Goal: Task Accomplishment & Management: Complete application form

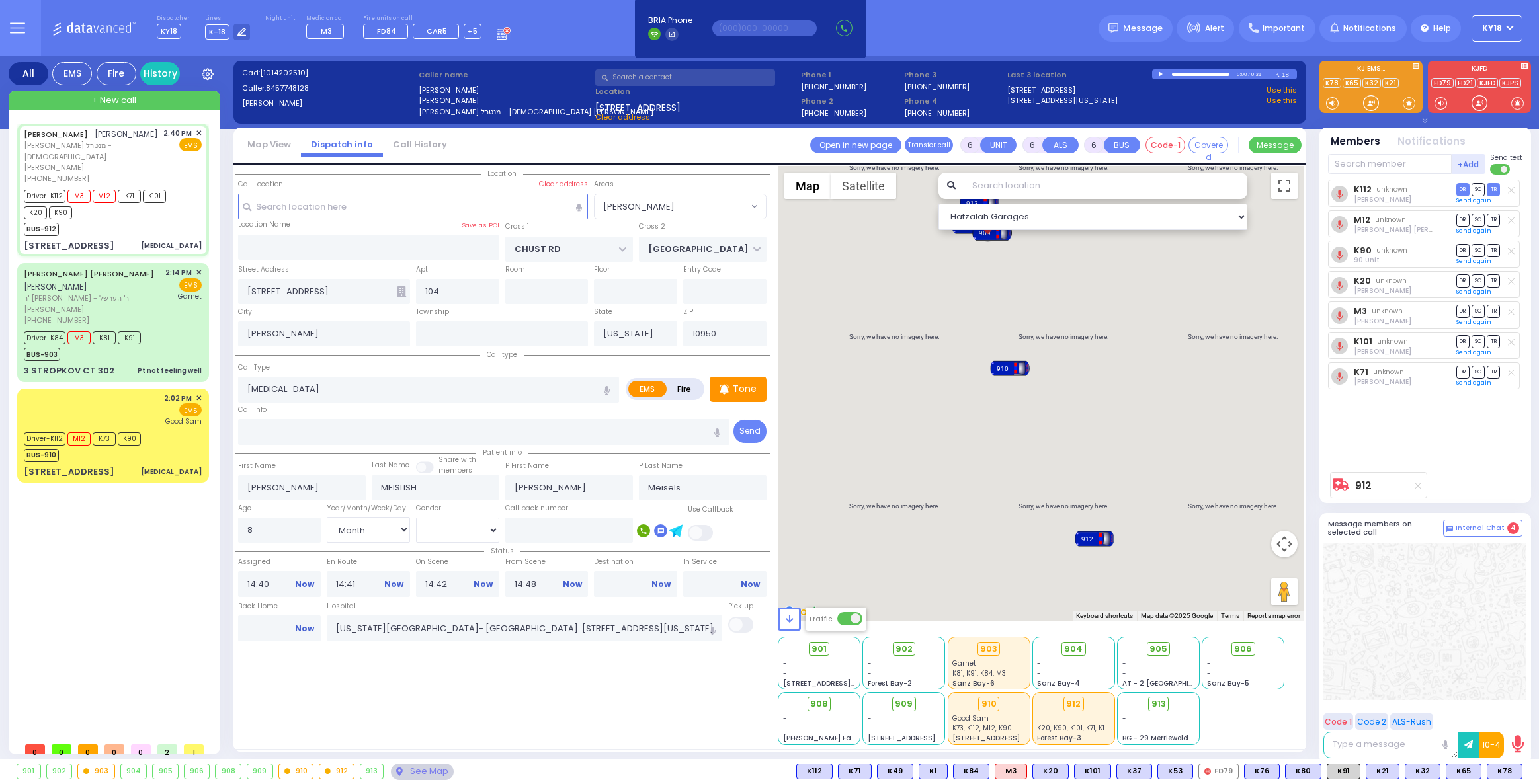
select select "[PERSON_NAME]"
select select "Month"
select select "[DEMOGRAPHIC_DATA]"
click at [165, 429] on div "Driver-K112 M12 K73 K90 BUS-910" at bounding box center [113, 445] width 178 height 33
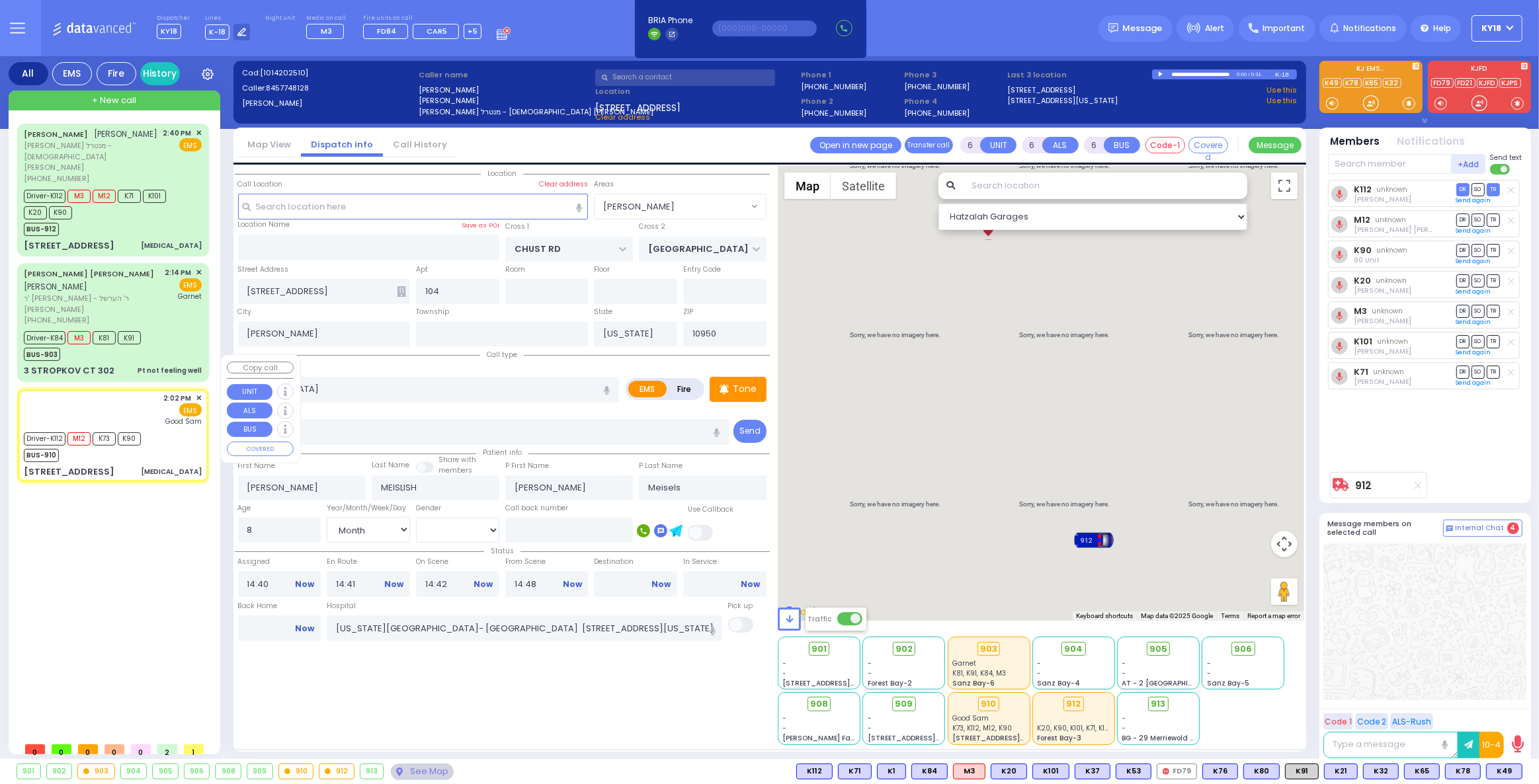
select select
type input "[MEDICAL_DATA]"
radio input "true"
type input "Mendel"
type input "[PERSON_NAME]"
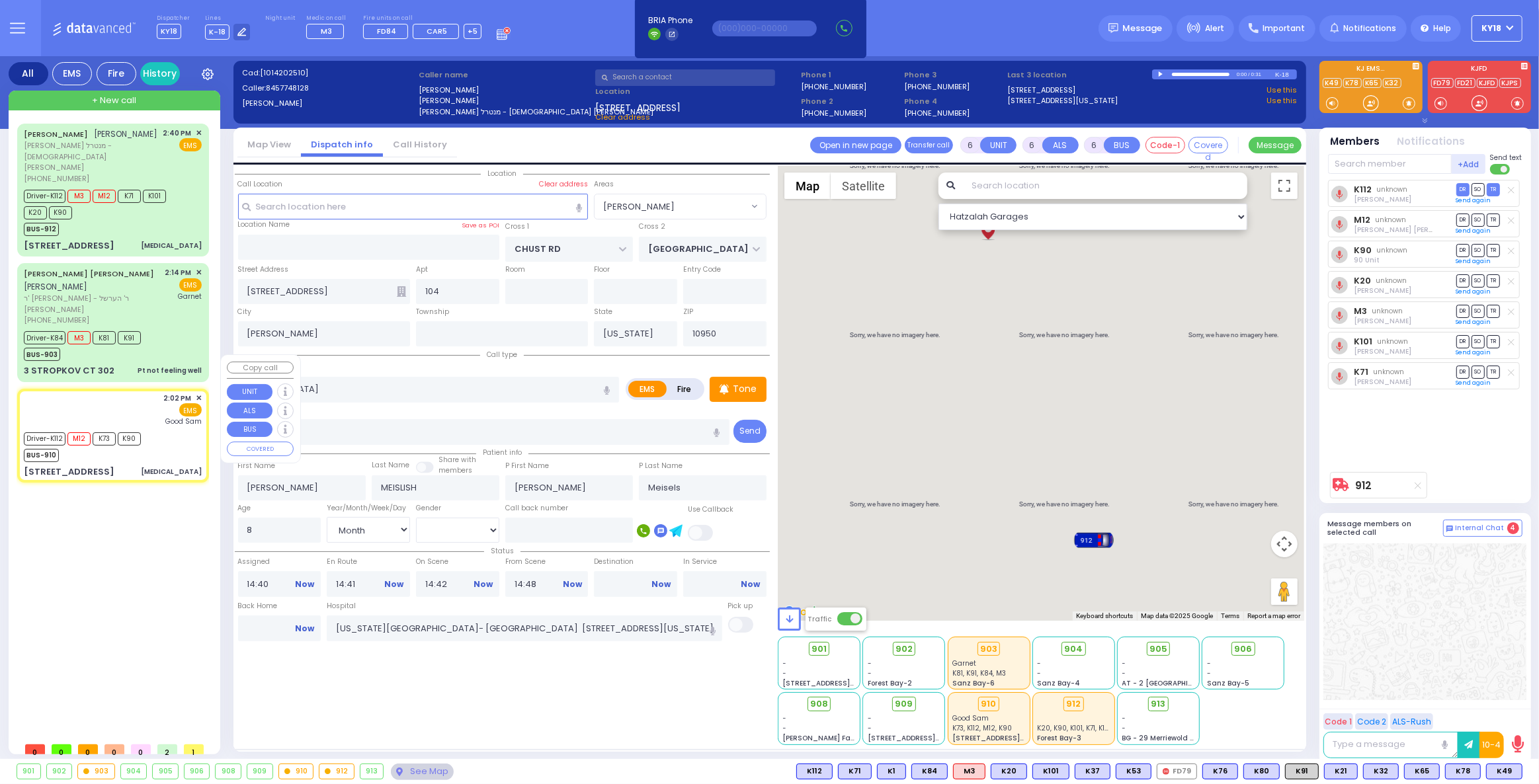
type input "32"
select select "Year"
select select "[DEMOGRAPHIC_DATA]"
type input "14:02"
type input "14:03"
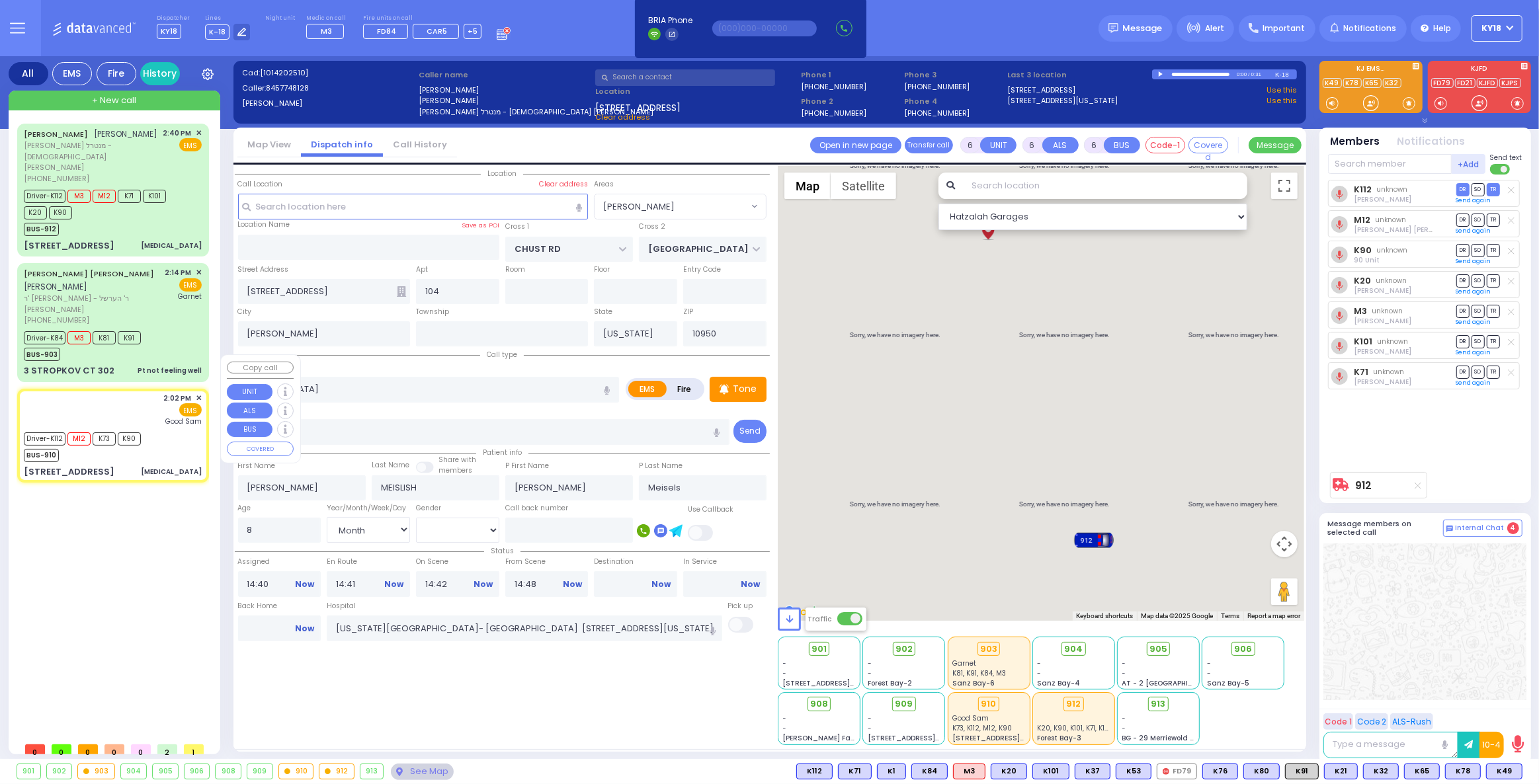
type input "14:05"
type input "14:38"
type input "15:05"
type input "15:20"
type input "[GEOGRAPHIC_DATA]"
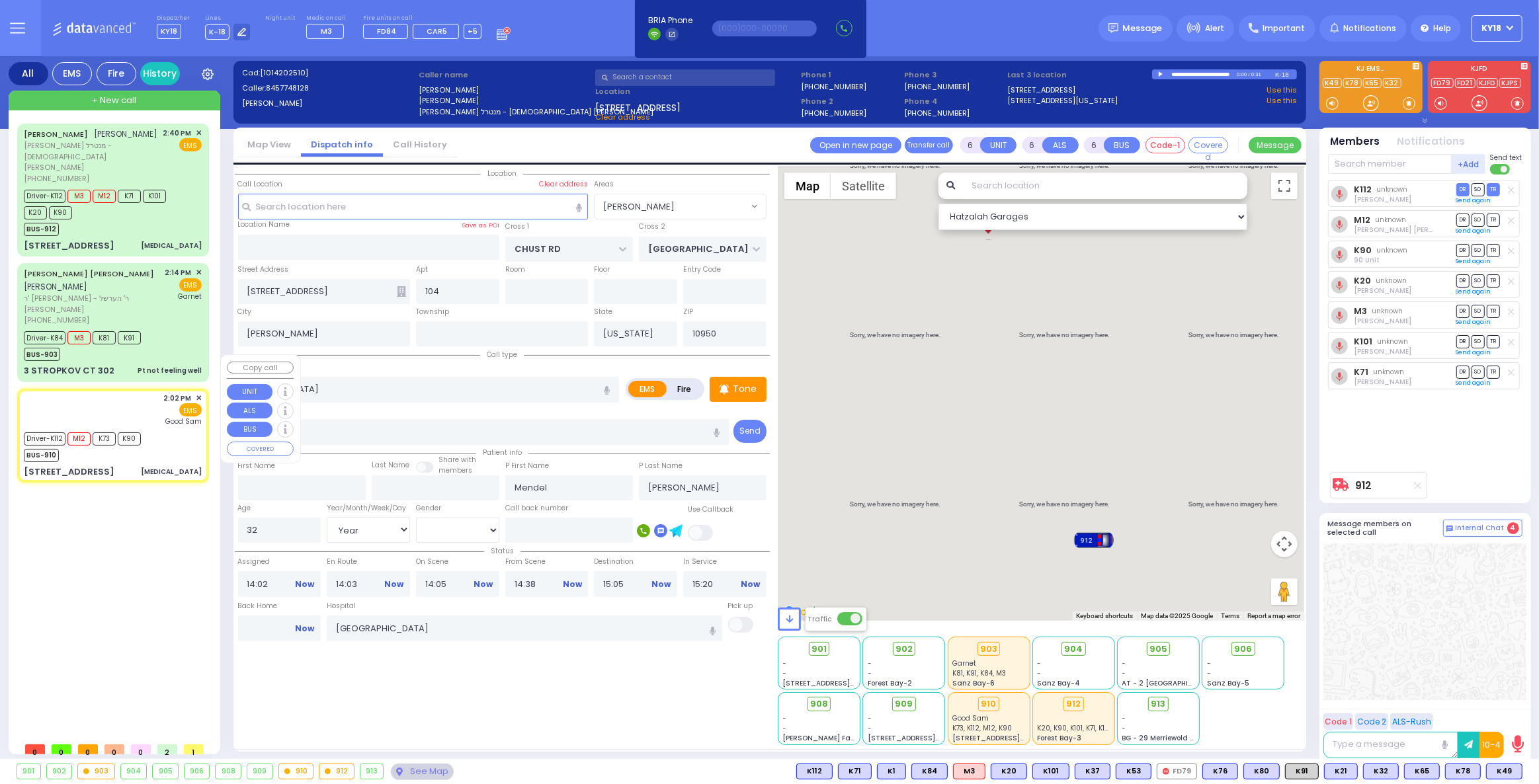
select select "Hatzalah Garages"
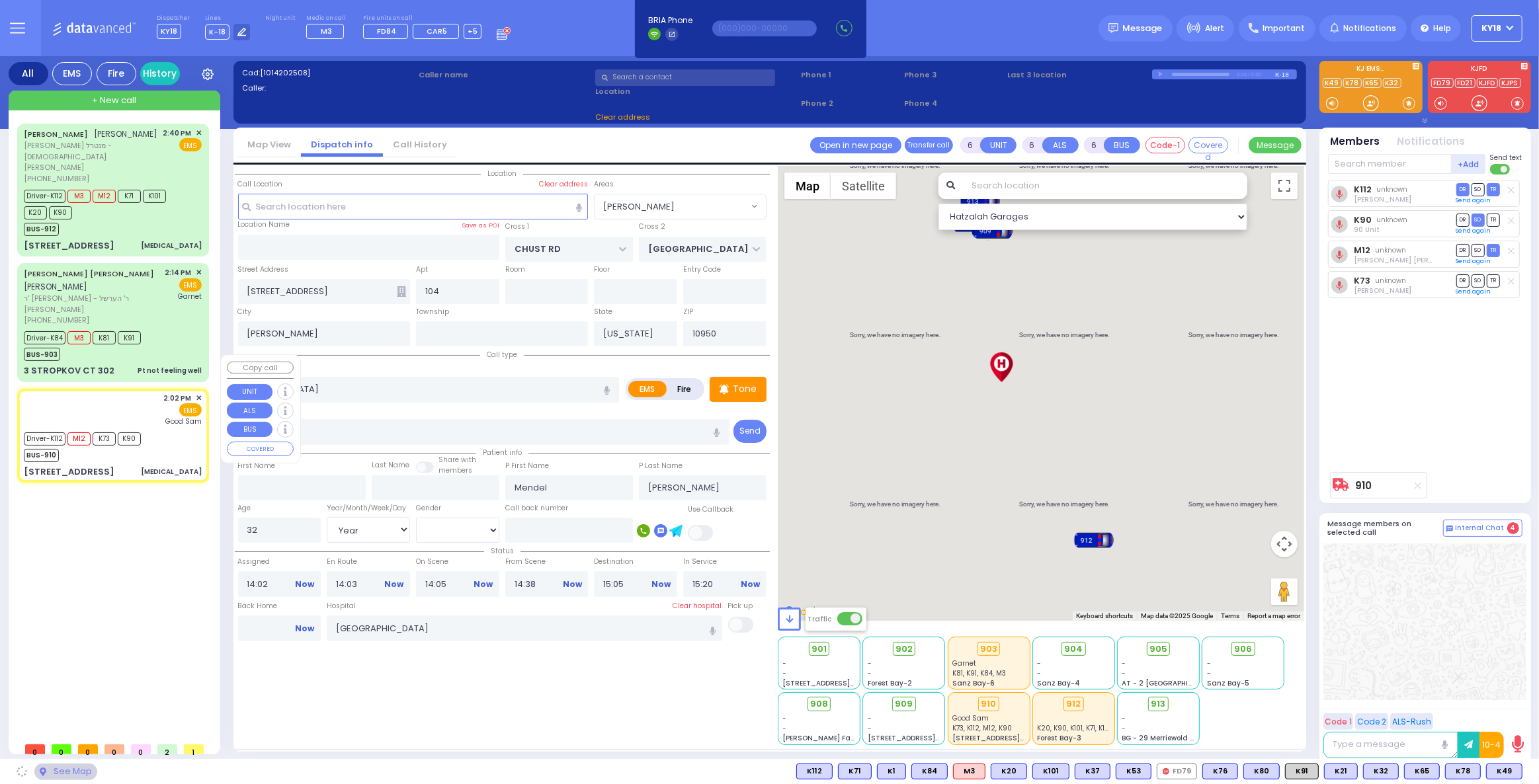
type input "BEER SHEVA"
type input "[STREET_ADDRESS]"
type input "404"
type input "Monroe"
select select "[PERSON_NAME]"
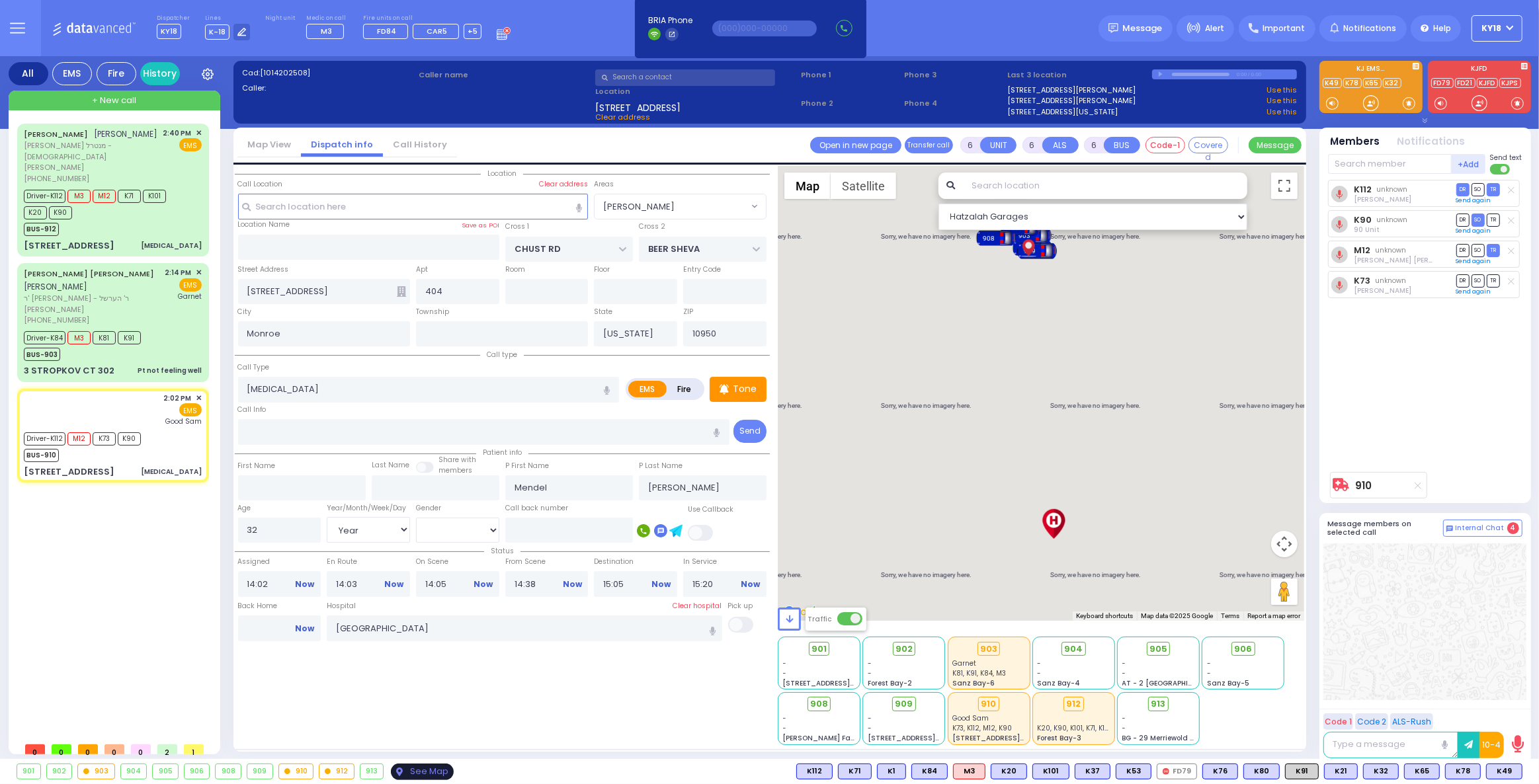
click at [420, 774] on div "See Map" at bounding box center [422, 772] width 62 height 16
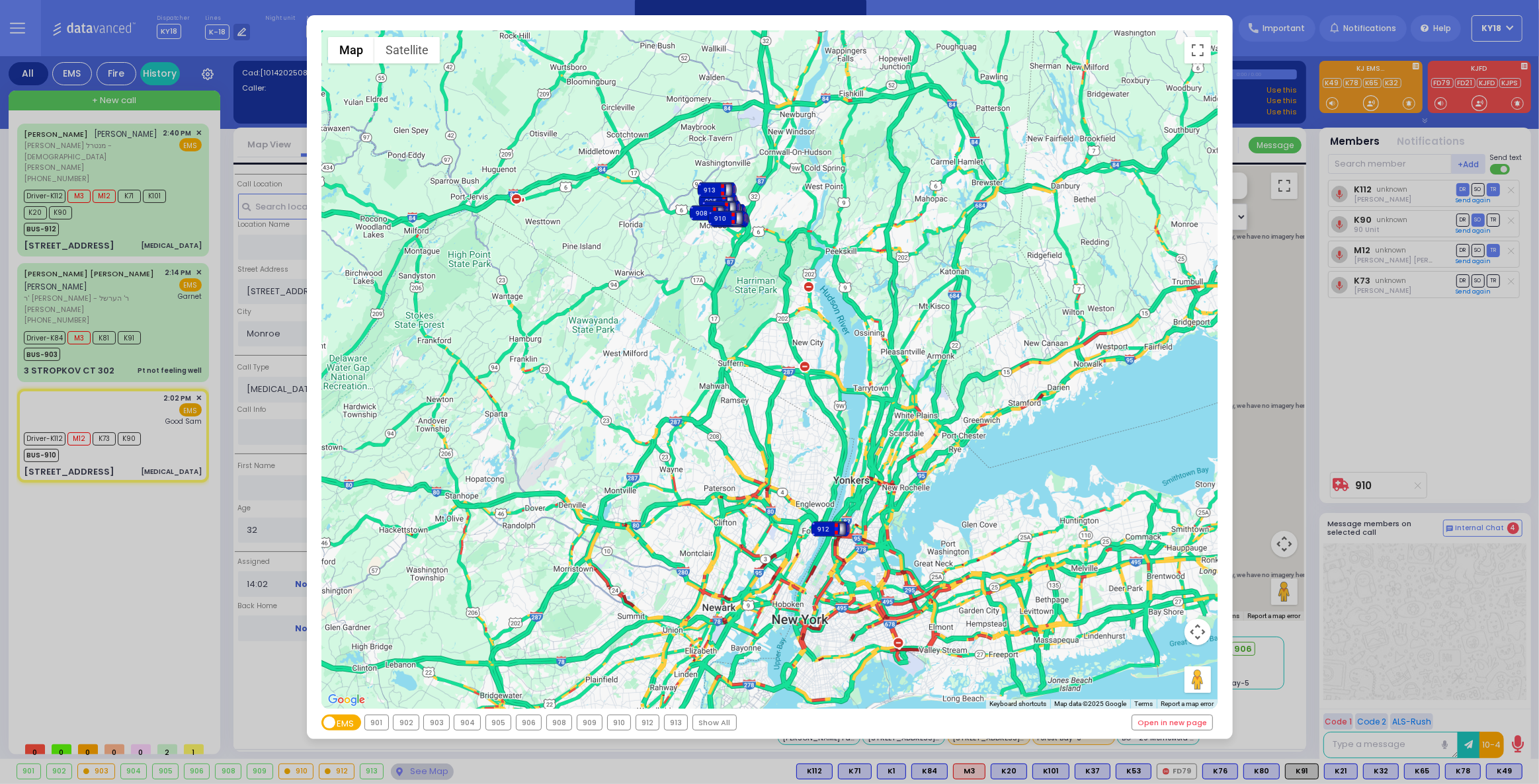
click at [120, 389] on div "← Move left → Move right ↑ Move up ↓ Move down + Zoom in - Zoom out Home Jump l…" at bounding box center [770, 392] width 1539 height 784
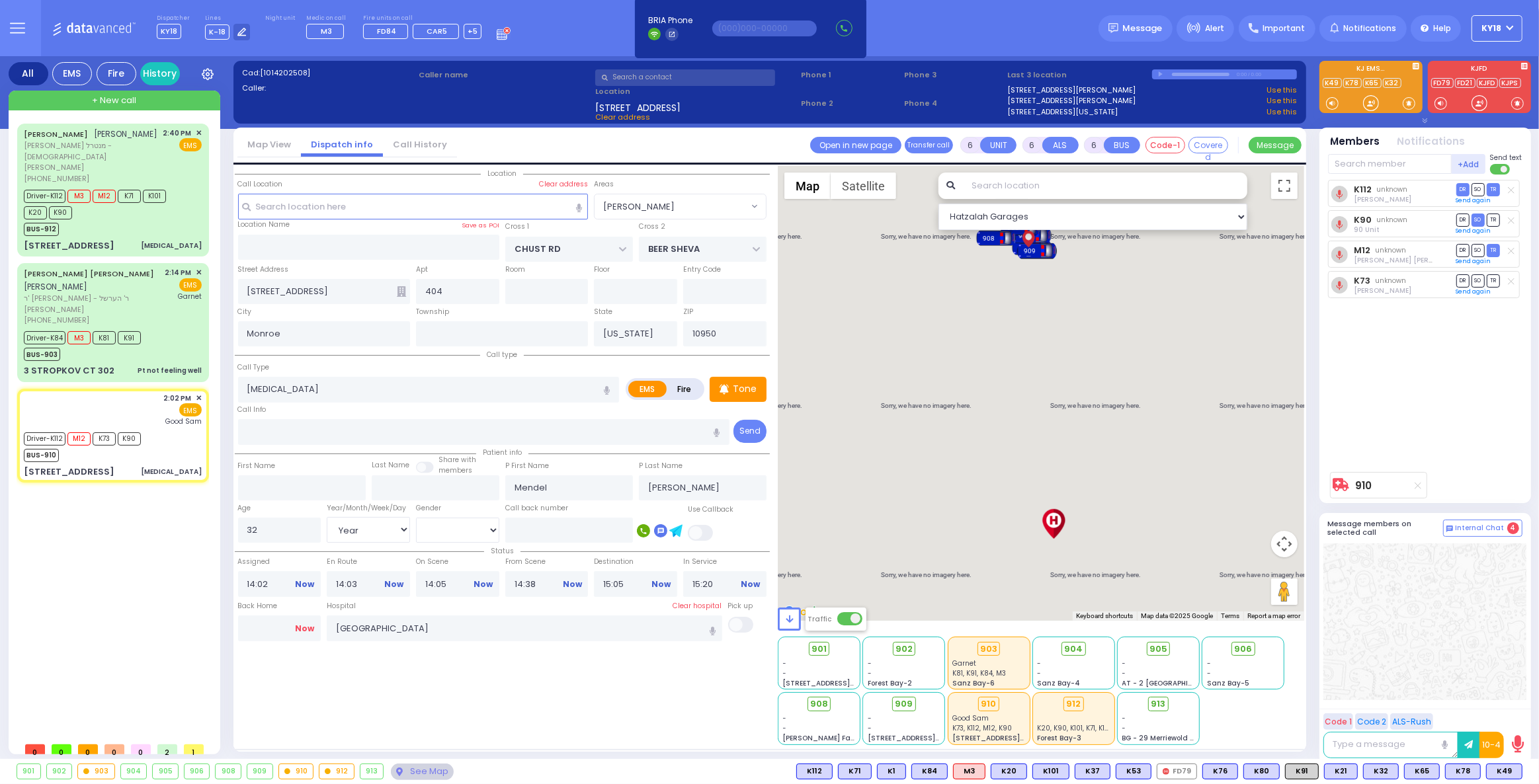
click at [306, 627] on link "Now" at bounding box center [304, 628] width 20 height 12
type input "15:45"
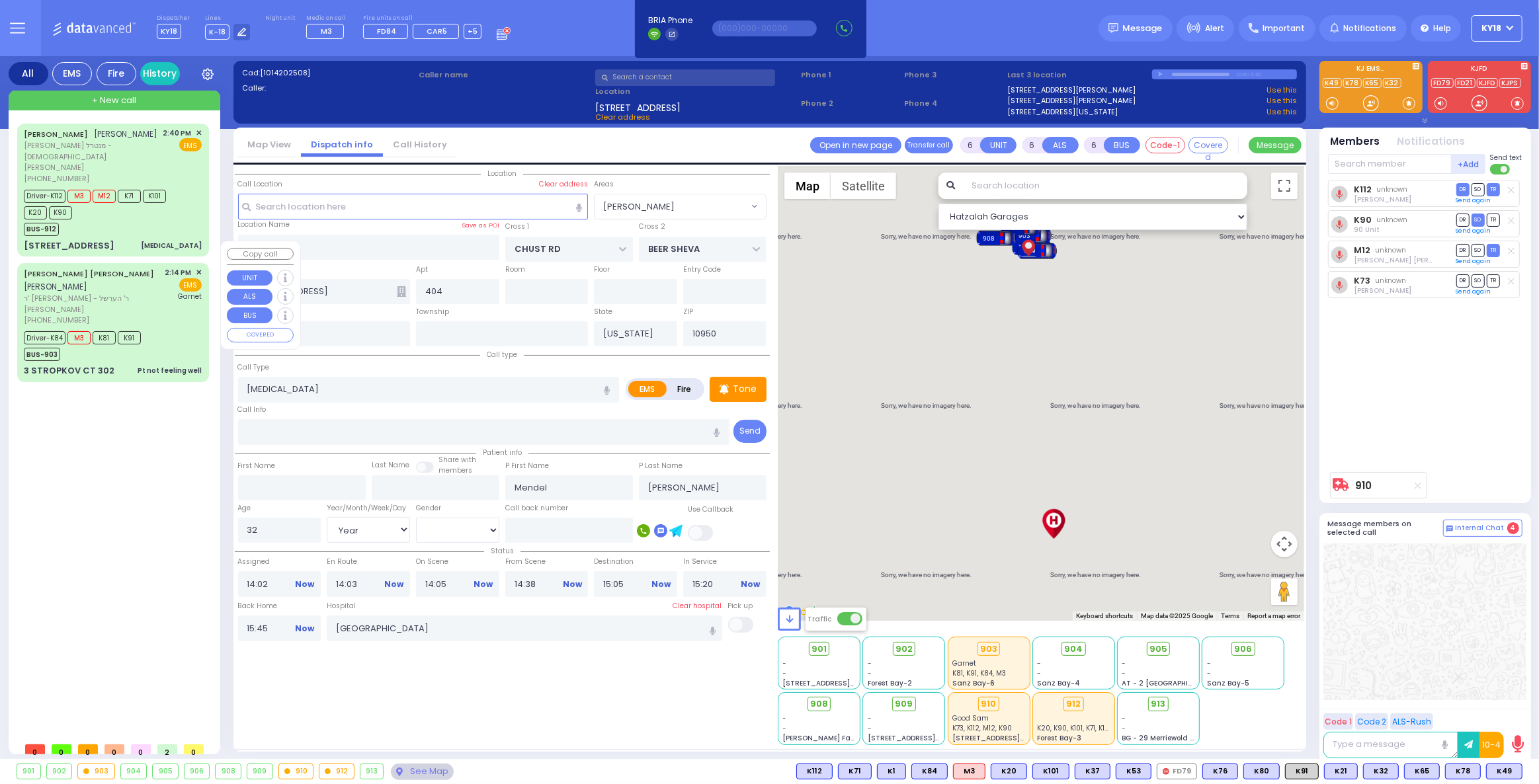
click at [167, 291] on div "Garnet" at bounding box center [184, 296] width 37 height 10
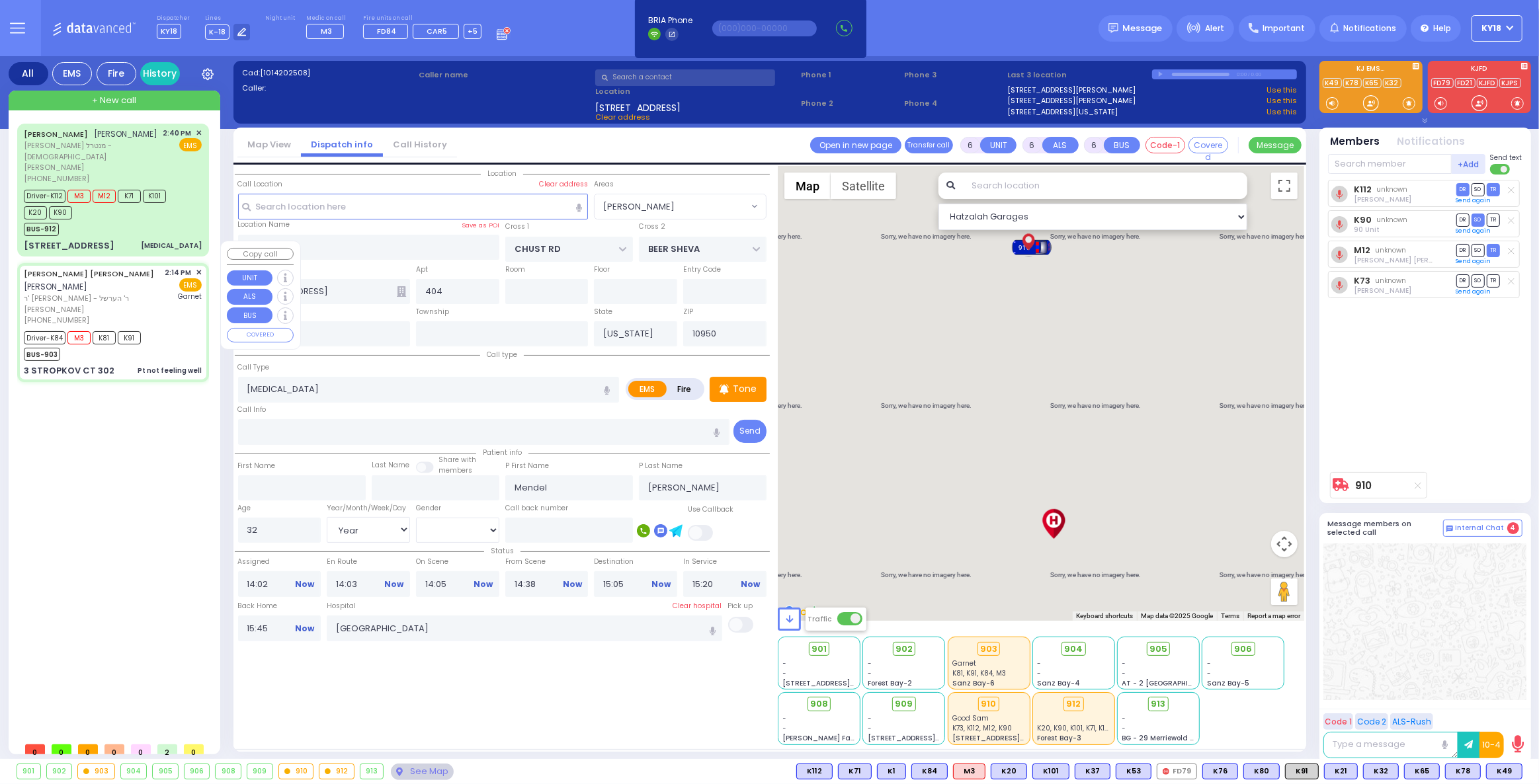
select select
radio input "true"
select select
select select "Hatzalah Garages"
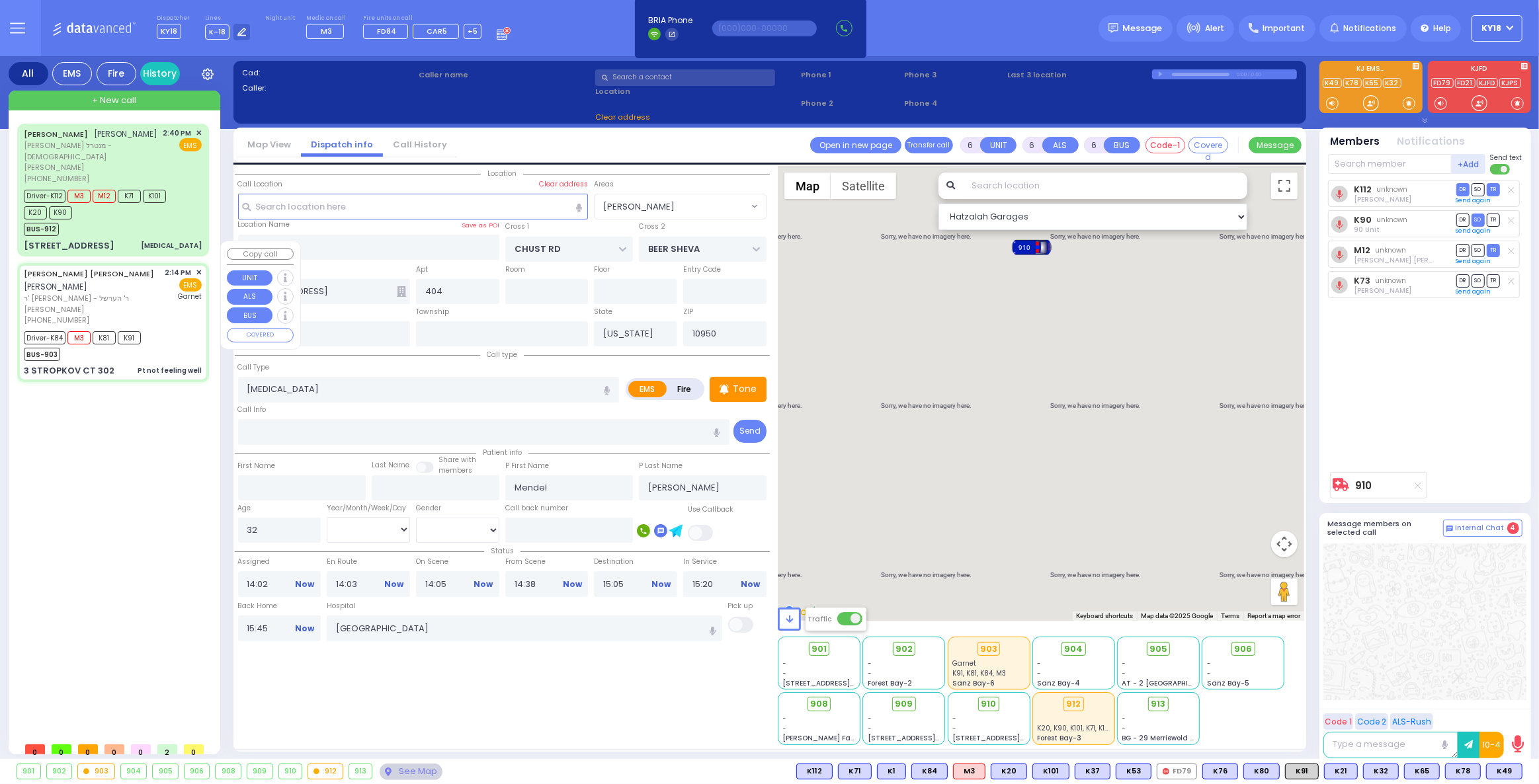
click at [165, 279] on div "[PERSON_NAME] [PERSON_NAME] [PERSON_NAME] ר' [PERSON_NAME] - ר' הערשל גראס [PHO…" at bounding box center [113, 296] width 178 height 59
select select
type input "Pt not feeling well"
radio input "true"
type input "[PERSON_NAME]"
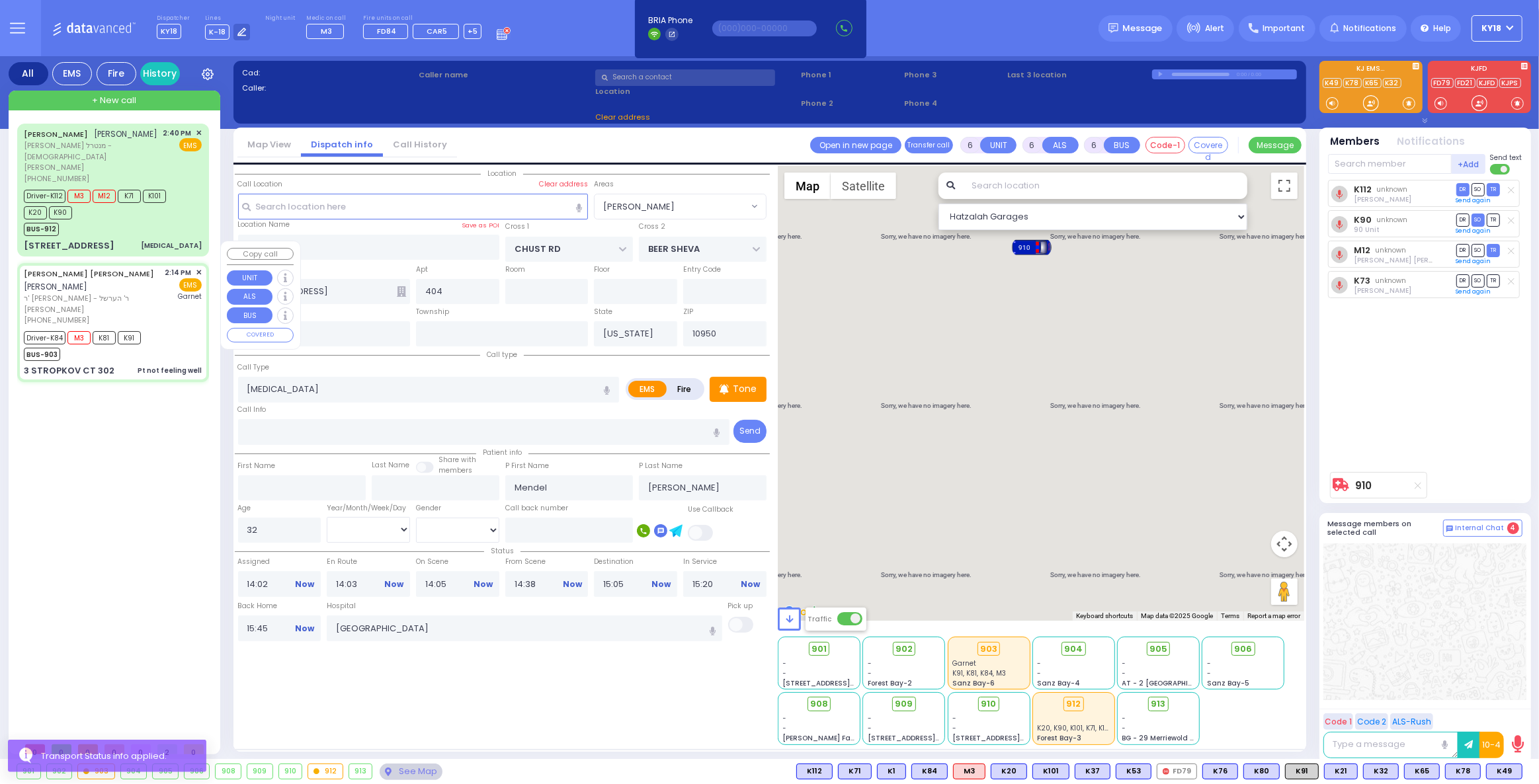
type input "GLUCKMAN"
type input "Yida"
type input "[PERSON_NAME]"
type input "15"
select select "Year"
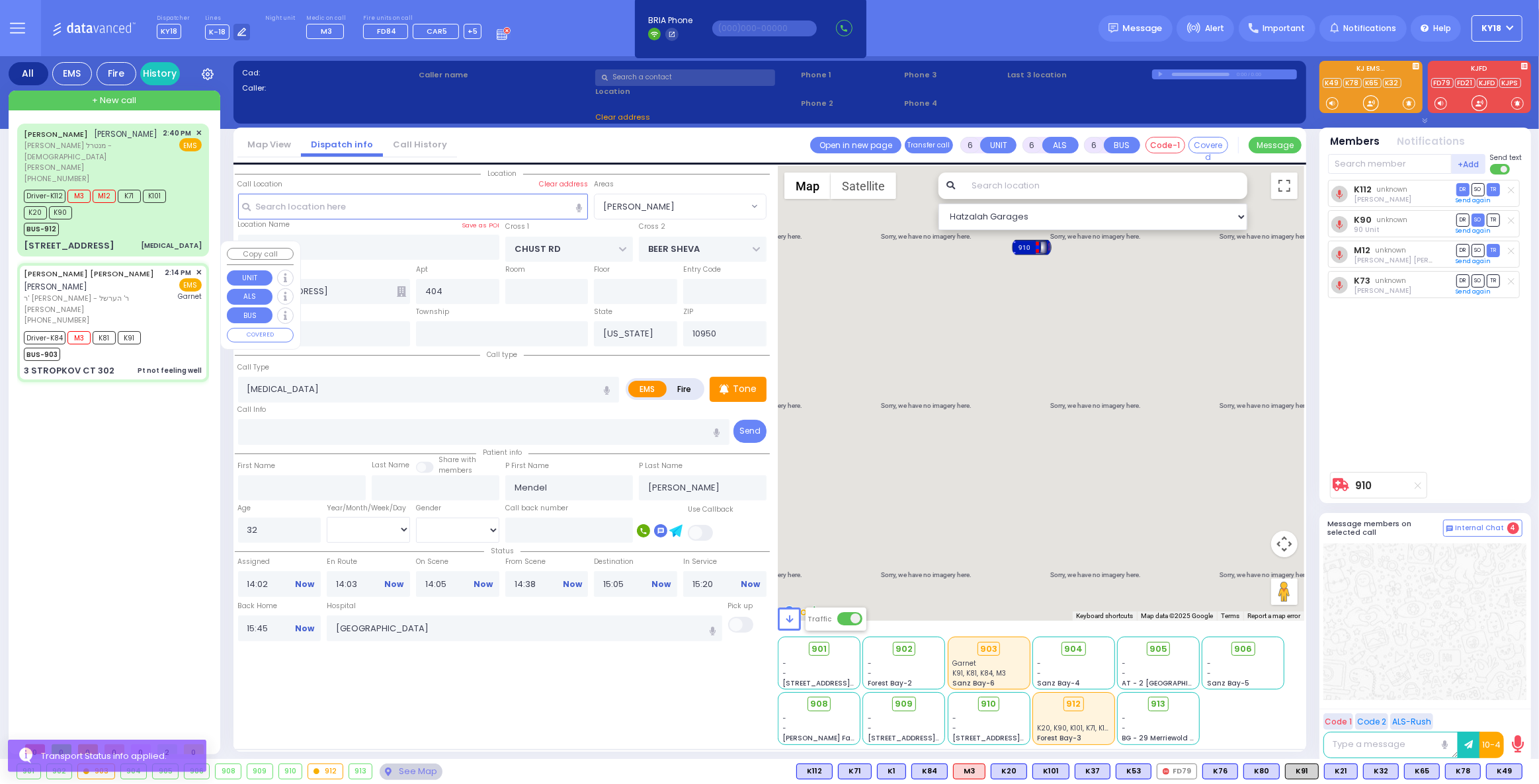
select select "[DEMOGRAPHIC_DATA]"
type input "14:14"
type input "14:16"
type input "14:18"
type input "14:43"
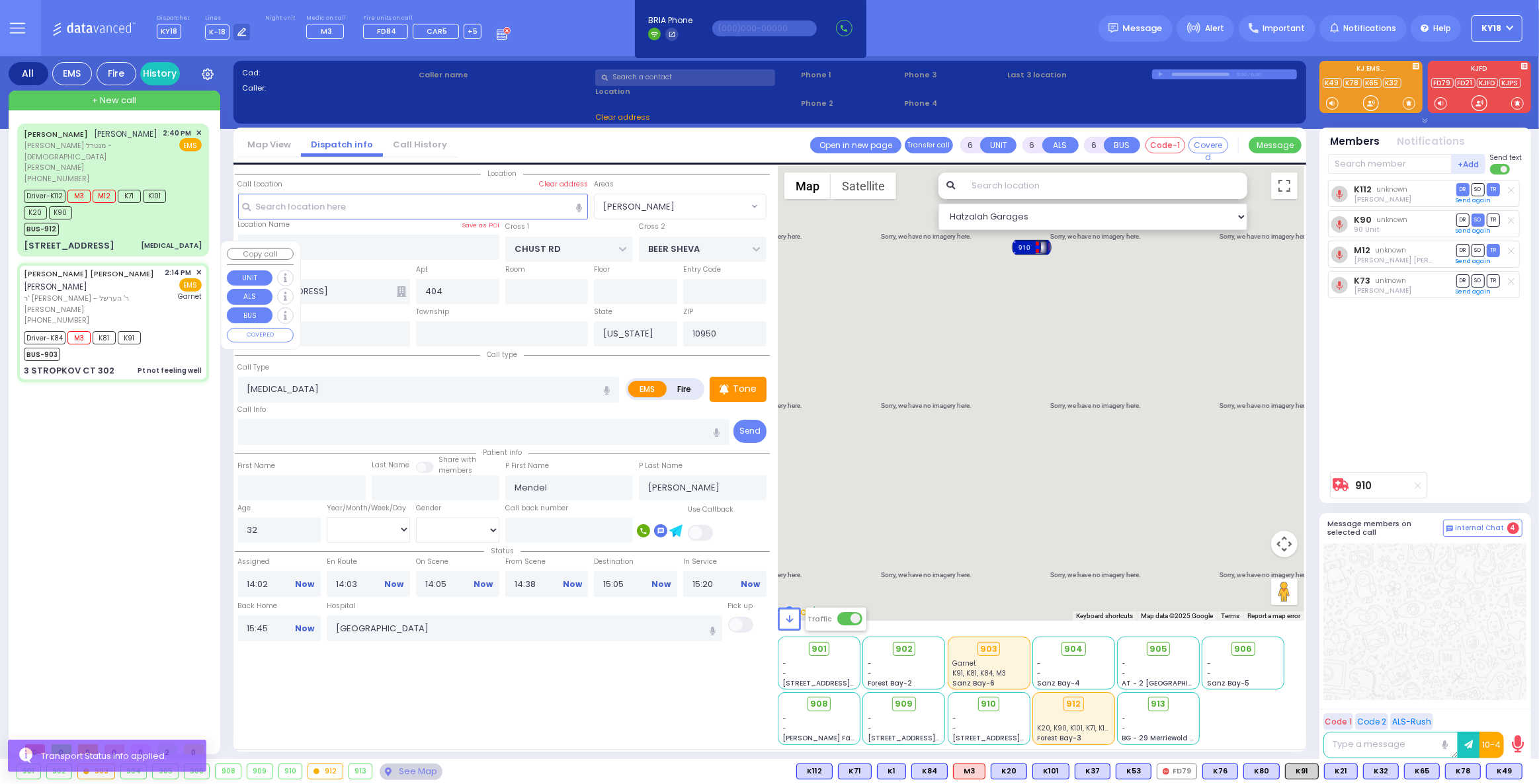
type input "15:15"
type input "[GEOGRAPHIC_DATA]"
type input "RIMENEV COURT"
type input "DAJ BLVD"
type input "3 STROPKOV CT"
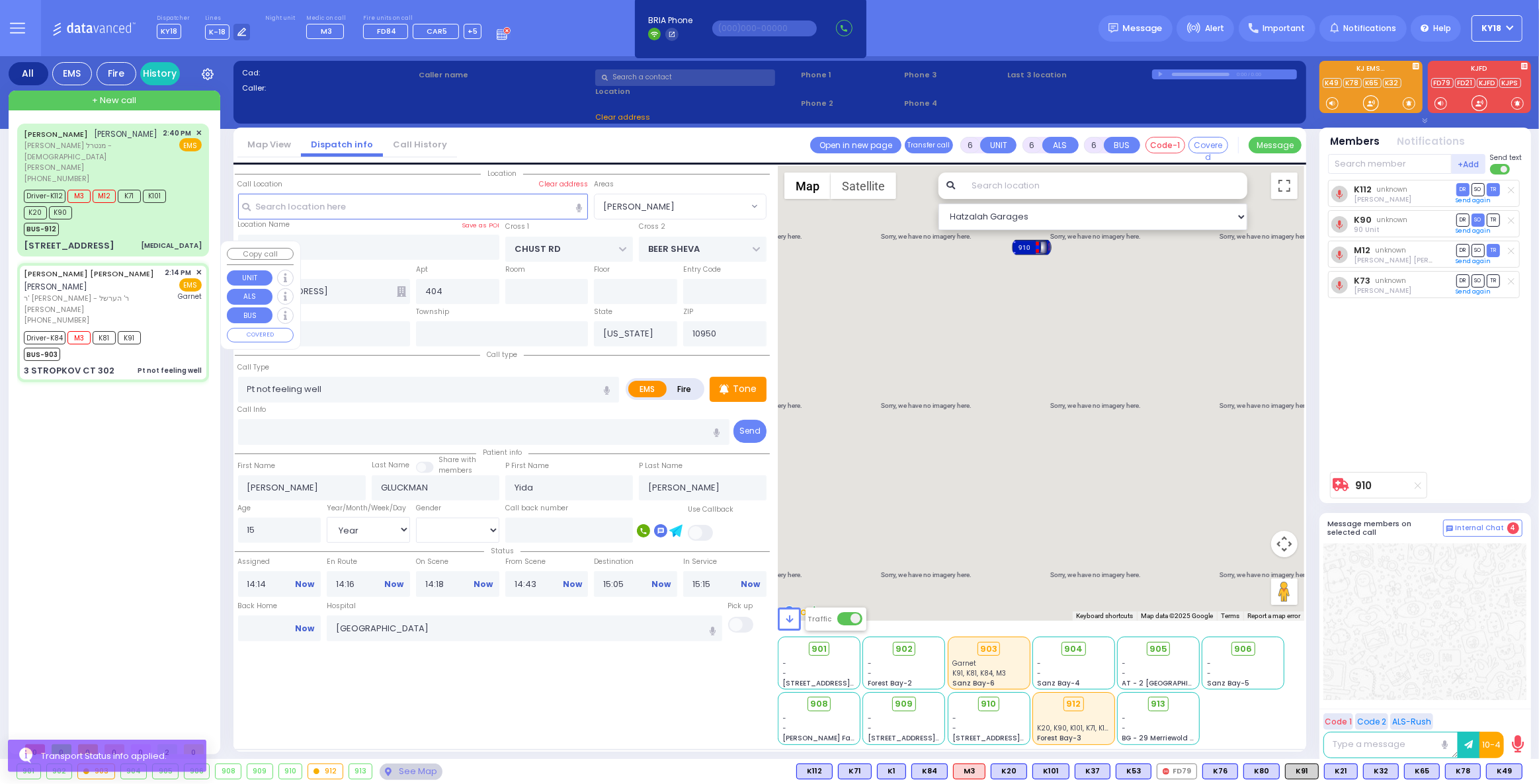
type input "302"
select select "Hatzalah Garages"
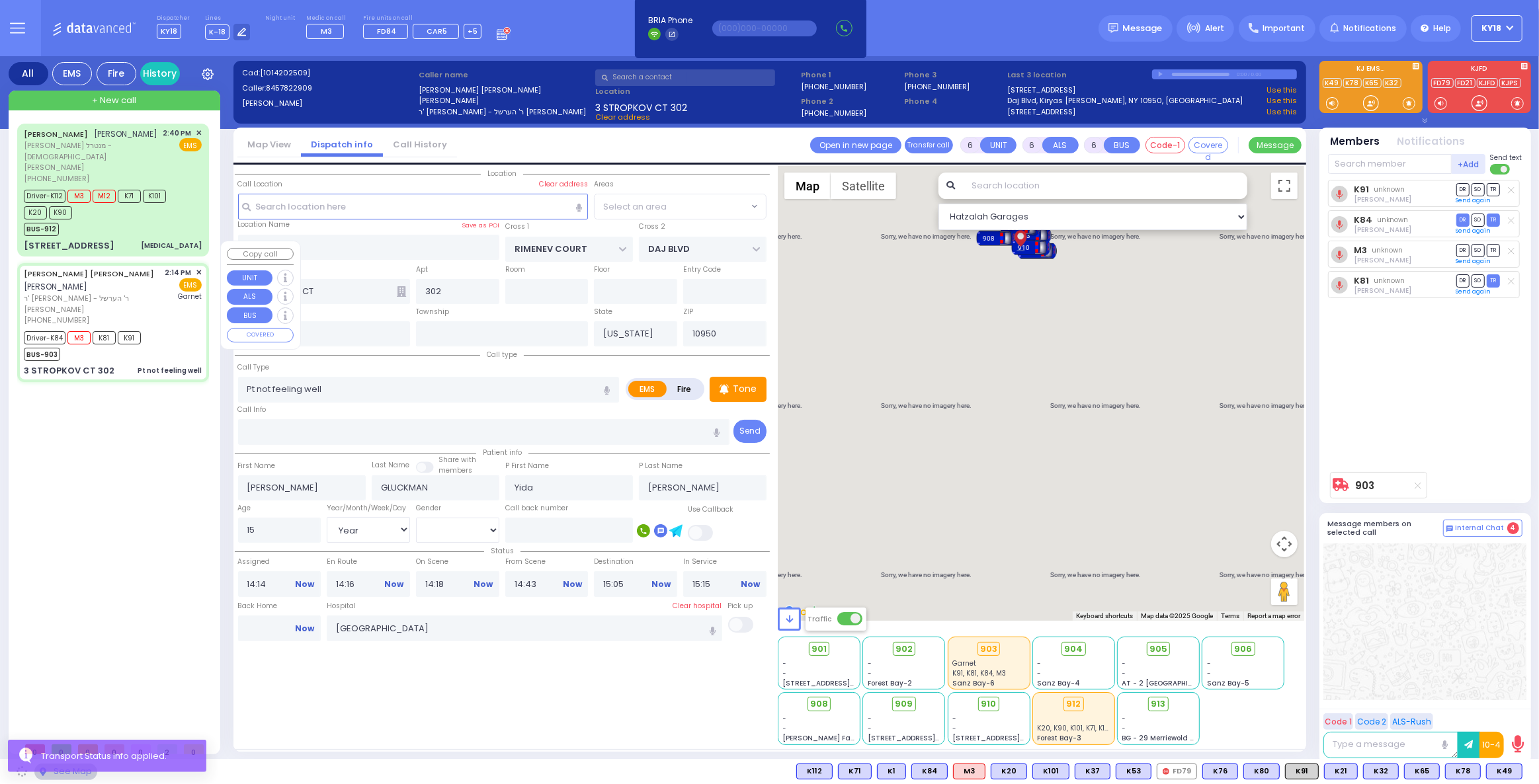
select select
radio input "true"
select select "Year"
select select "[DEMOGRAPHIC_DATA]"
select select "Hatzalah Garages"
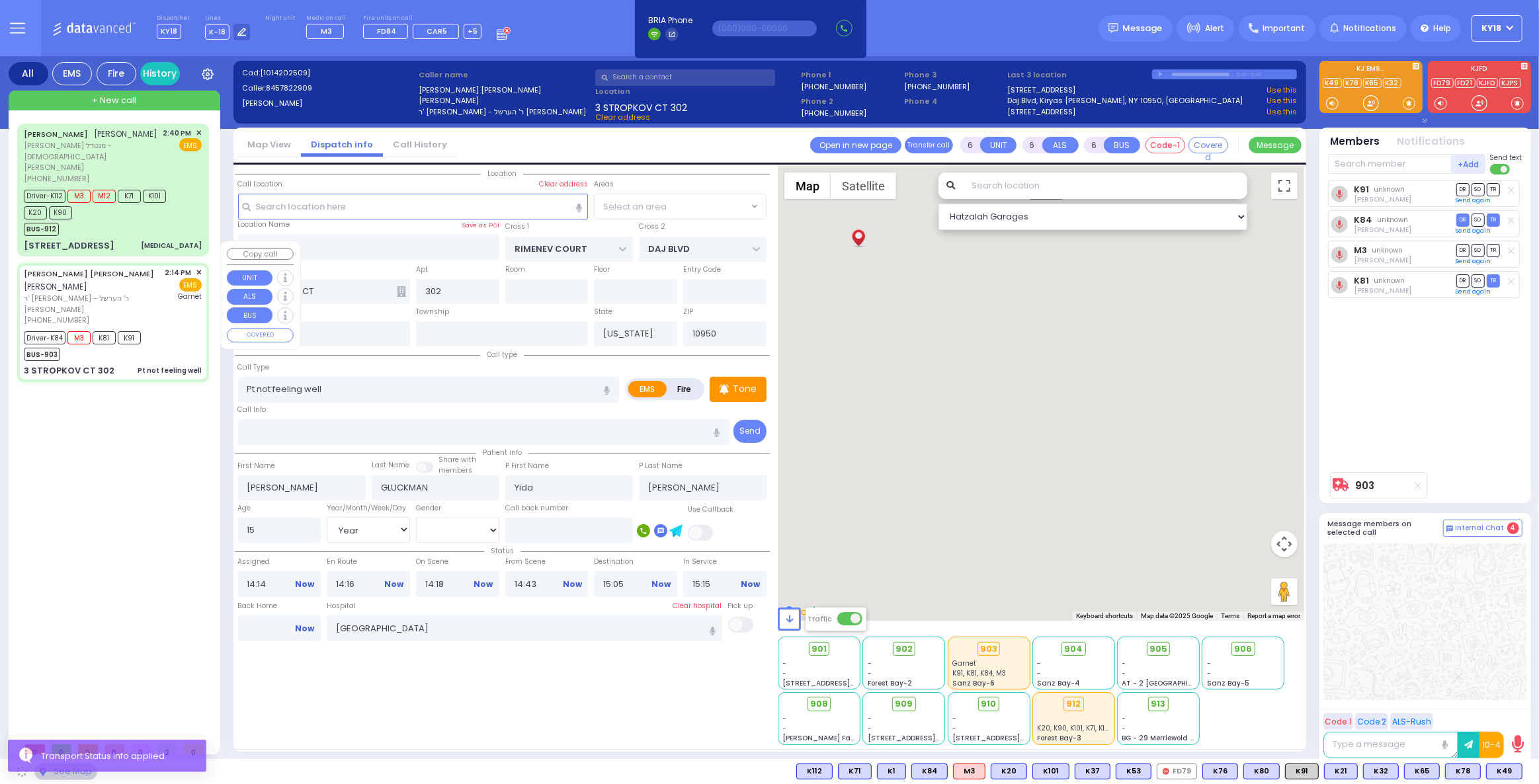
select select "SECTION 1"
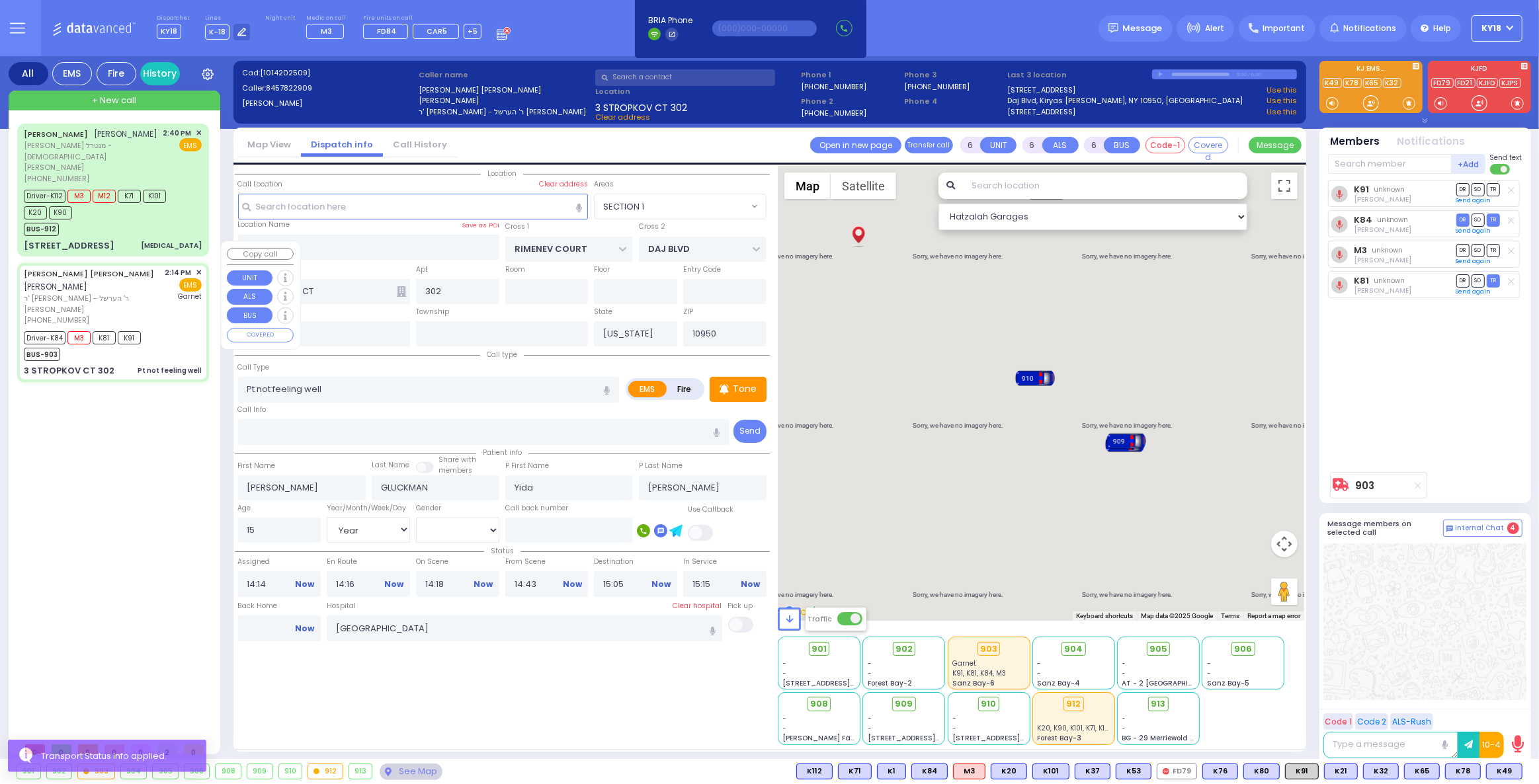
select select "SECTION 1"
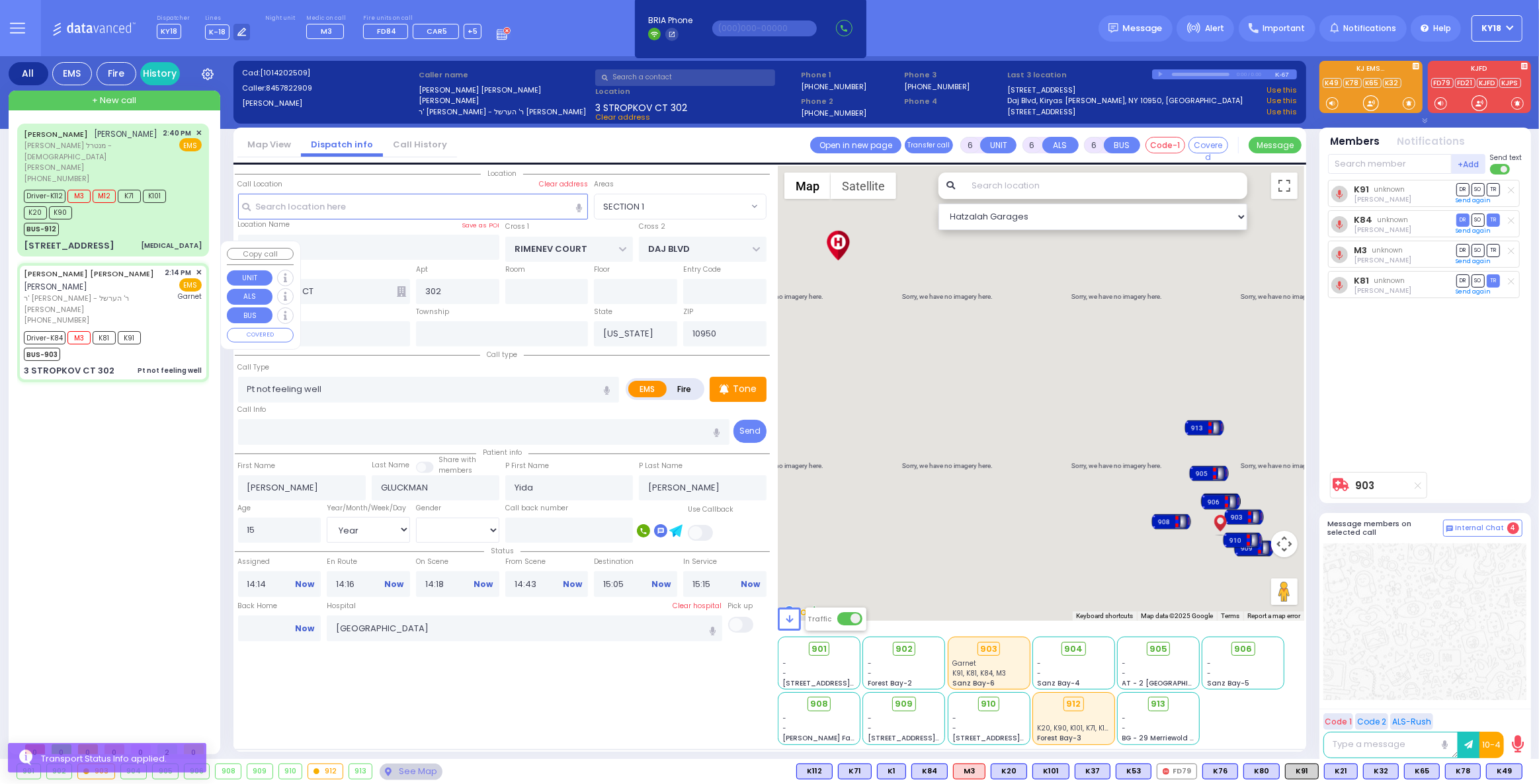
click at [161, 315] on div "[PHONE_NUMBER]" at bounding box center [92, 321] width 137 height 11
select select
radio input "true"
select select "Year"
select select "[DEMOGRAPHIC_DATA]"
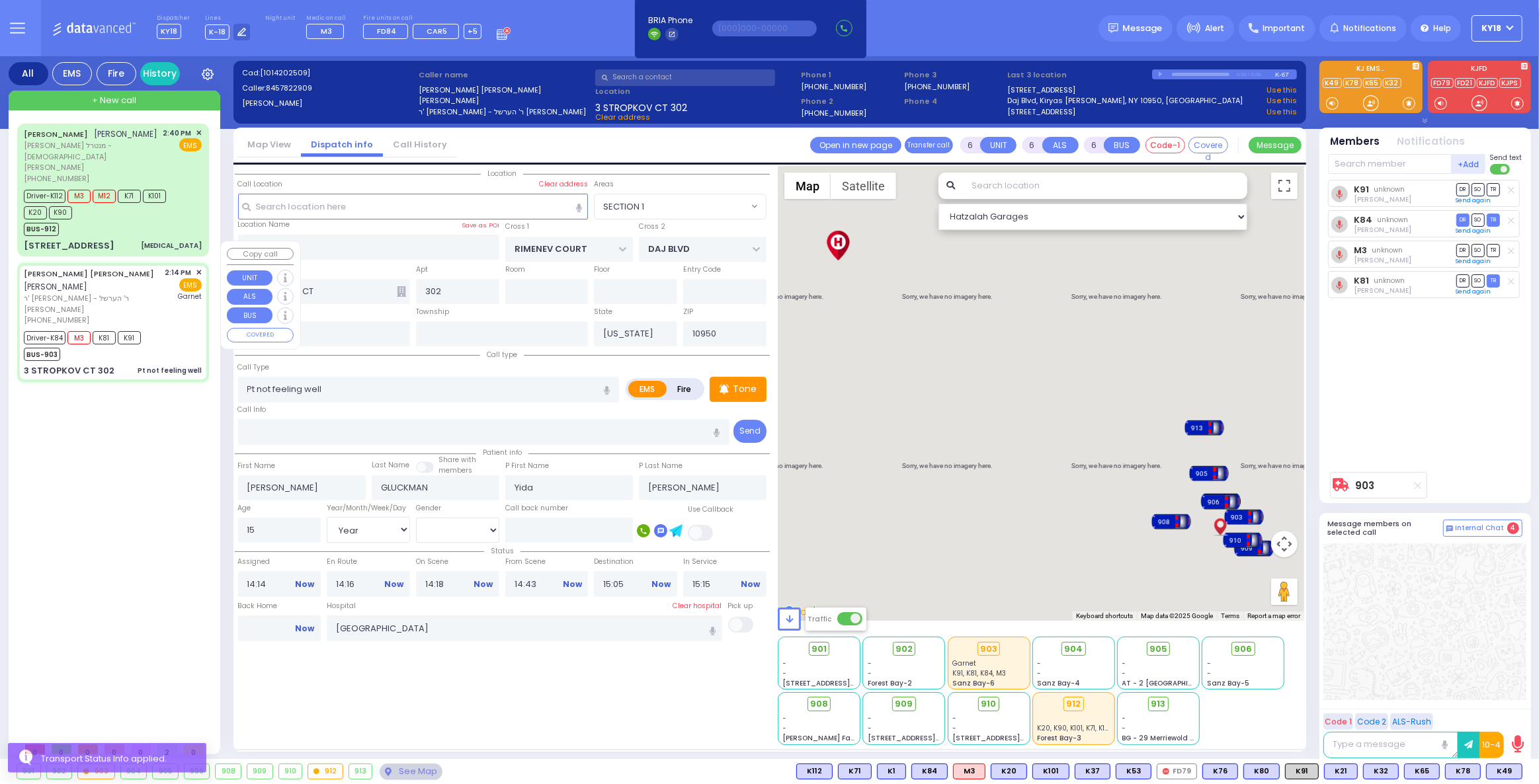
select select "Hatzalah Garages"
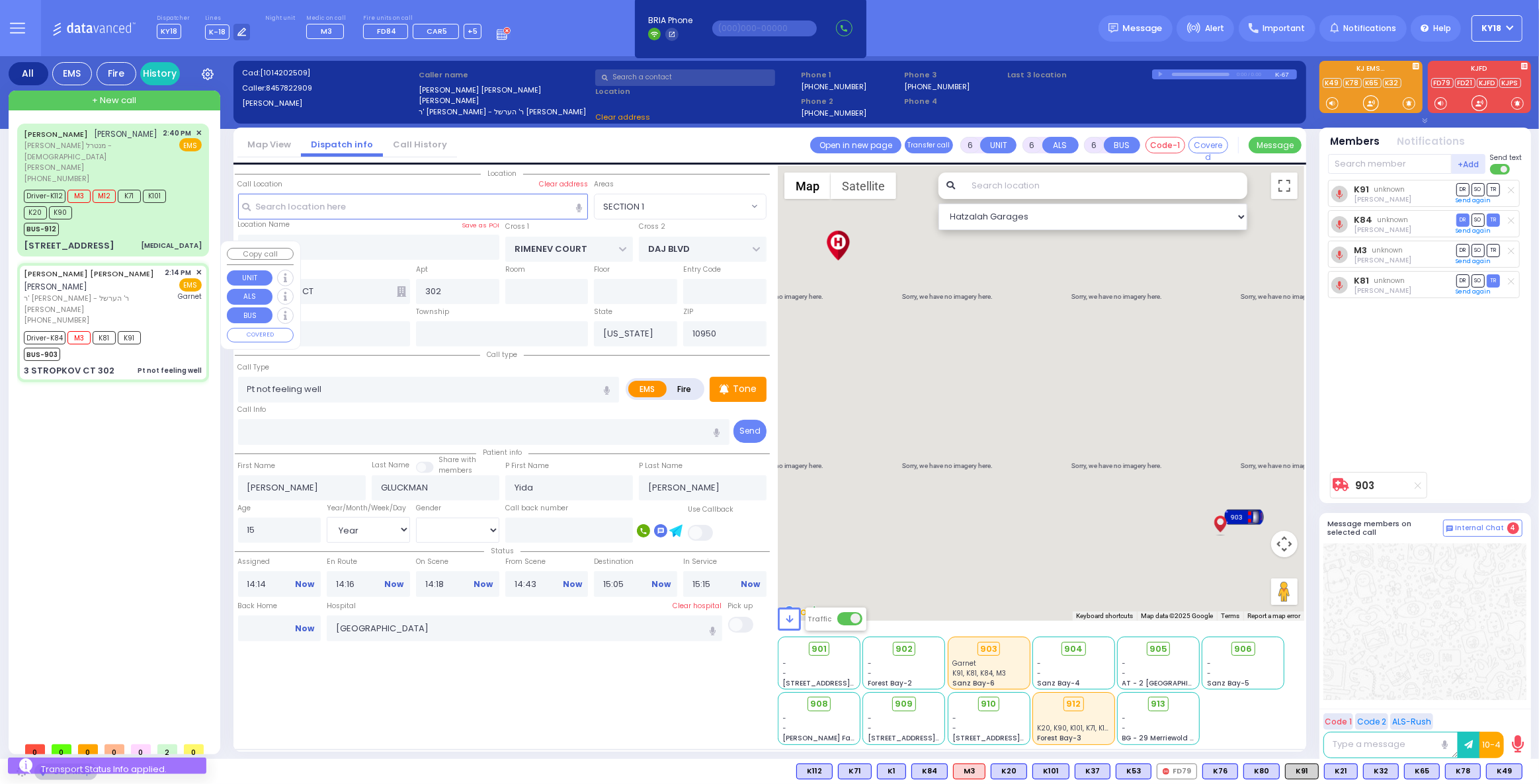
select select "SECTION 1"
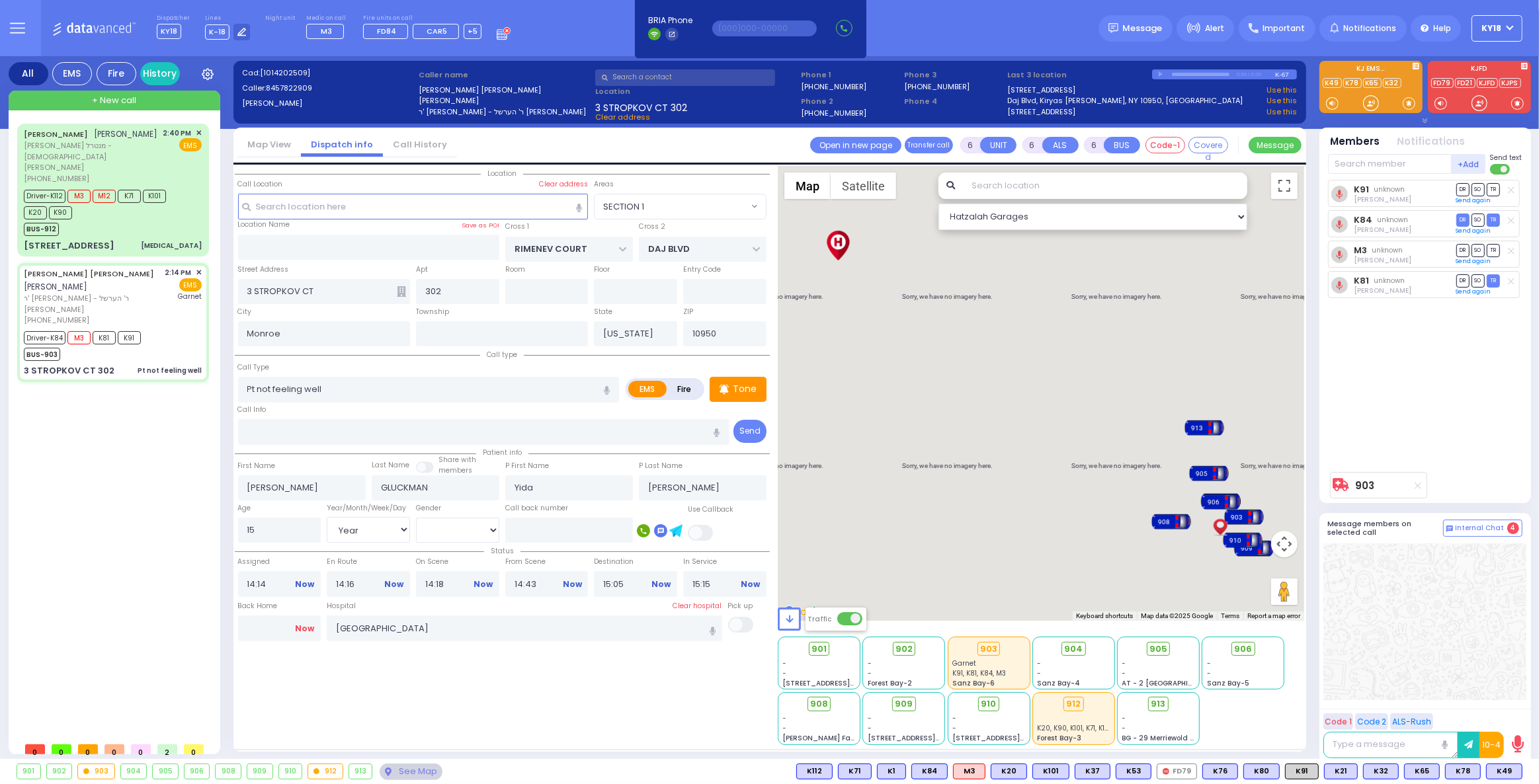
click at [309, 627] on link "Now" at bounding box center [304, 628] width 20 height 12
type input "15:45"
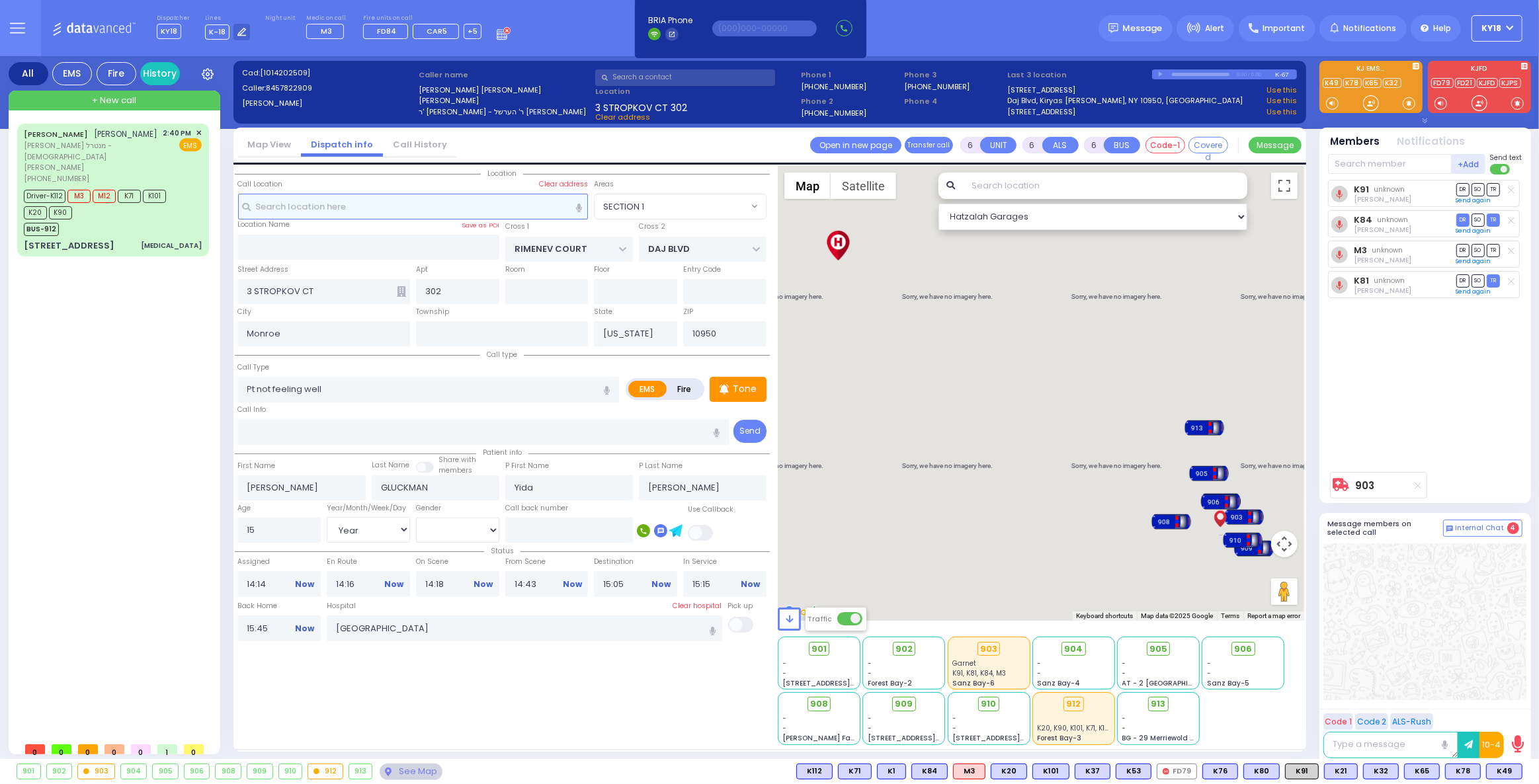
select select
radio input "true"
select select
select select "Hatzalah Garages"
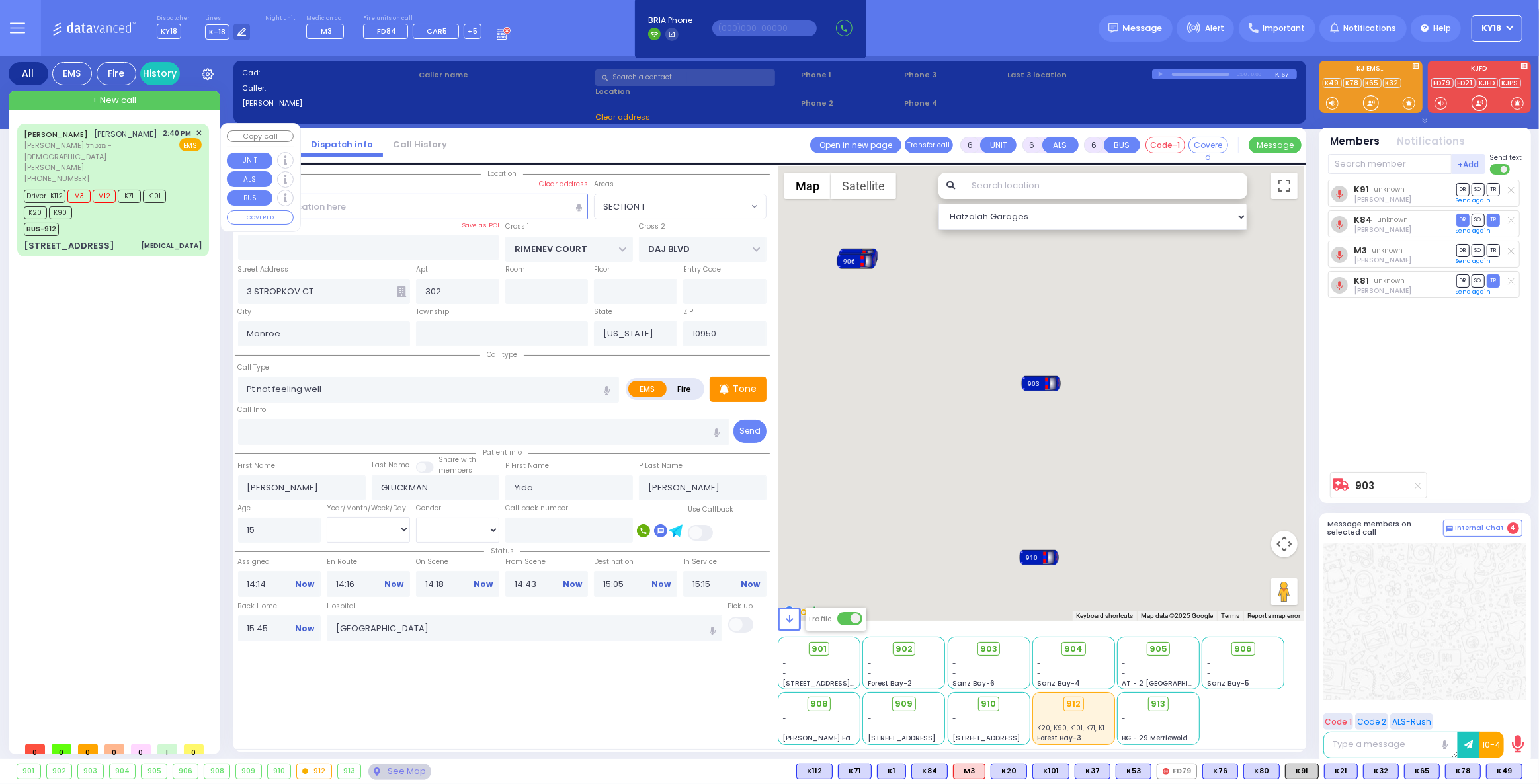
click at [138, 215] on div "[PERSON_NAME] [PERSON_NAME] מנטרל - [DEMOGRAPHIC_DATA] [PERSON_NAME] [PHONE_NUM…" at bounding box center [113, 190] width 187 height 129
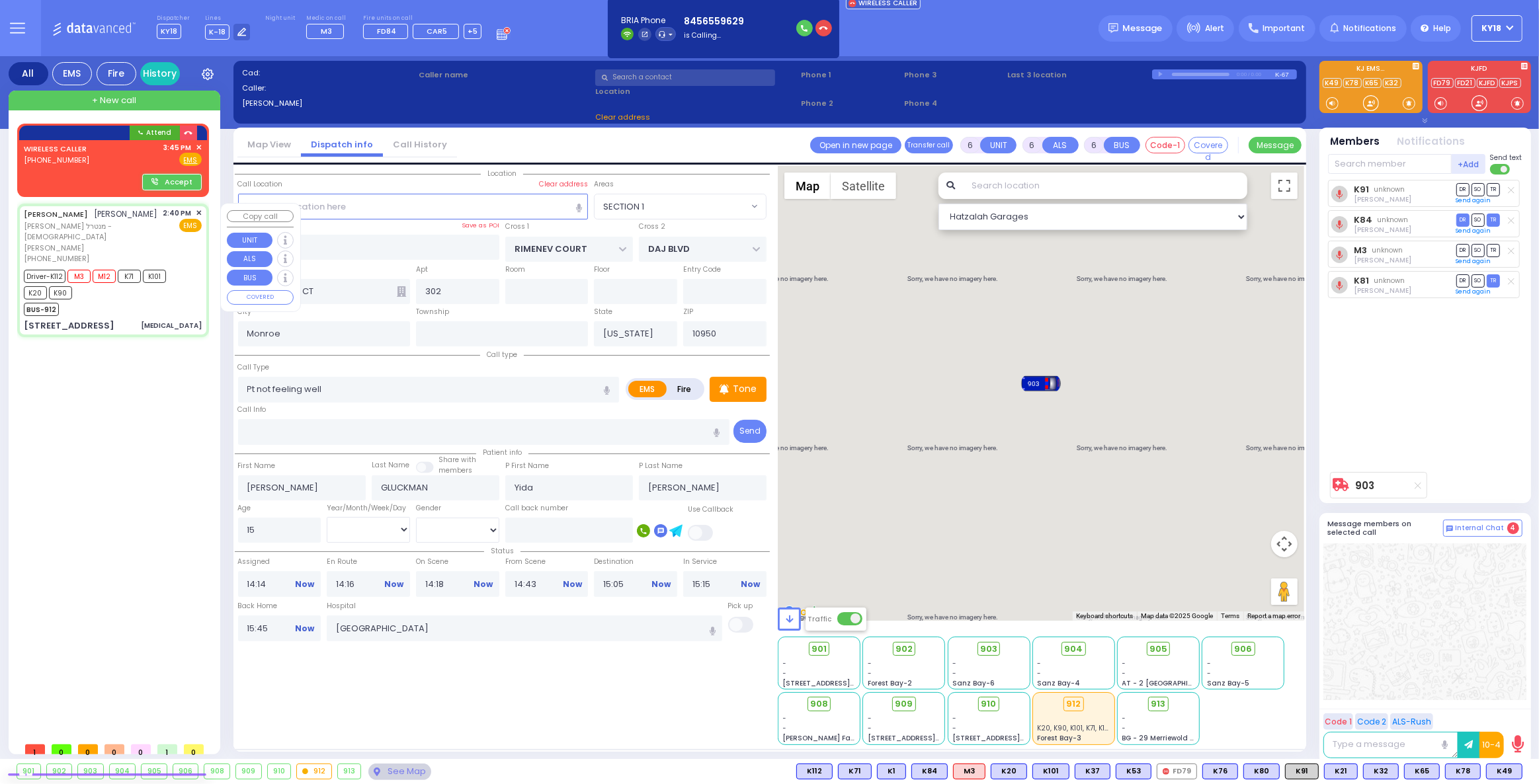
select select
type input "[MEDICAL_DATA]"
radio input "true"
type input "[PERSON_NAME]"
type input "MEISLISH"
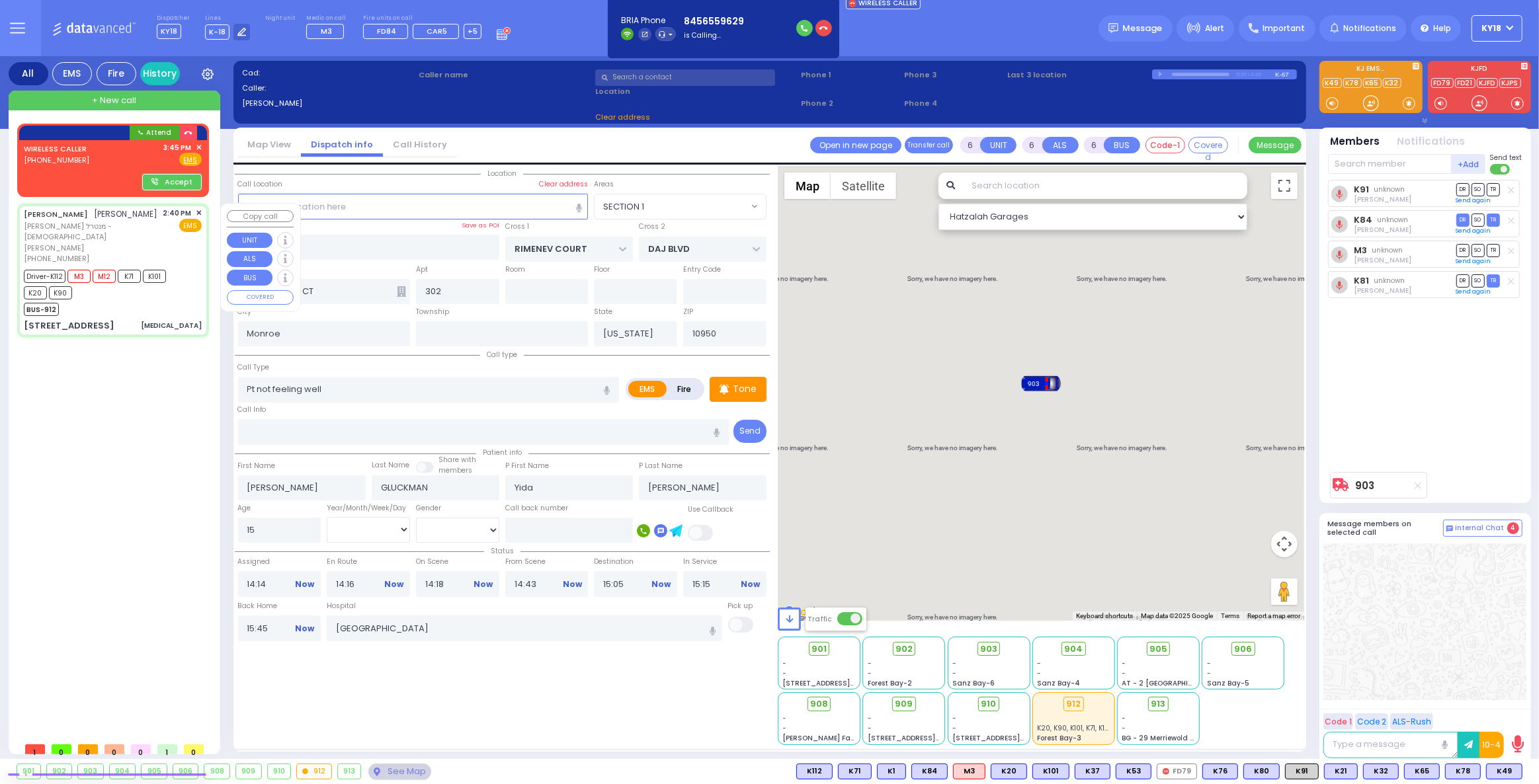
type input "[PERSON_NAME]"
type input "Meisels"
type input "8"
select select "Month"
select select "[DEMOGRAPHIC_DATA]"
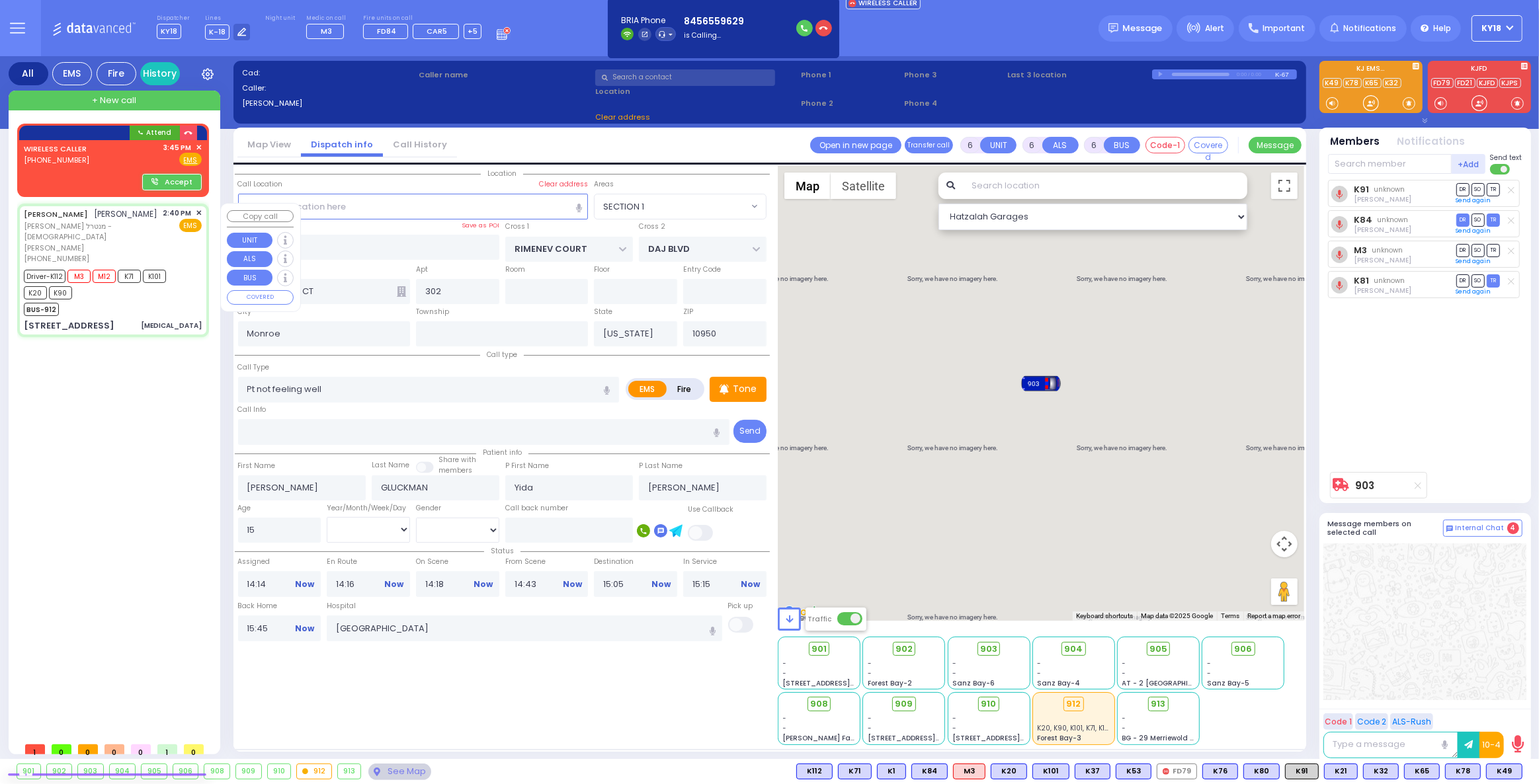
type input "14:40"
type input "14:41"
type input "14:42"
type input "14:48"
type input "[US_STATE][GEOGRAPHIC_DATA]- [GEOGRAPHIC_DATA] [STREET_ADDRESS][US_STATE]"
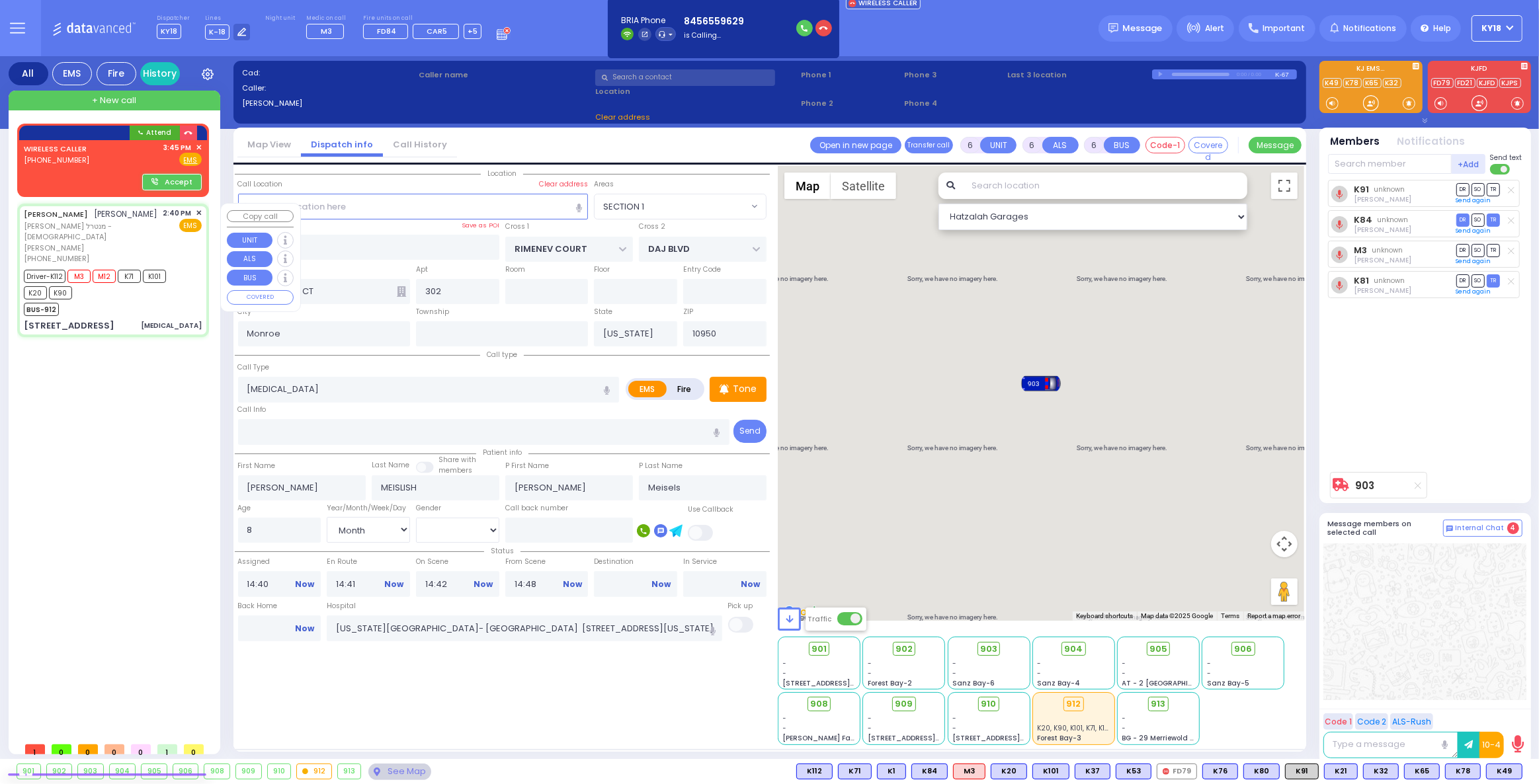
select select "Hatzalah Garages"
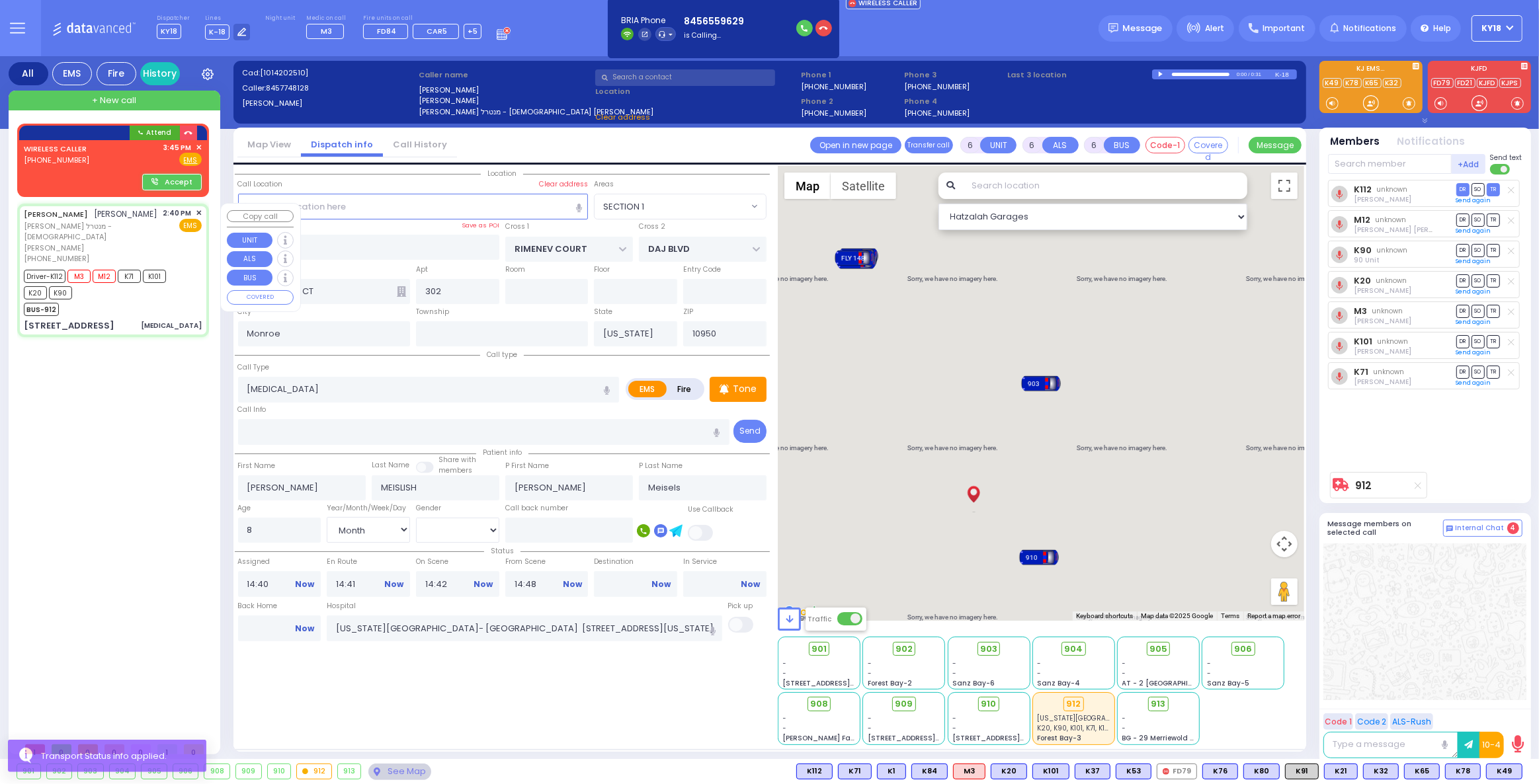
type input "CHUST RD"
type input "[GEOGRAPHIC_DATA]"
type input "[STREET_ADDRESS]"
type input "104"
type input "[PERSON_NAME]"
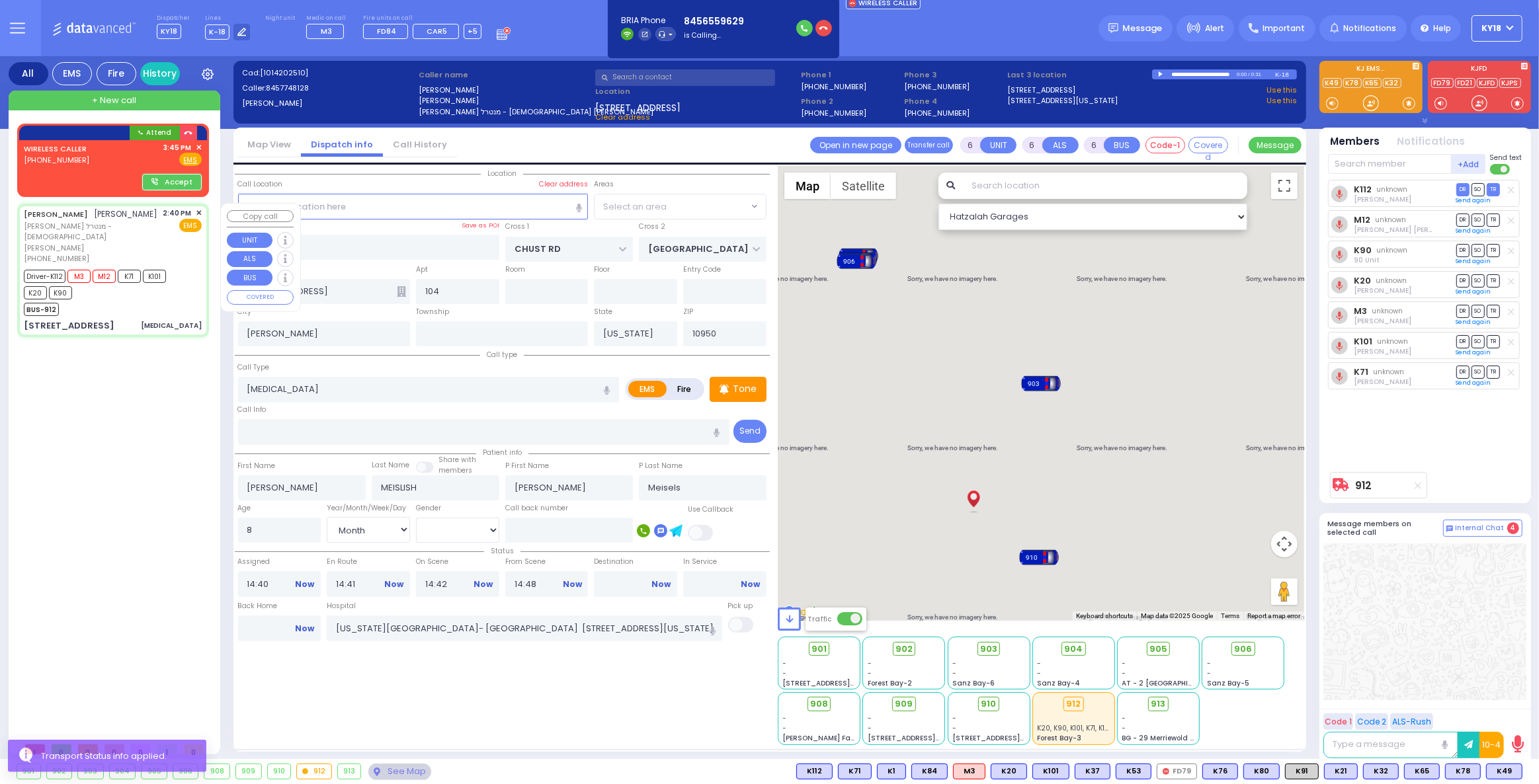
select select "[PERSON_NAME]"
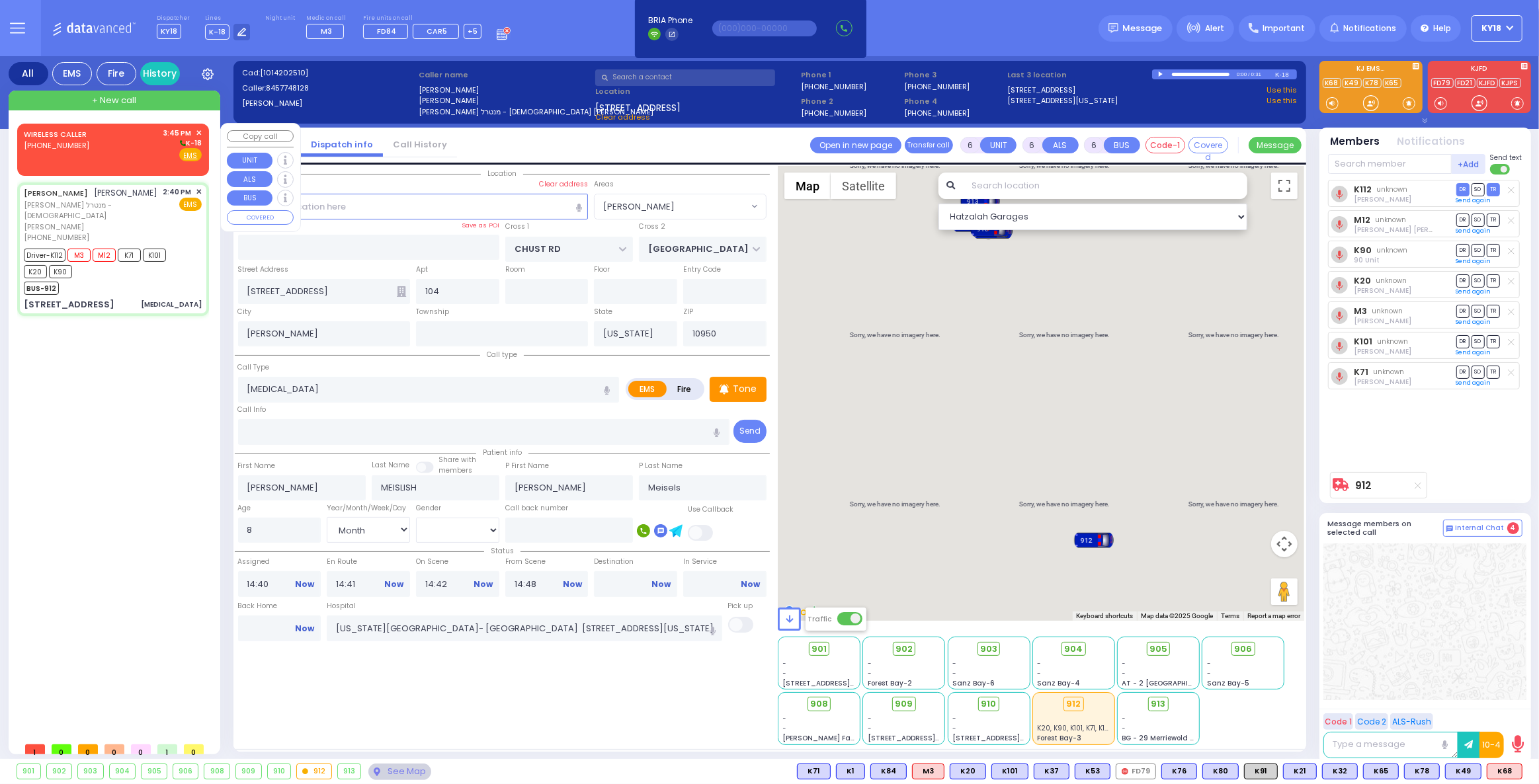
click at [86, 151] on div "[PHONE_NUMBER]" at bounding box center [57, 146] width 68 height 11
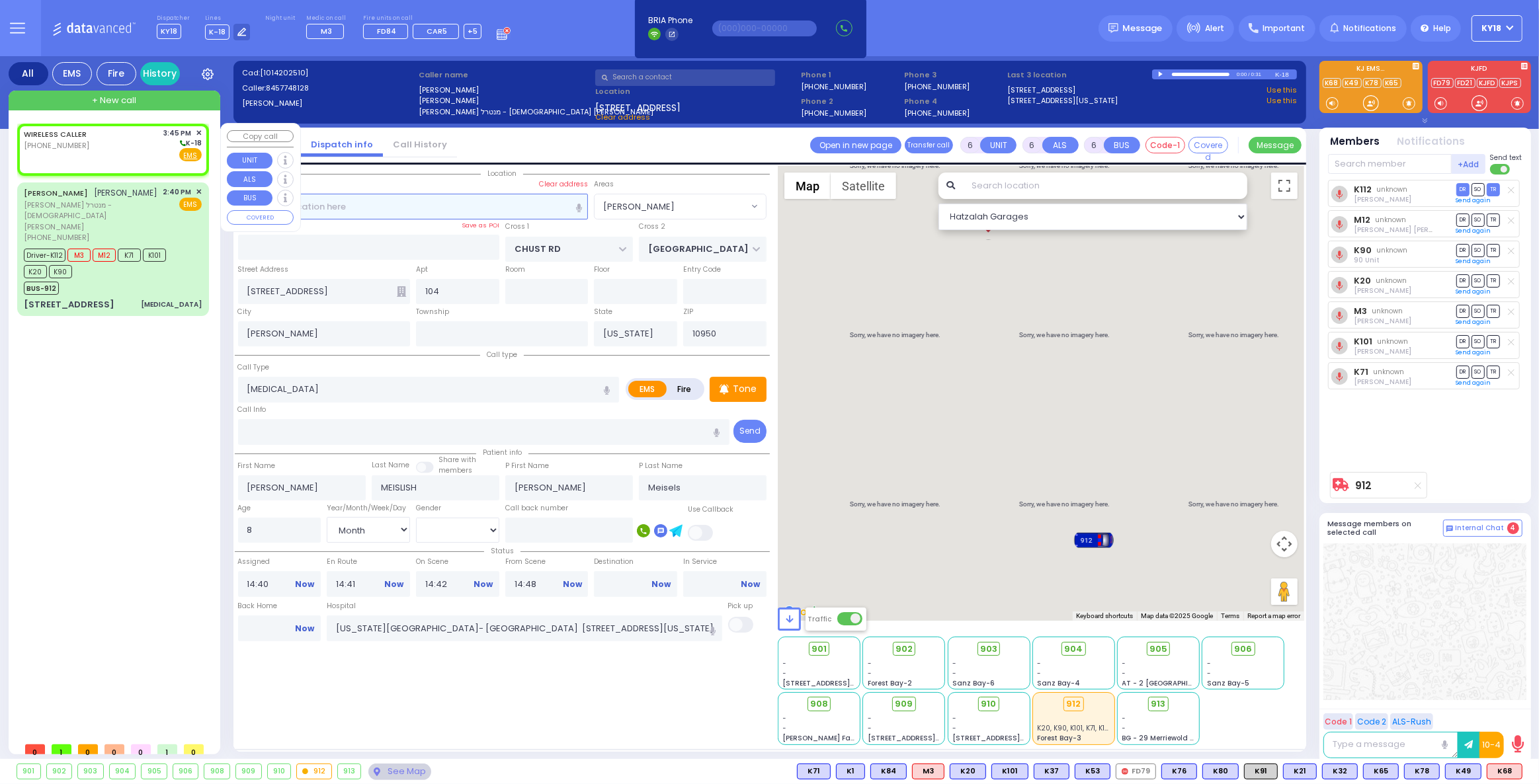
type input "2"
type input "1"
select select
radio input "true"
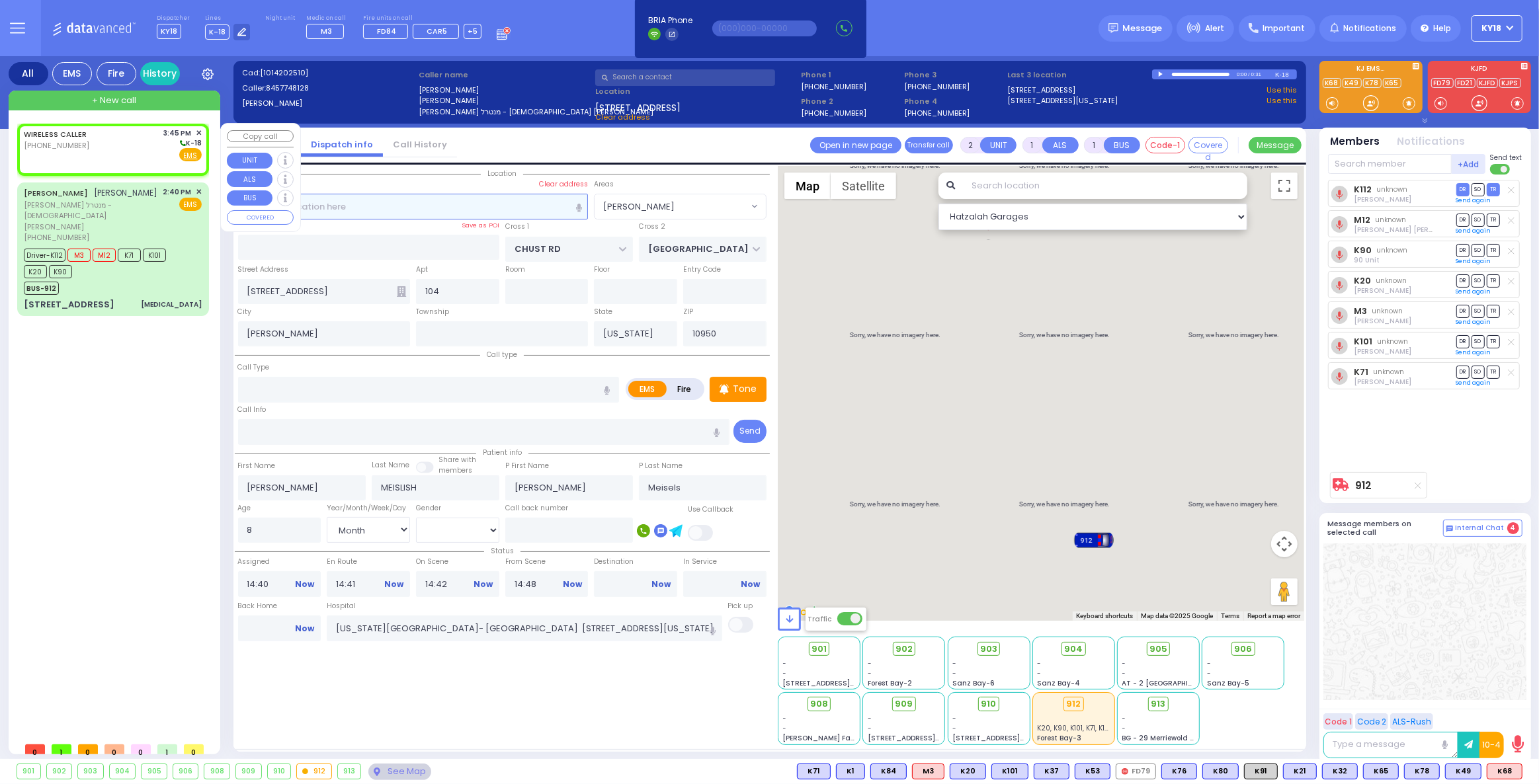
select select
type input "15:45"
select select "Hatzalah Garages"
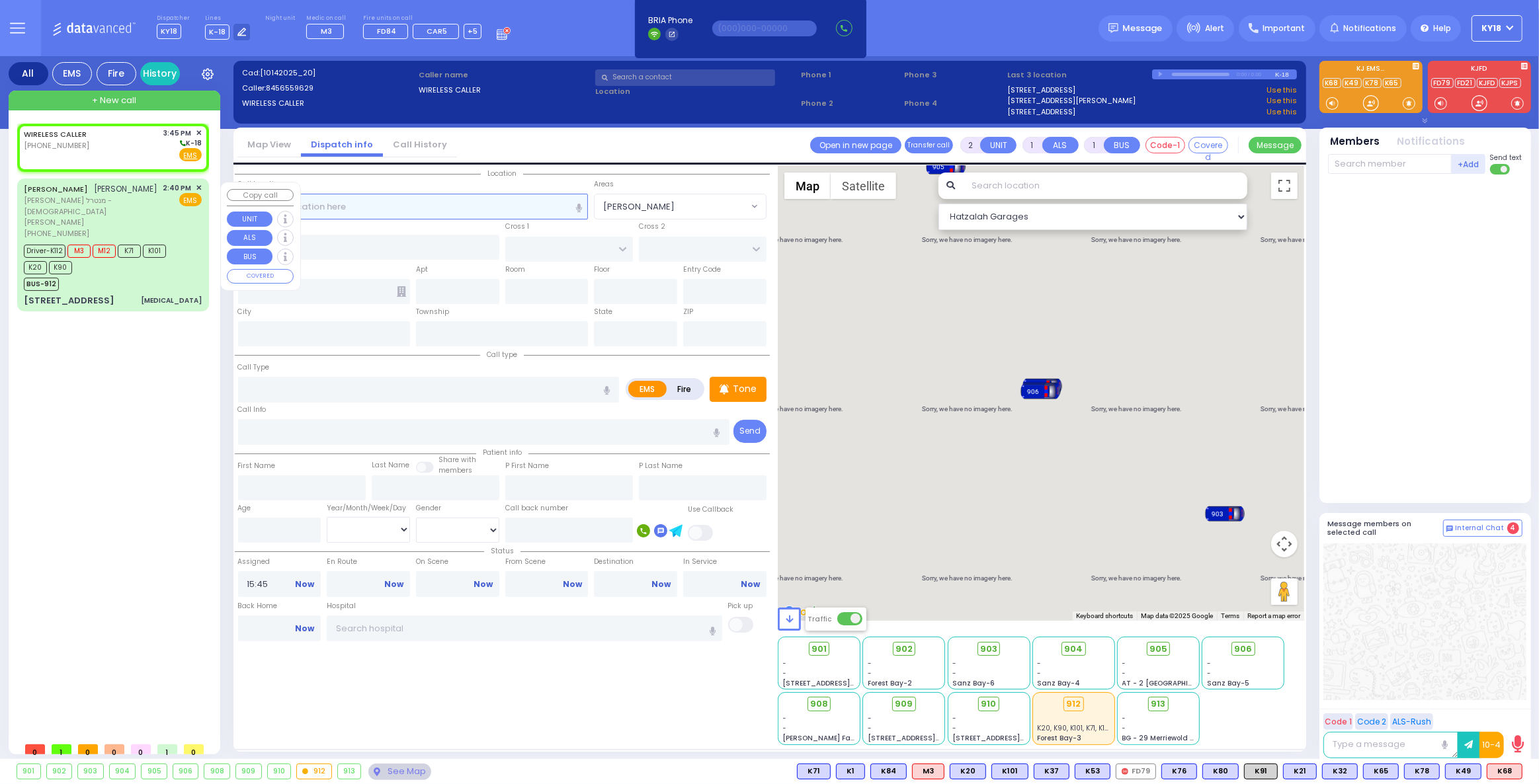
select select
radio input "true"
select select
select select "Hatzalah Garages"
click at [123, 136] on div "WIRELESS CALLER [PHONE_NUMBER] 3:45 PM ✕ K-18" at bounding box center [113, 144] width 178 height 34
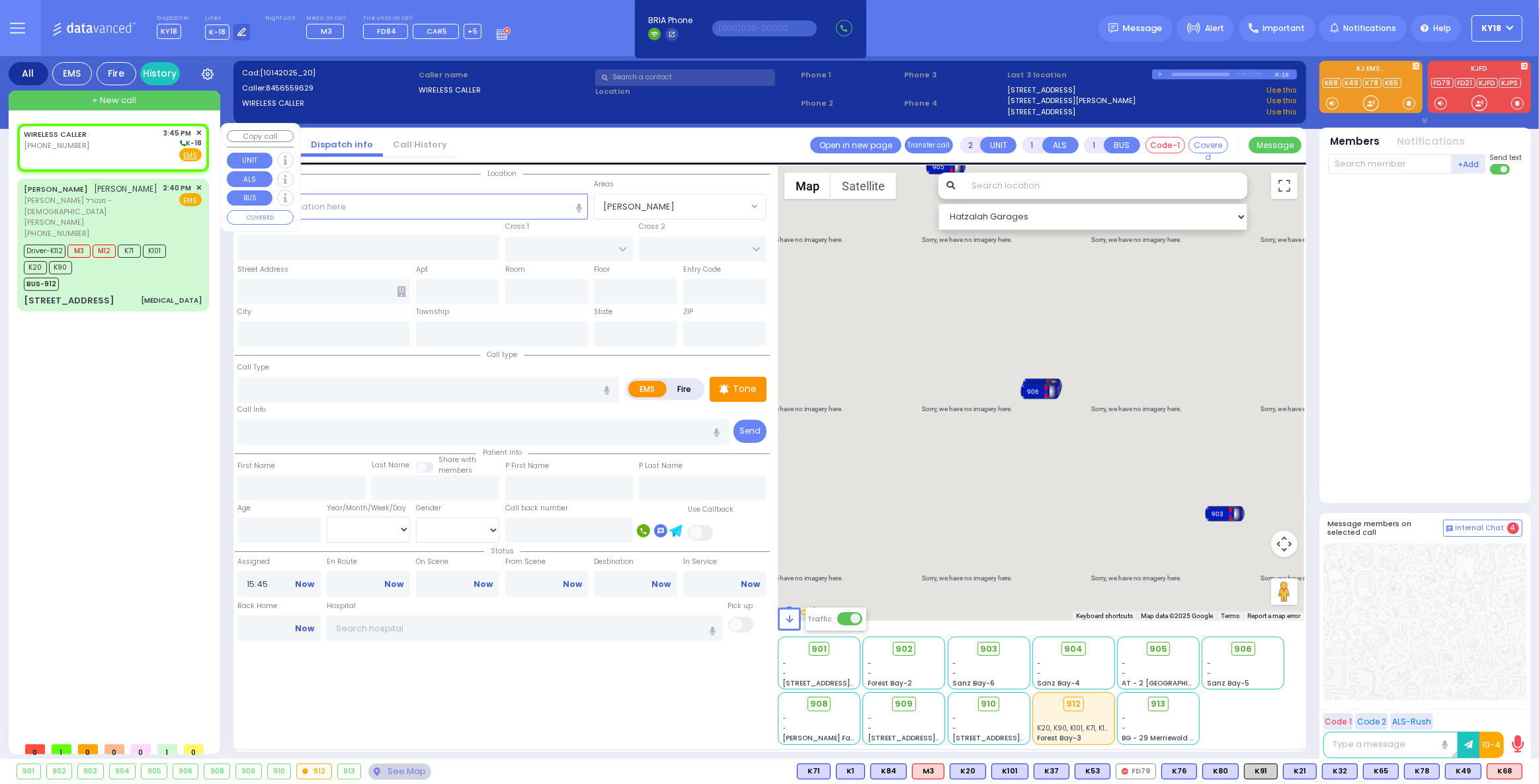
select select
radio input "true"
select select
select select "Hatzalah Garages"
click at [399, 208] on input "text" at bounding box center [414, 206] width 351 height 25
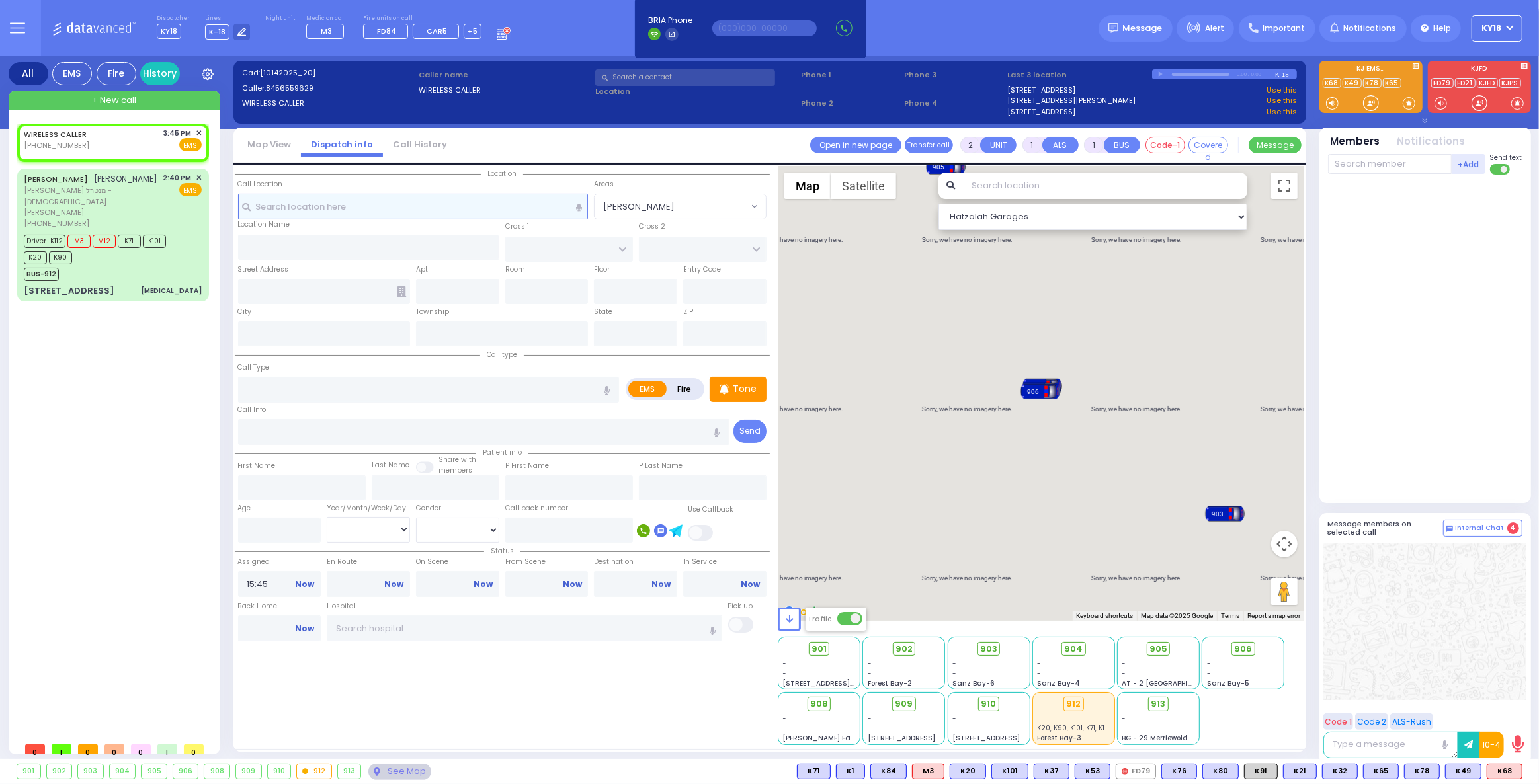
select select
radio input "true"
select select
select select "Hatzalah Garages"
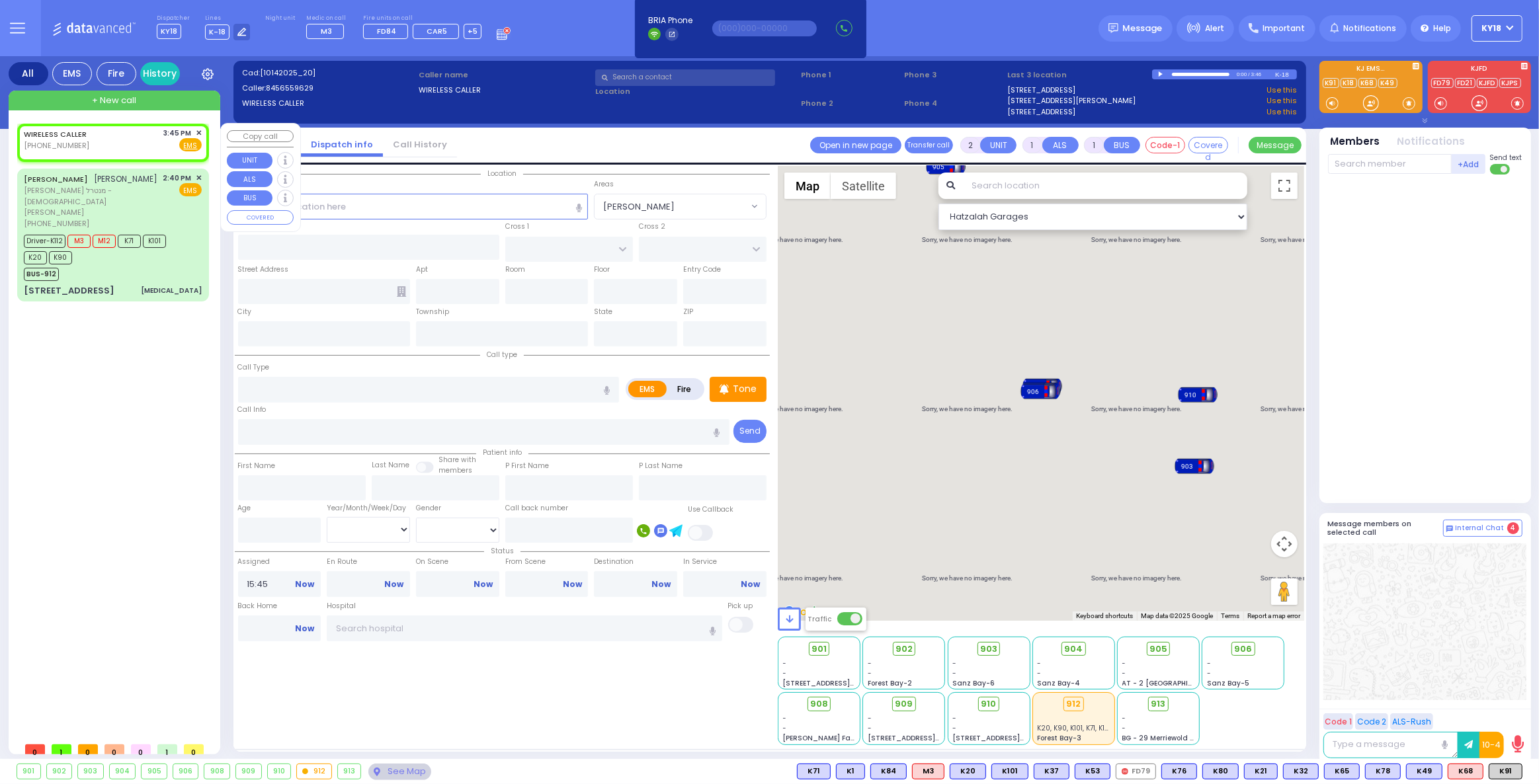
drag, startPoint x: 147, startPoint y: 141, endPoint x: 167, endPoint y: 140, distance: 20.0
click at [148, 141] on div "WIRELESS CALLER [PHONE_NUMBER] 3:45 PM ✕ Fire EMS" at bounding box center [113, 140] width 178 height 24
select select
radio input "true"
select select
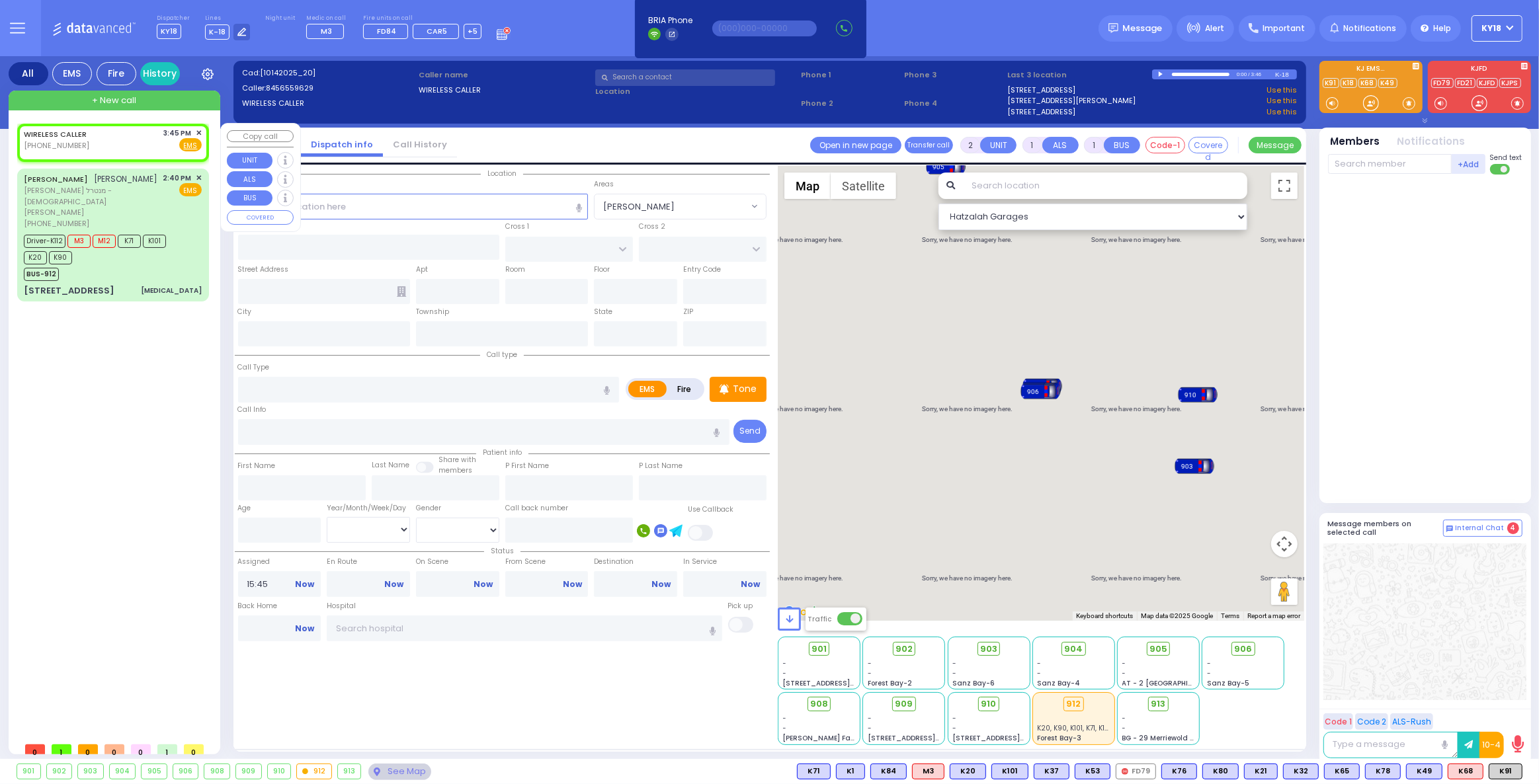
select select "Hatzalah Garages"
click at [201, 131] on span "✕" at bounding box center [198, 133] width 6 height 11
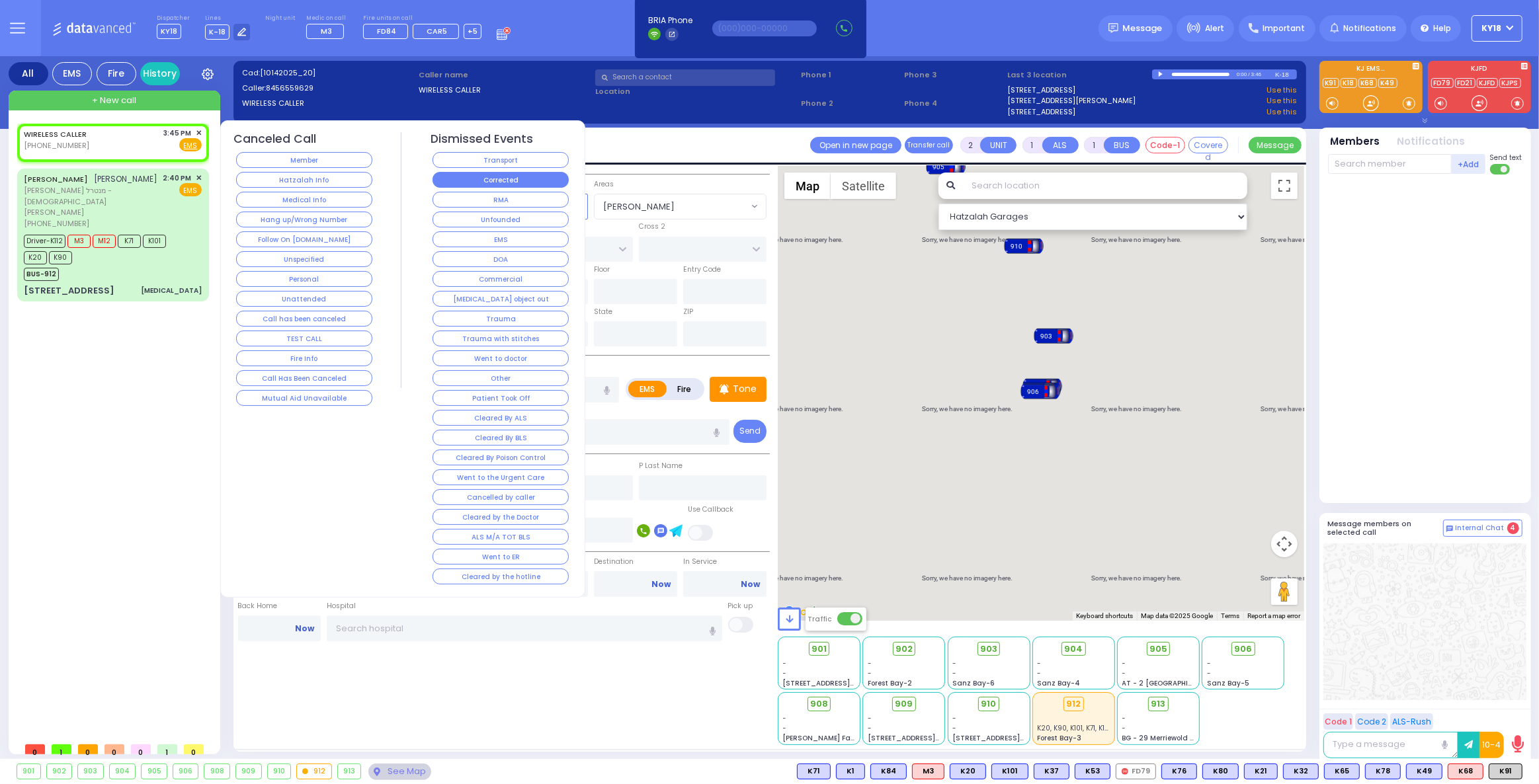
click at [494, 183] on button "Corrected" at bounding box center [500, 179] width 136 height 16
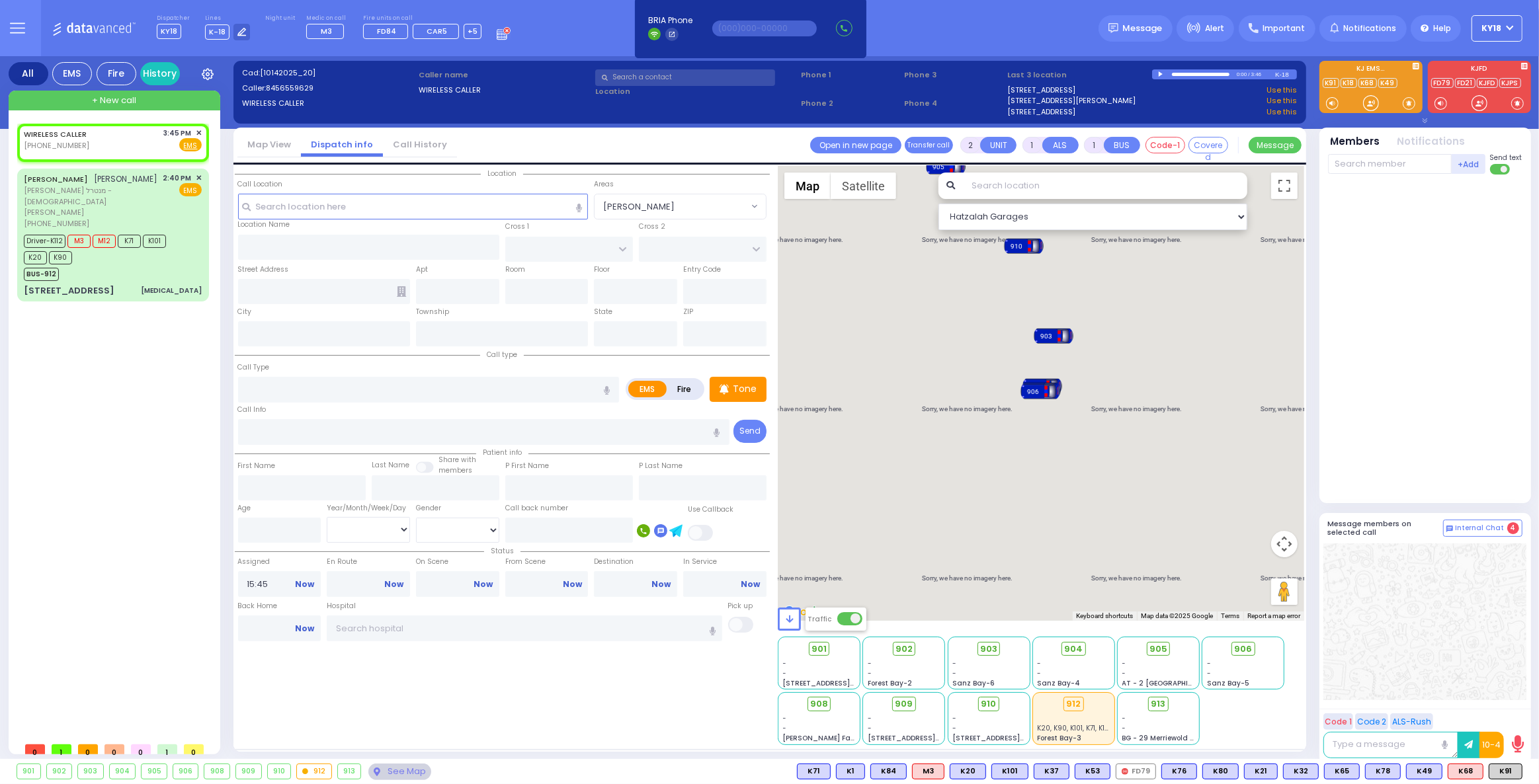
select select
radio input "true"
select select
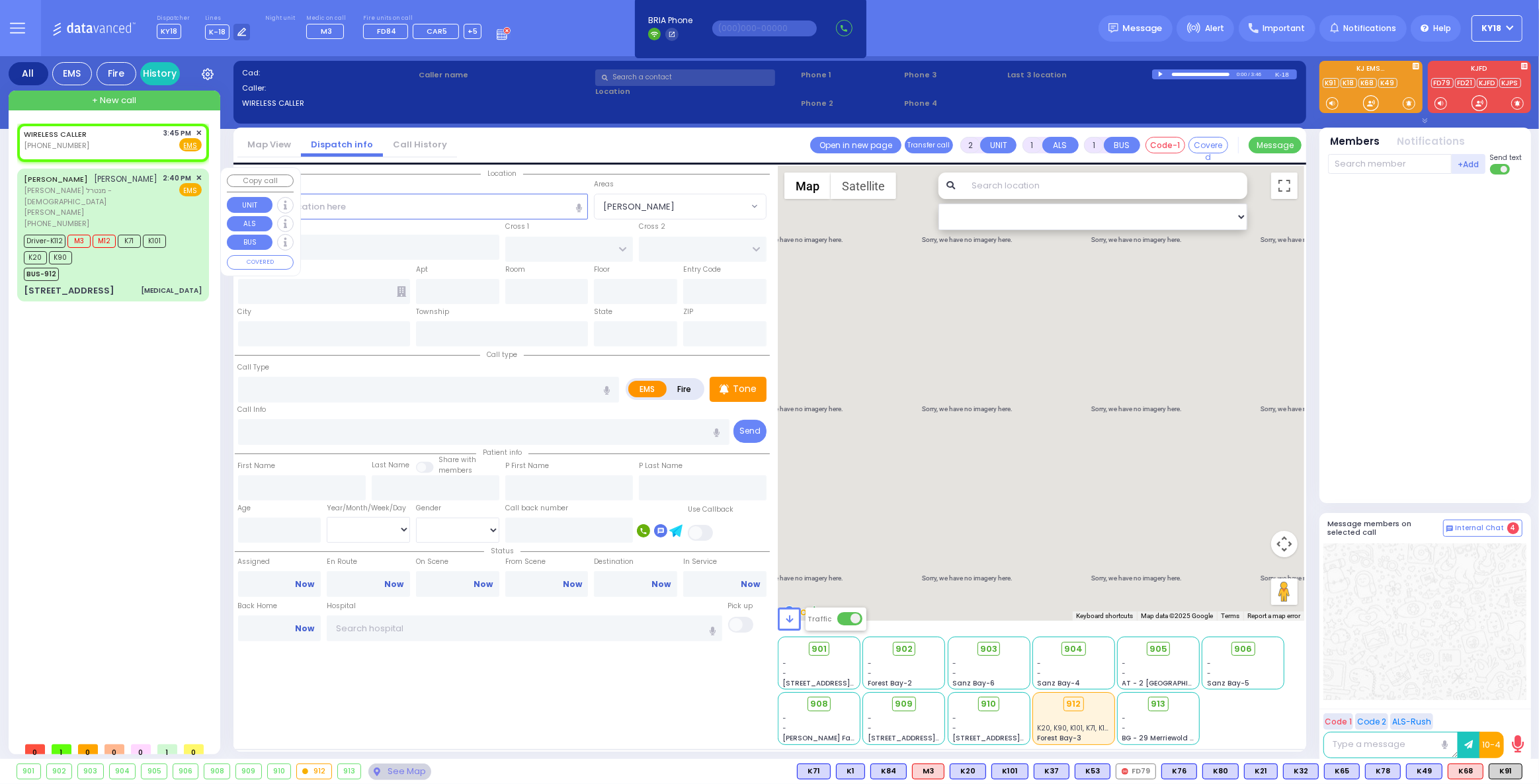
click at [113, 218] on div "[PHONE_NUMBER]" at bounding box center [91, 224] width 135 height 11
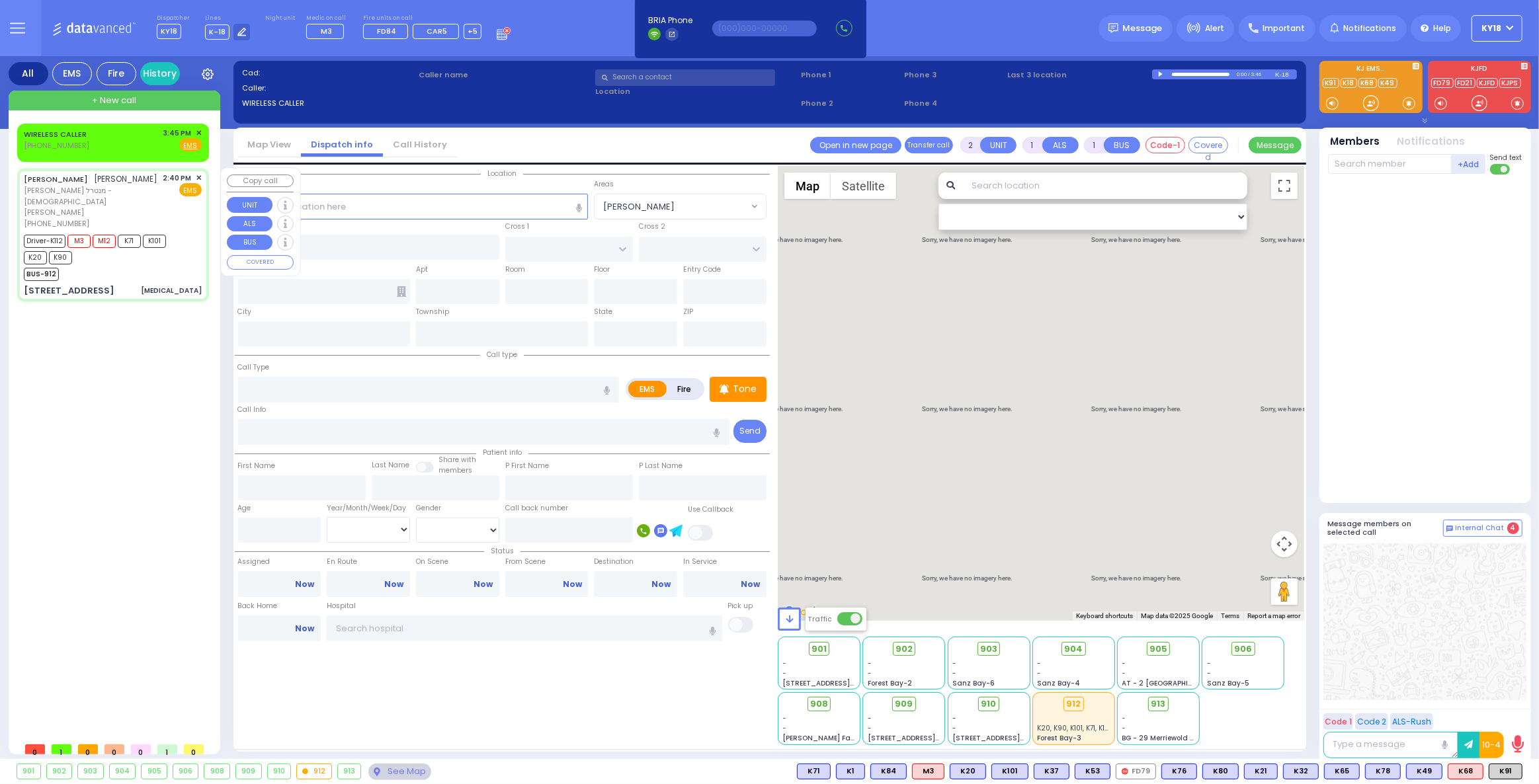
type input "6"
select select
type input "[MEDICAL_DATA]"
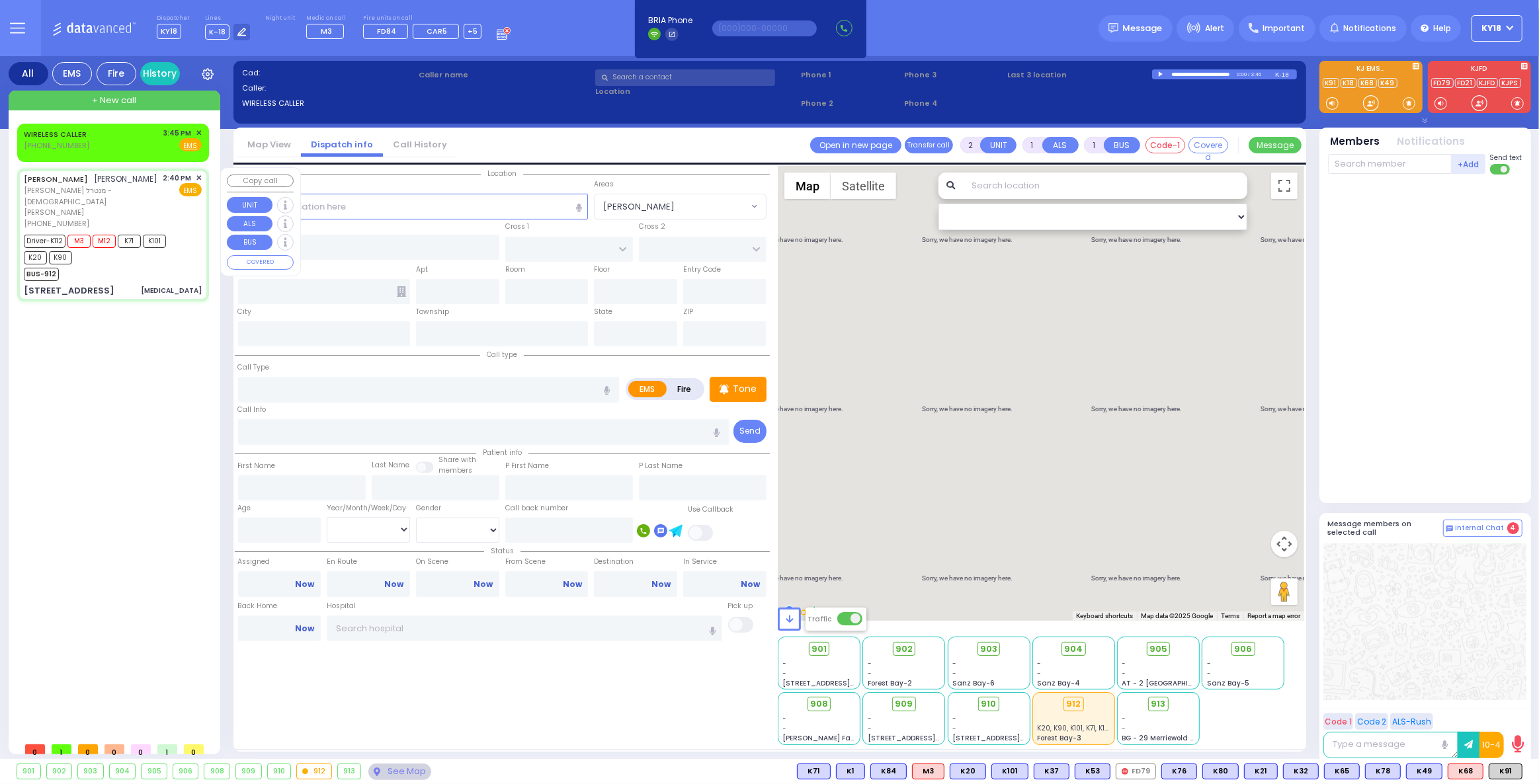
radio input "true"
type input "[PERSON_NAME]"
type input "MEISLISH"
type input "[PERSON_NAME]"
type input "Meisels"
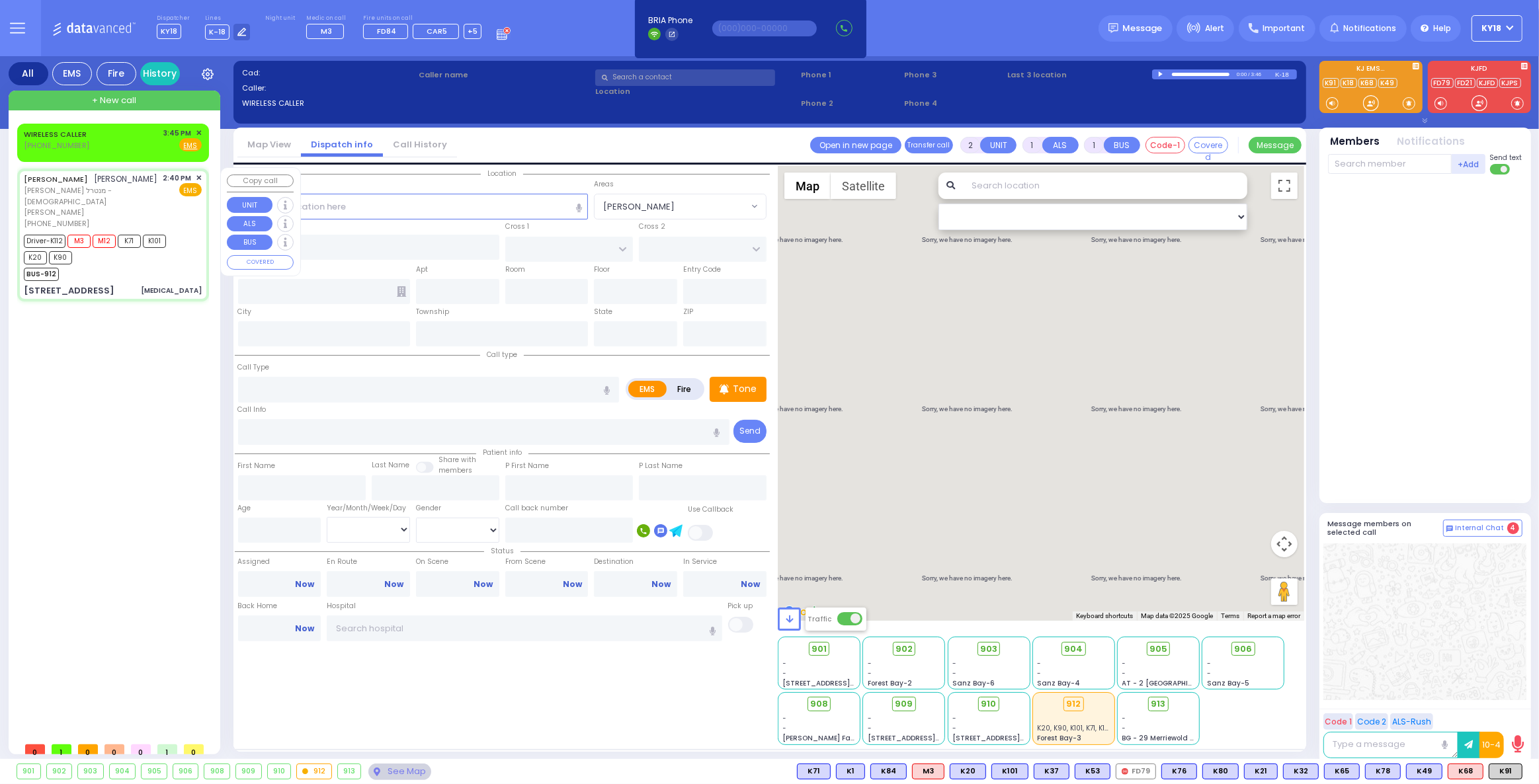
type input "8"
select select "Month"
select select "[DEMOGRAPHIC_DATA]"
type input "14:40"
type input "14:41"
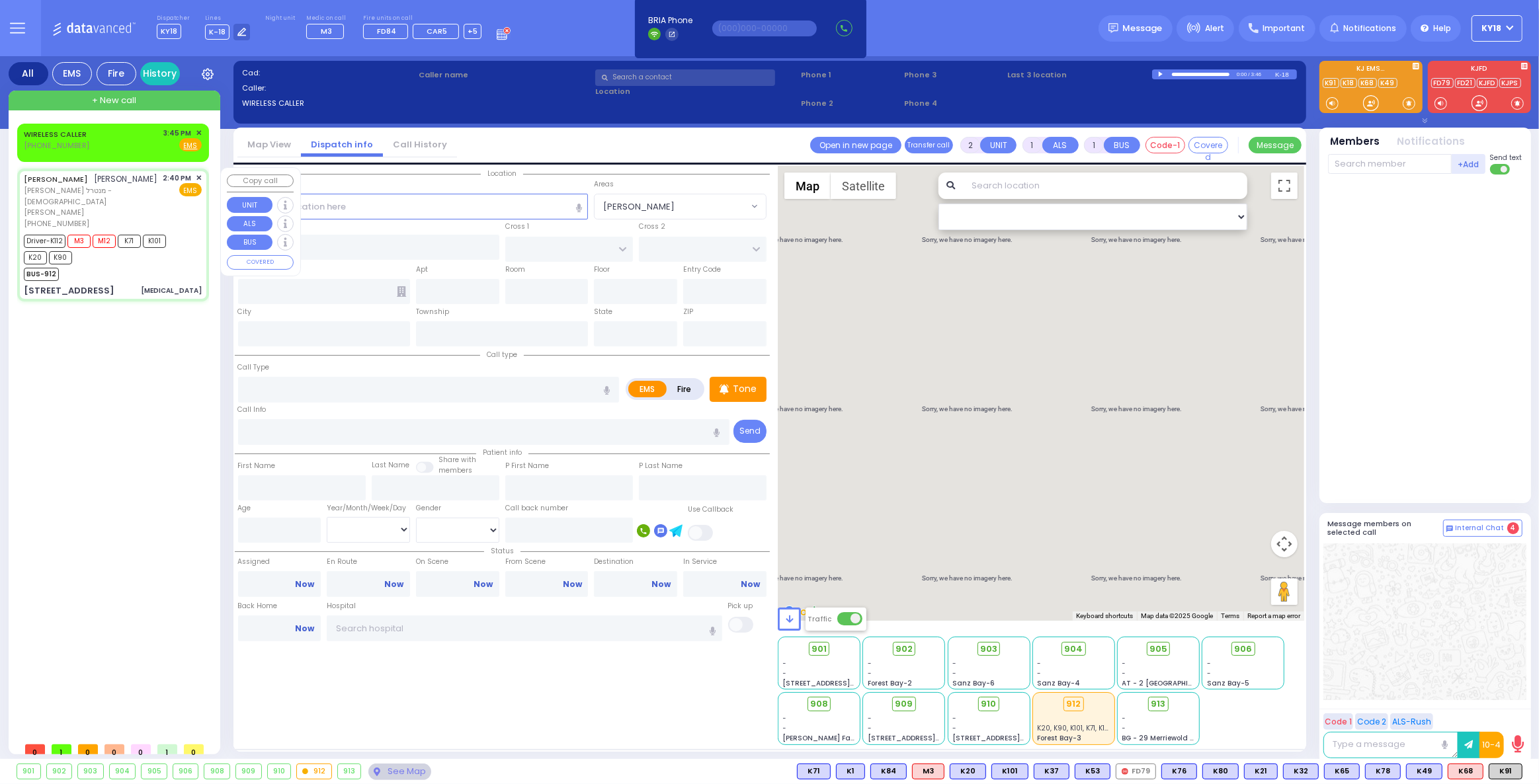
type input "14:42"
type input "14:48"
type input "15:51"
type input "[US_STATE][GEOGRAPHIC_DATA]- [GEOGRAPHIC_DATA] [STREET_ADDRESS][US_STATE]"
type input "CHUST RD"
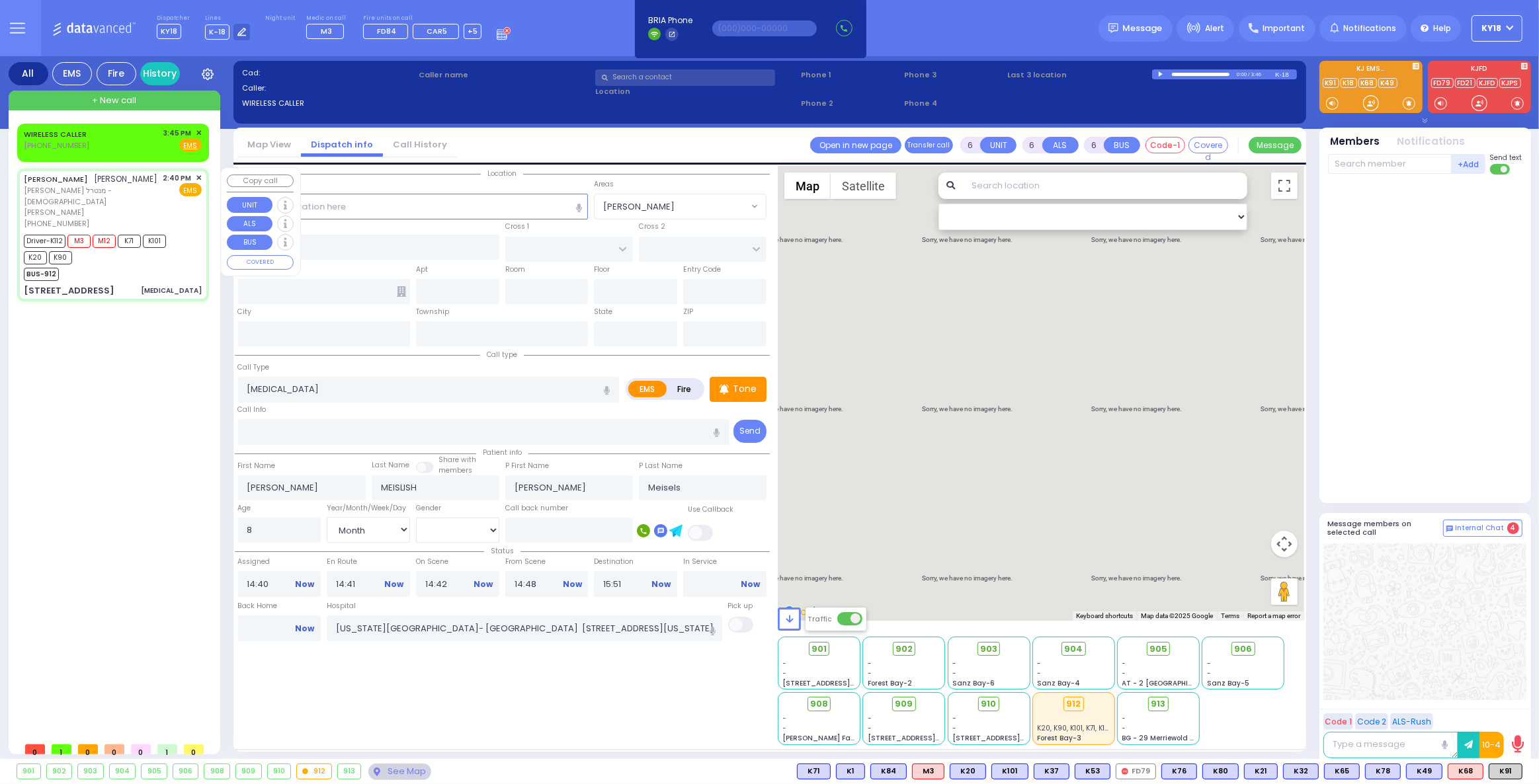
type input "[GEOGRAPHIC_DATA]"
type input "[STREET_ADDRESS]"
type input "104"
type input "[PERSON_NAME]"
type input "[US_STATE]"
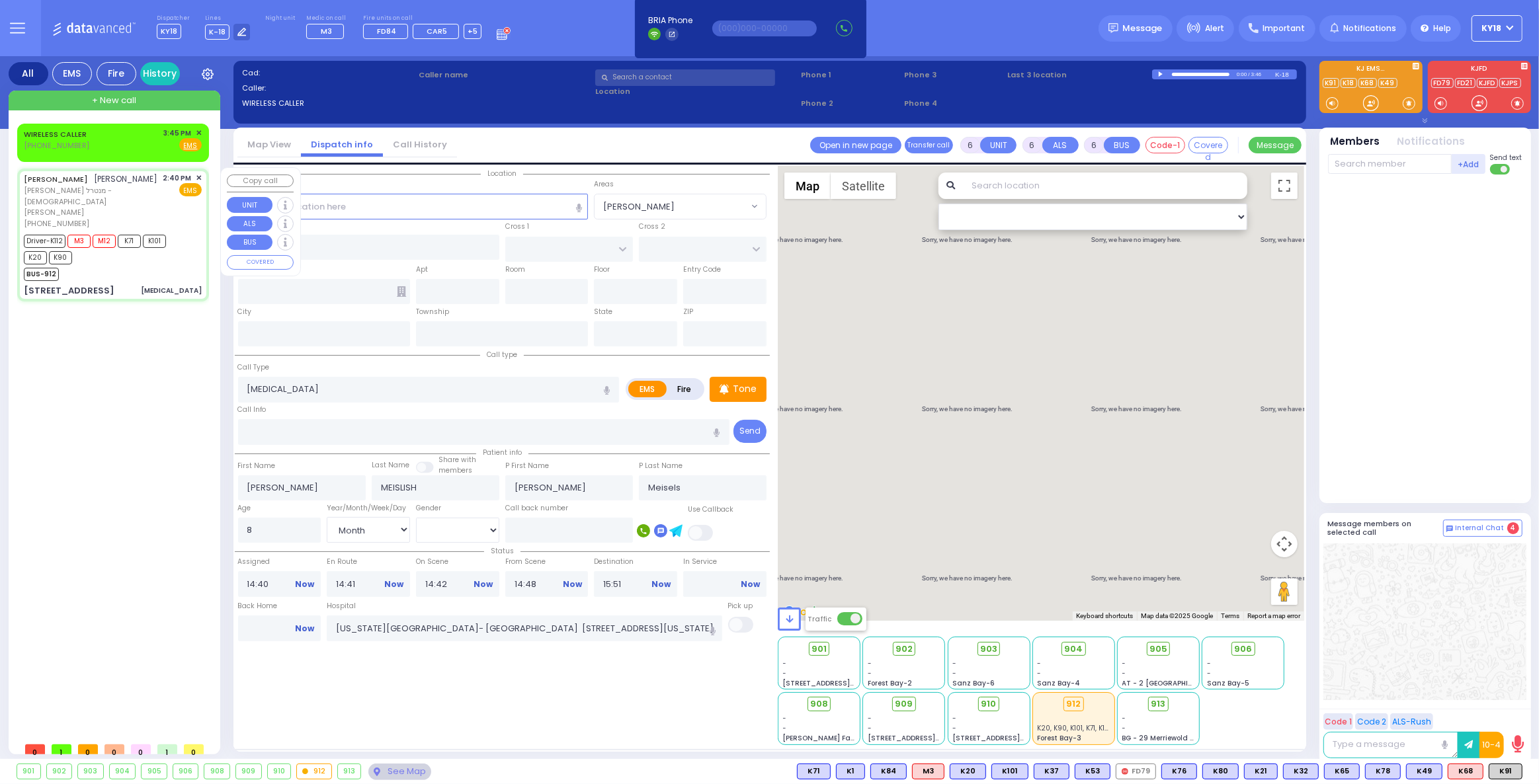
type input "10950"
select select "Hatzalah Garages"
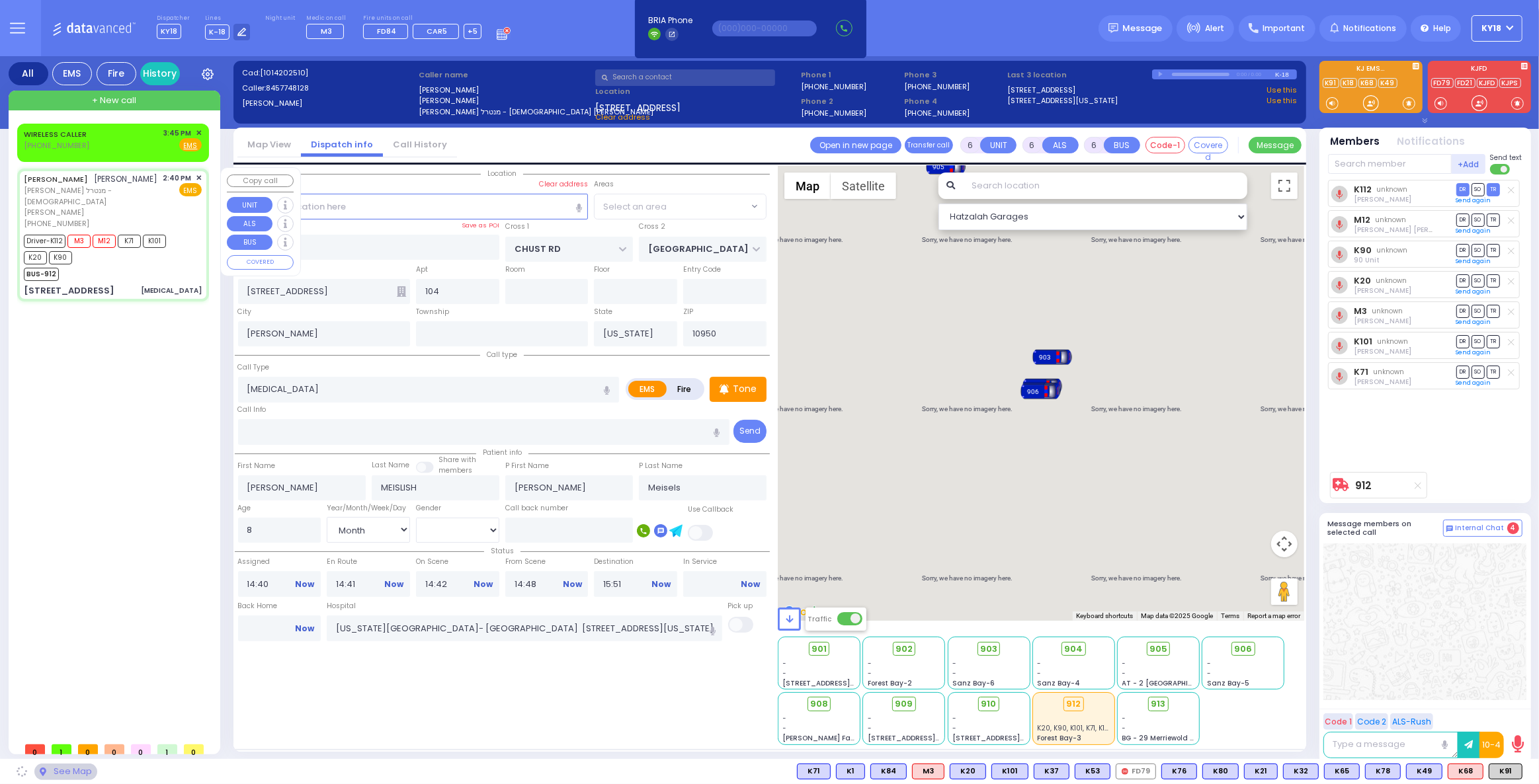
select select "[PERSON_NAME]"
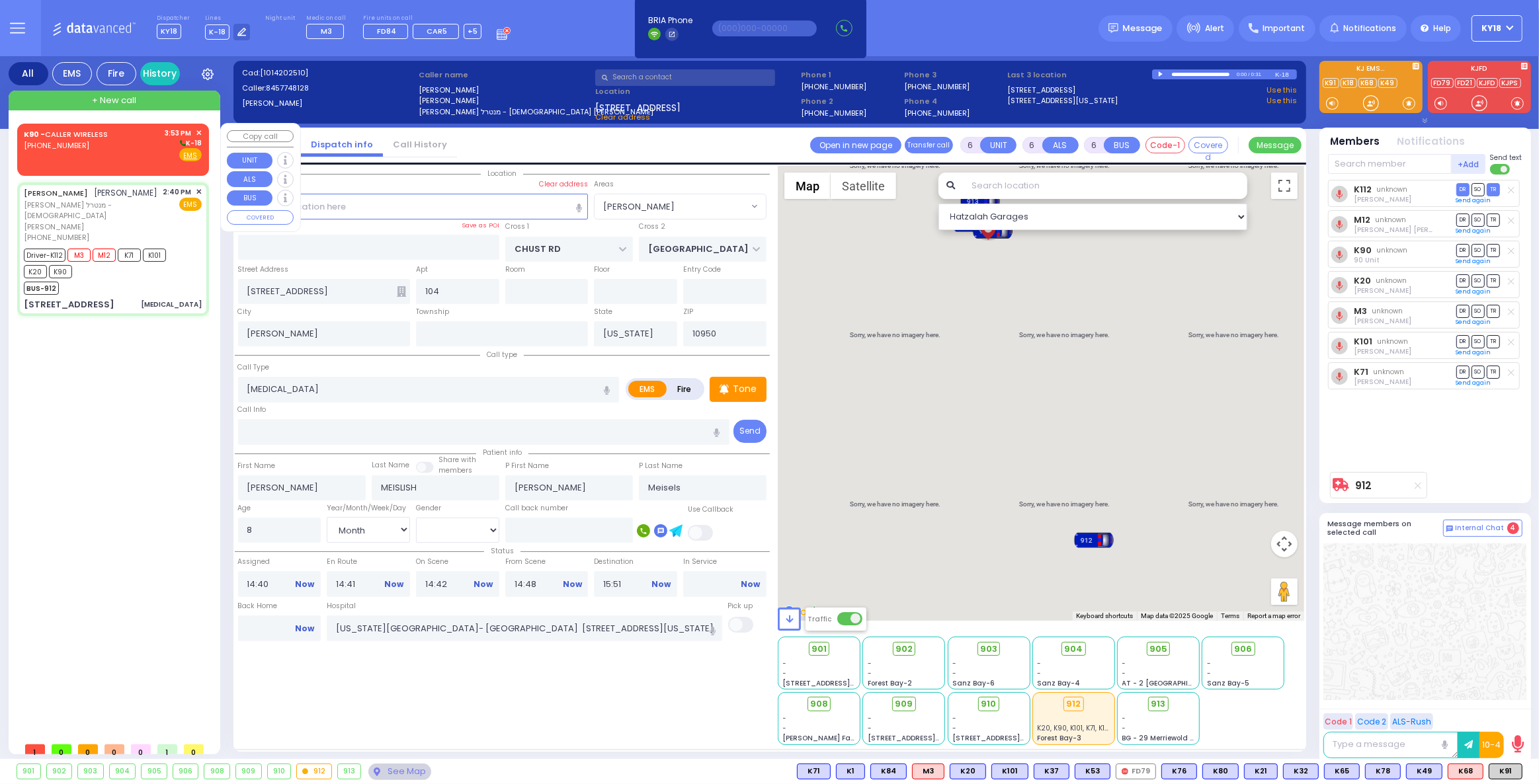
drag, startPoint x: 159, startPoint y: 154, endPoint x: 166, endPoint y: 155, distance: 7.1
click at [166, 155] on div "K90 - CALLER WIRELESS [PHONE_NUMBER] 3:53 PM ✕ K-18 EMS" at bounding box center [113, 144] width 178 height 34
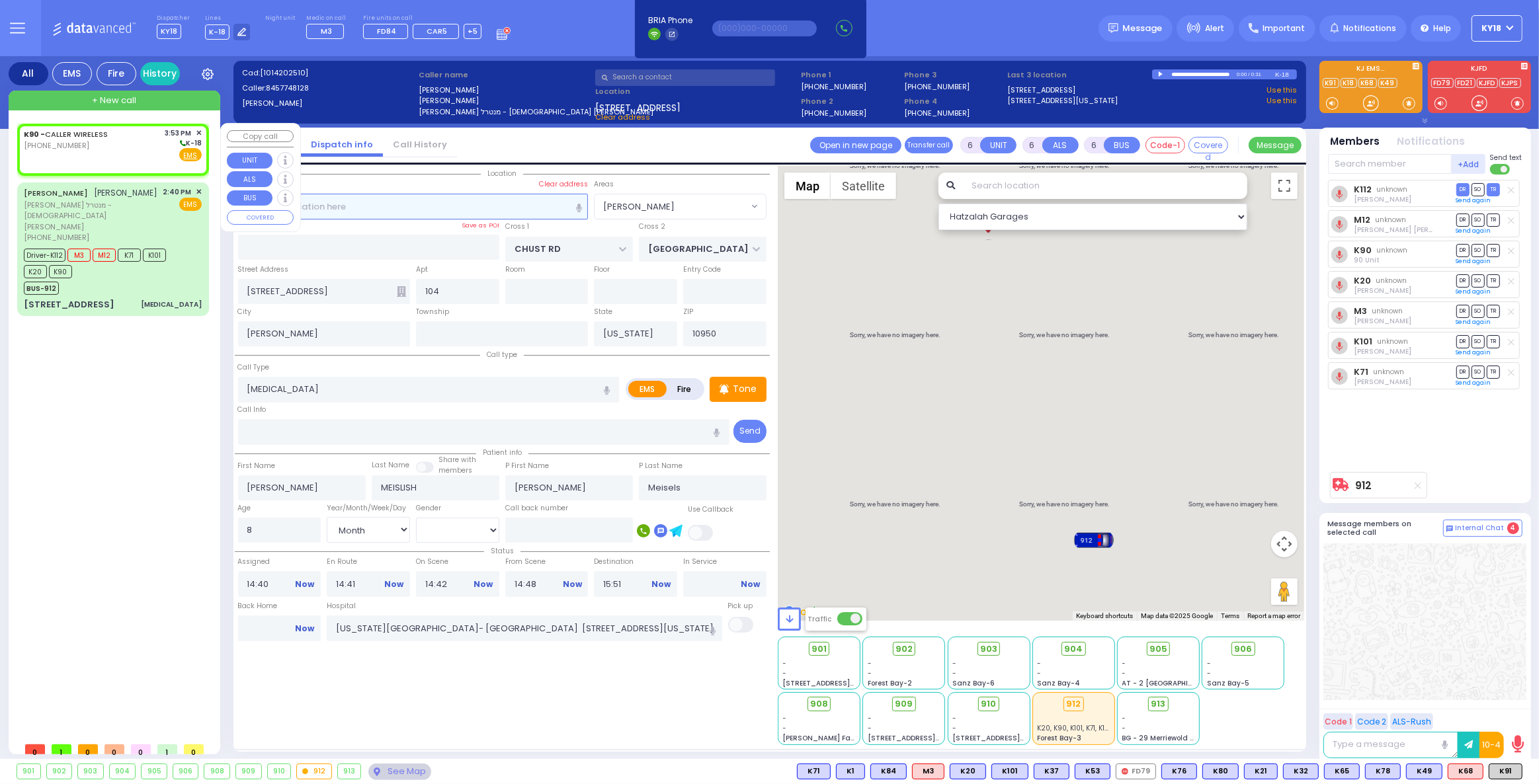
type input "2"
type input "1"
select select
radio input "true"
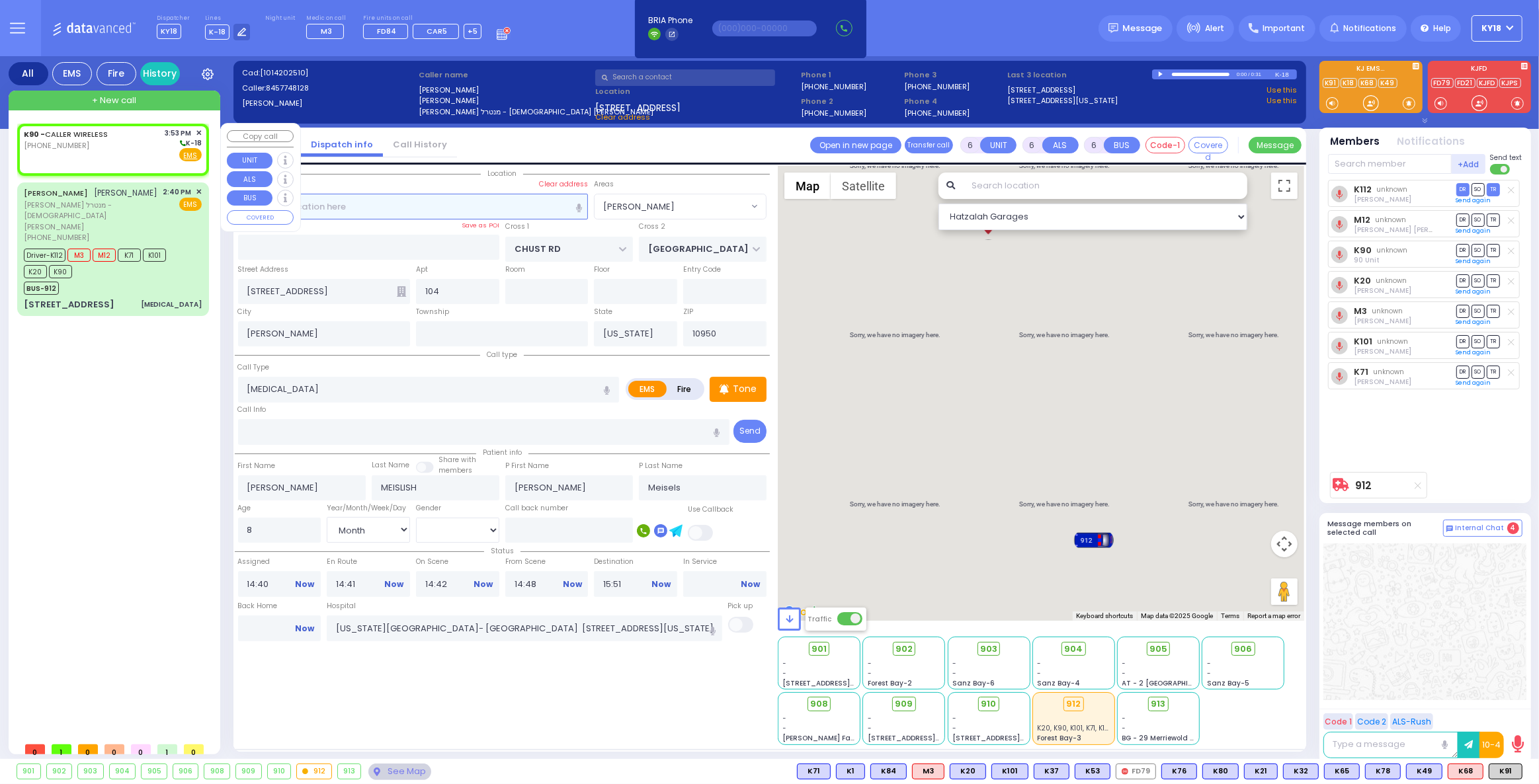
select select
type input "15:53"
select select "Hatzalah Garages"
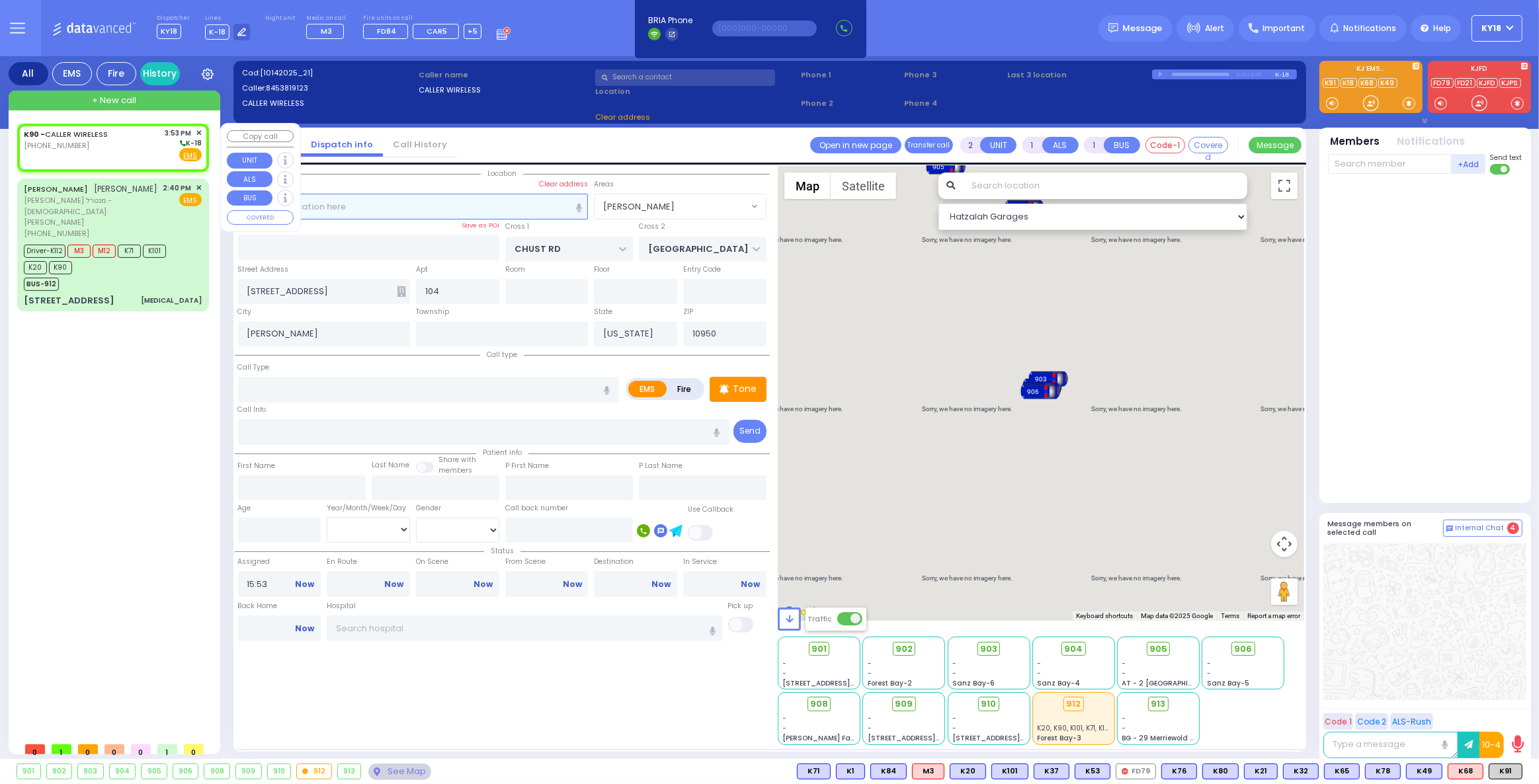
select select
radio input "true"
select select
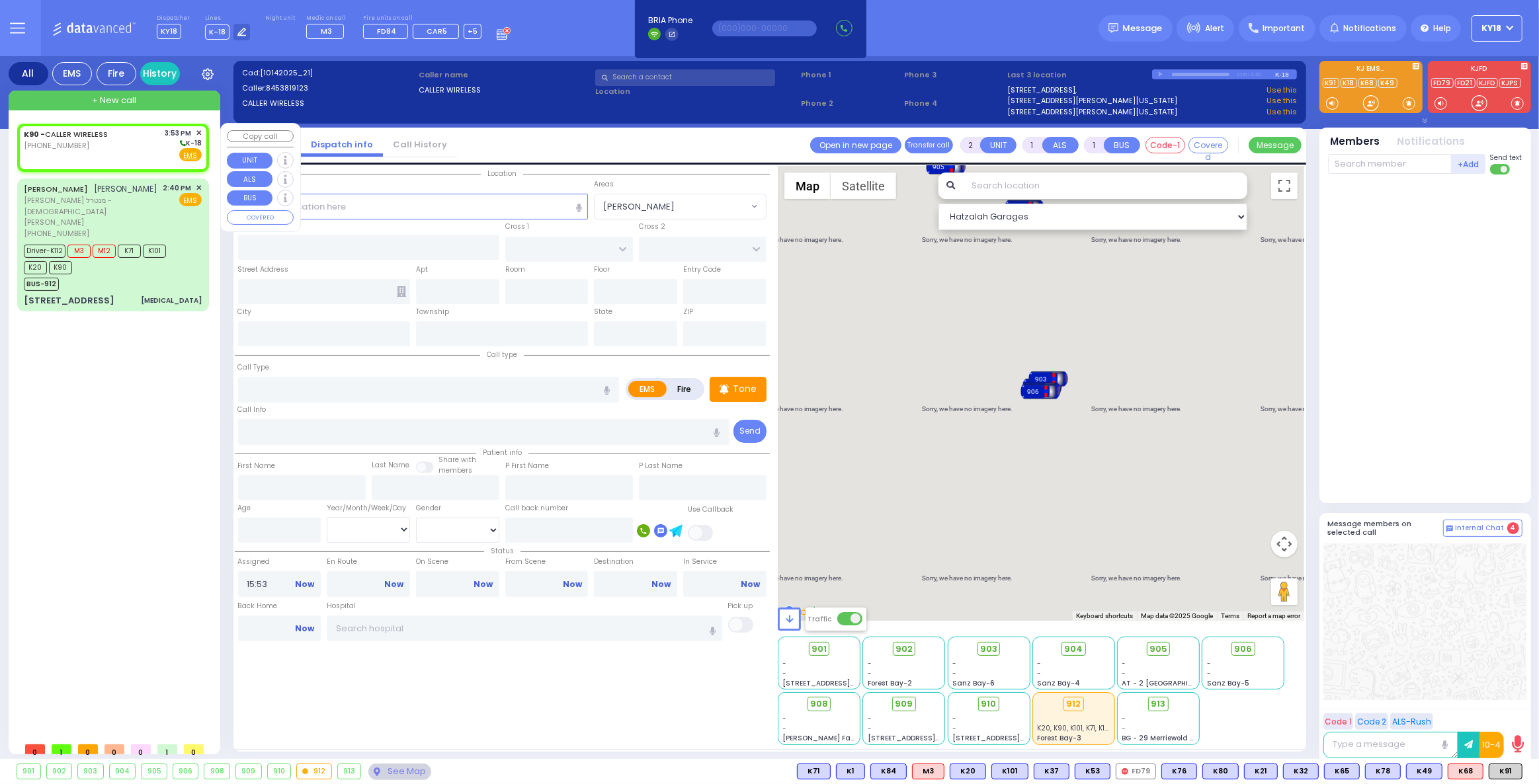
click at [197, 131] on span "✕" at bounding box center [198, 133] width 6 height 11
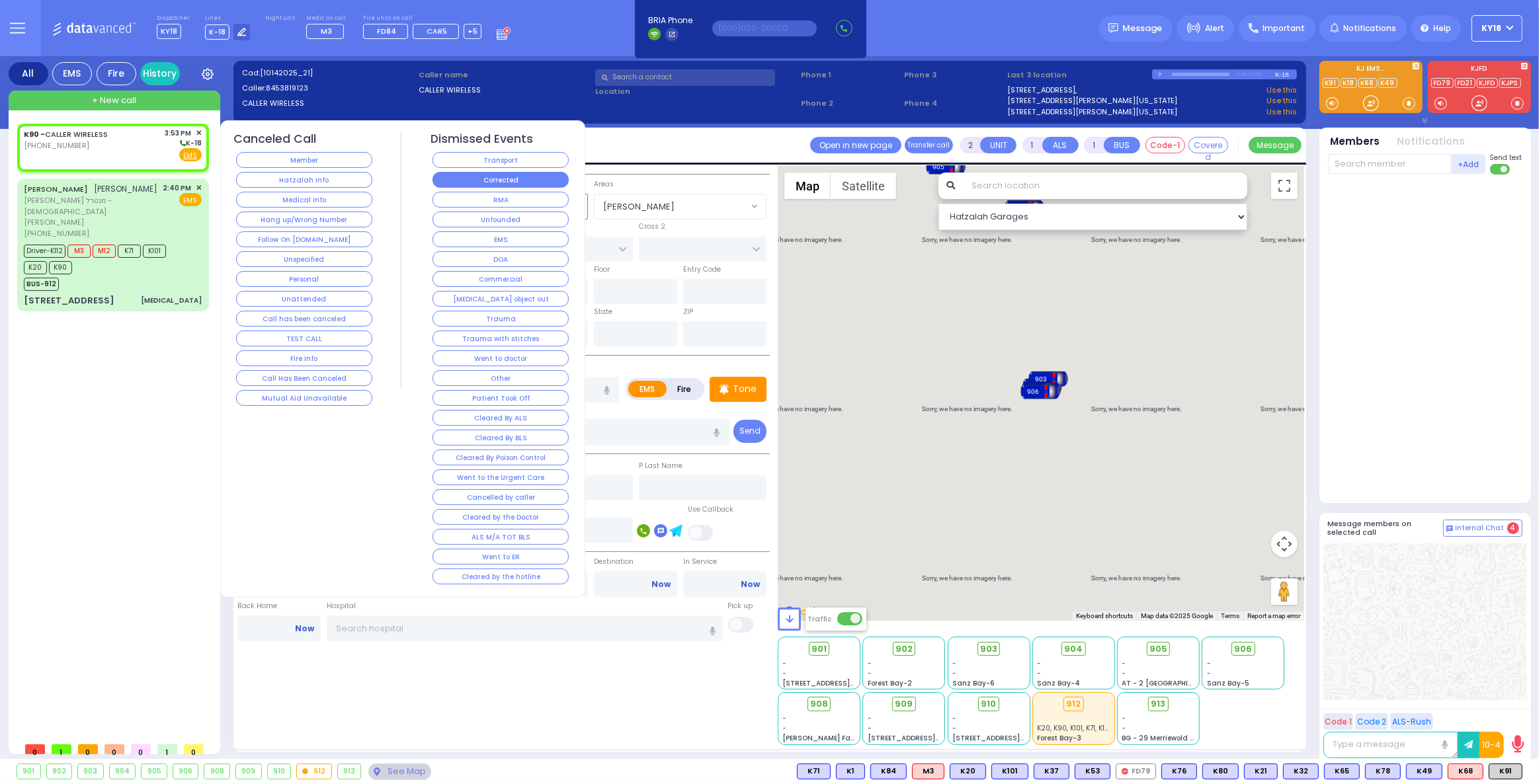
click at [515, 173] on button "Corrected" at bounding box center [500, 179] width 136 height 16
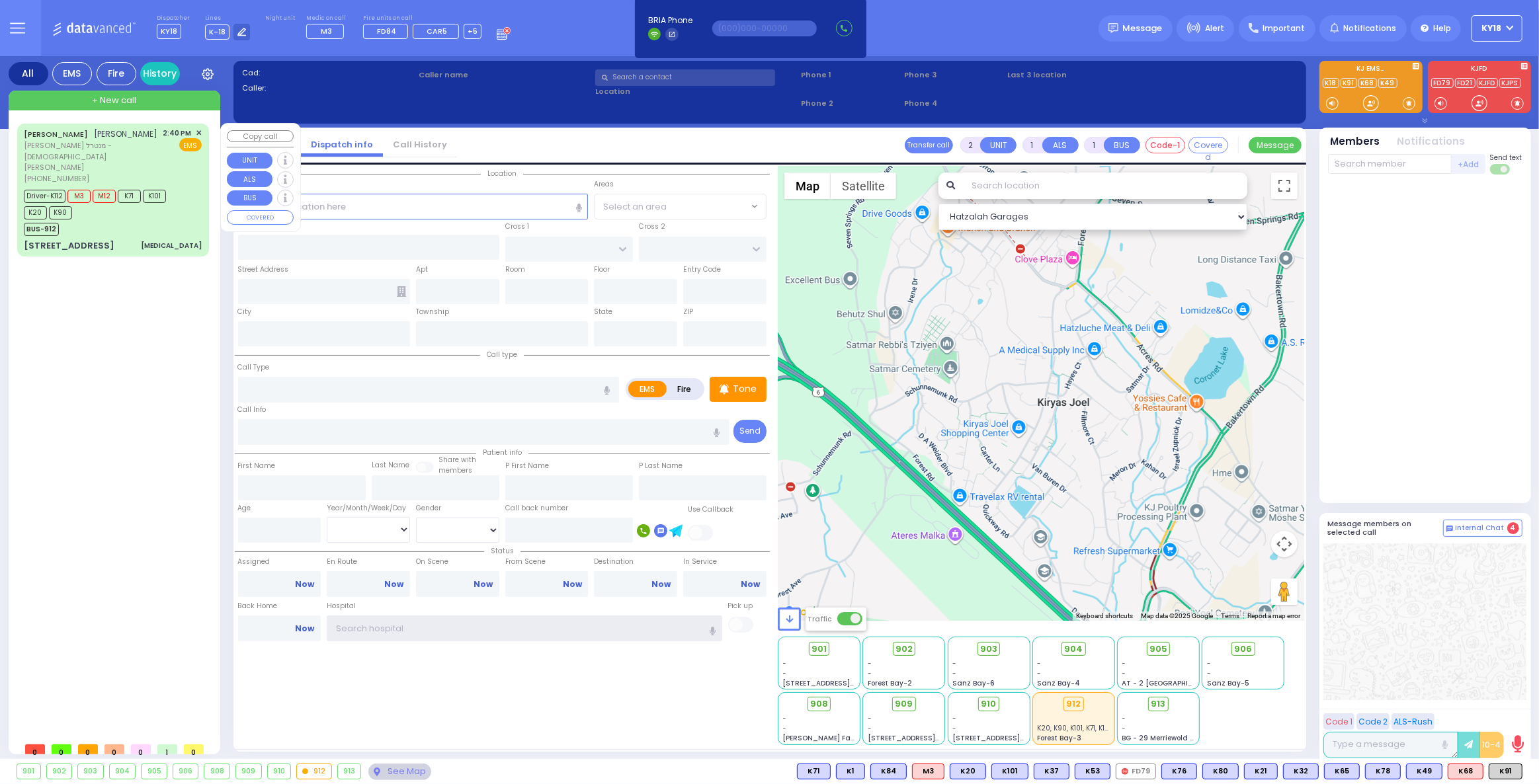
type input "ky18"
click at [131, 147] on div "JOEL MEISLISH יואל מייזליש אבד דקיטל מנטרל - הרב מסוליצא (845) 774-8128 2:40 PM…" at bounding box center [113, 156] width 178 height 57
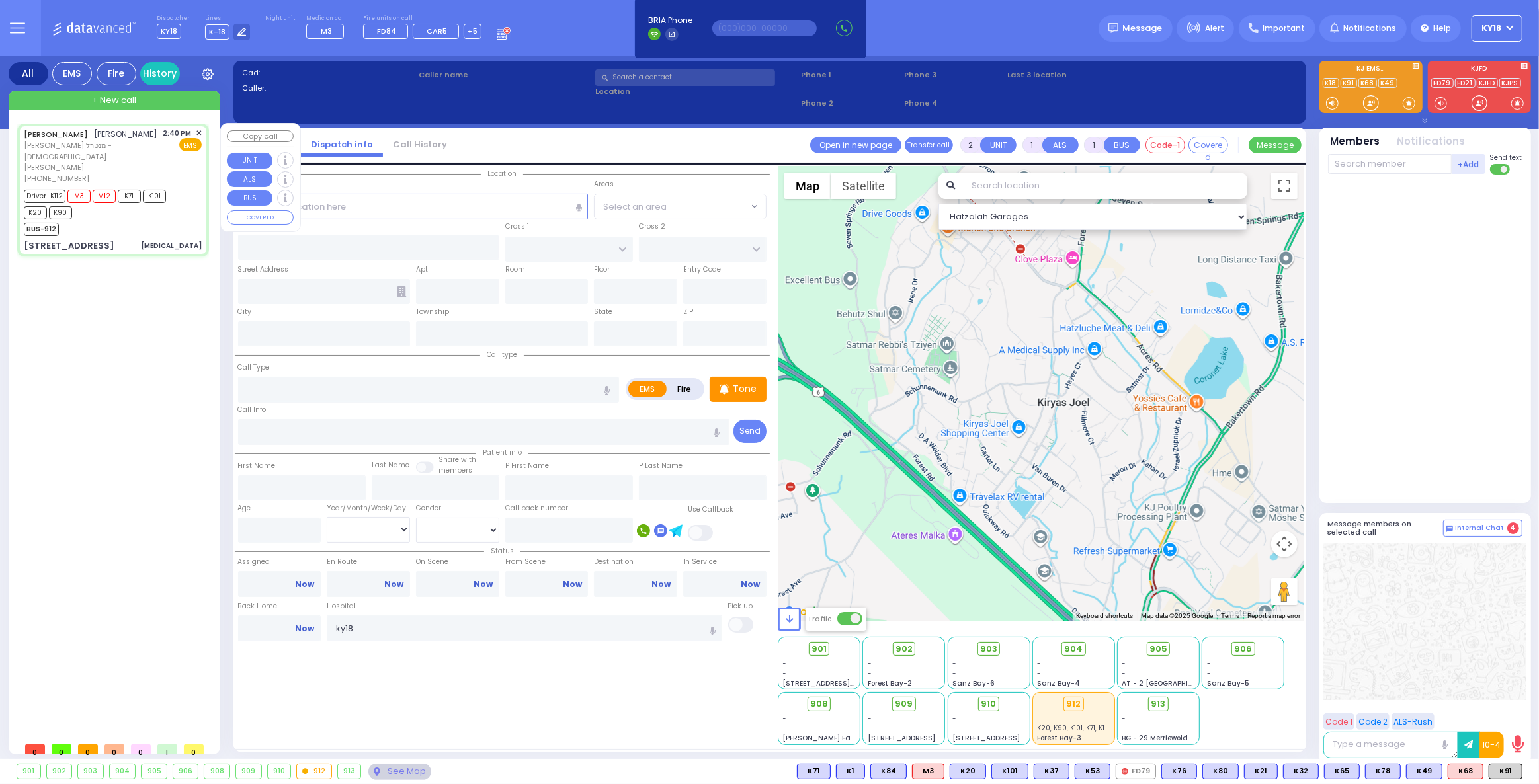
type input "6"
select select
type input "[MEDICAL_DATA]"
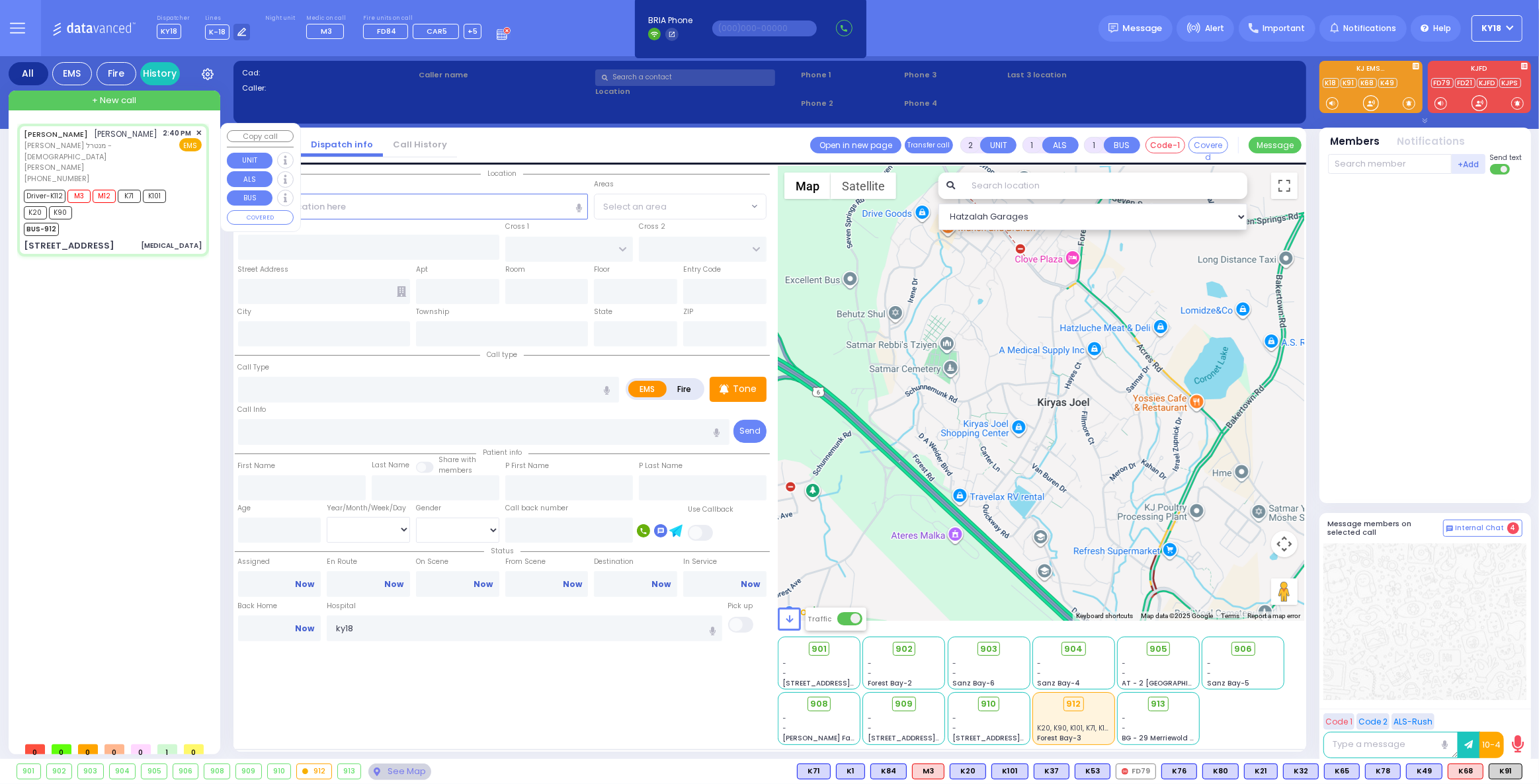
radio input "true"
type input "[PERSON_NAME]"
type input "MEISLISH"
type input "[PERSON_NAME]"
type input "Meisels"
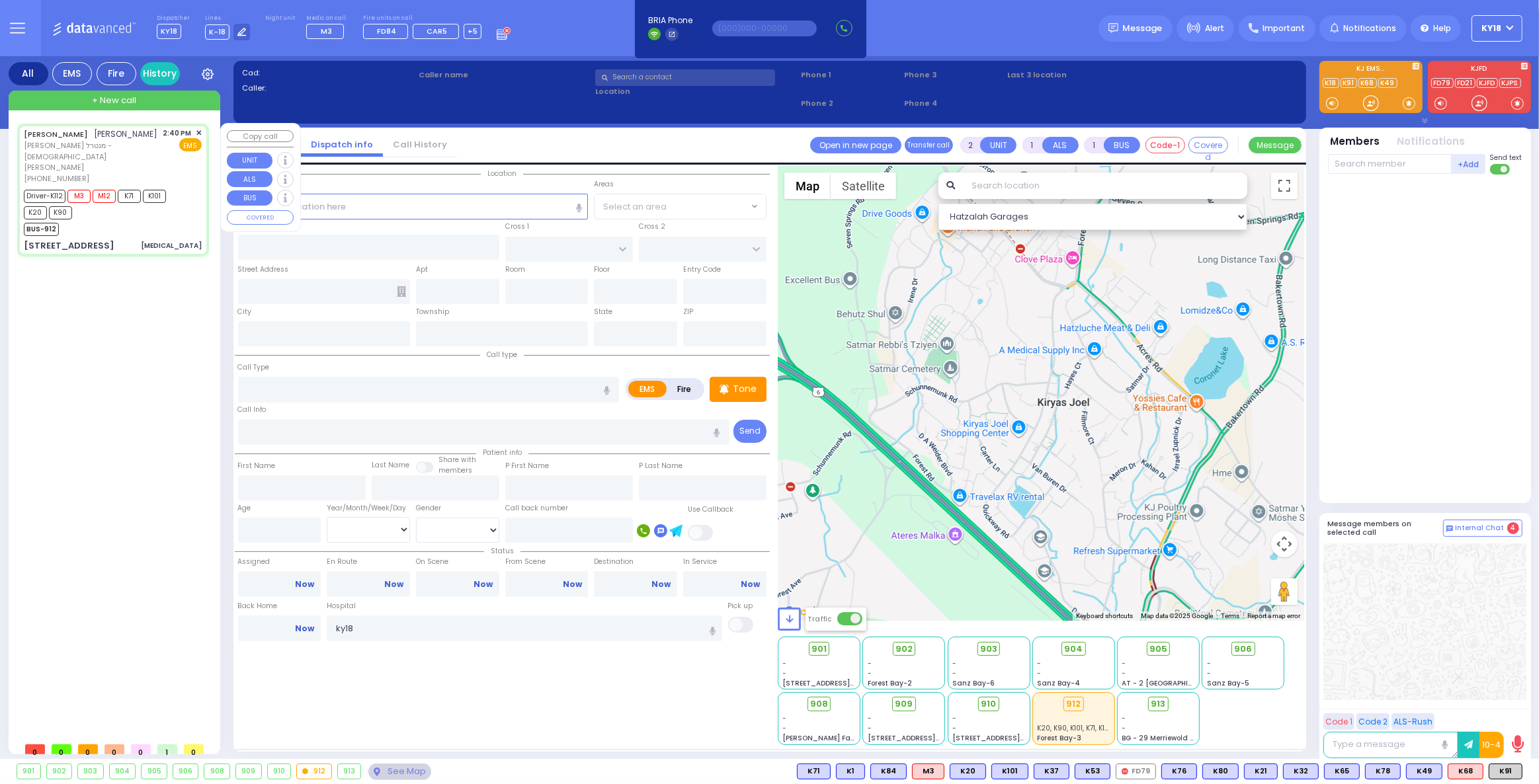
type input "8"
select select "Month"
select select "[DEMOGRAPHIC_DATA]"
type input "14:40"
type input "14:41"
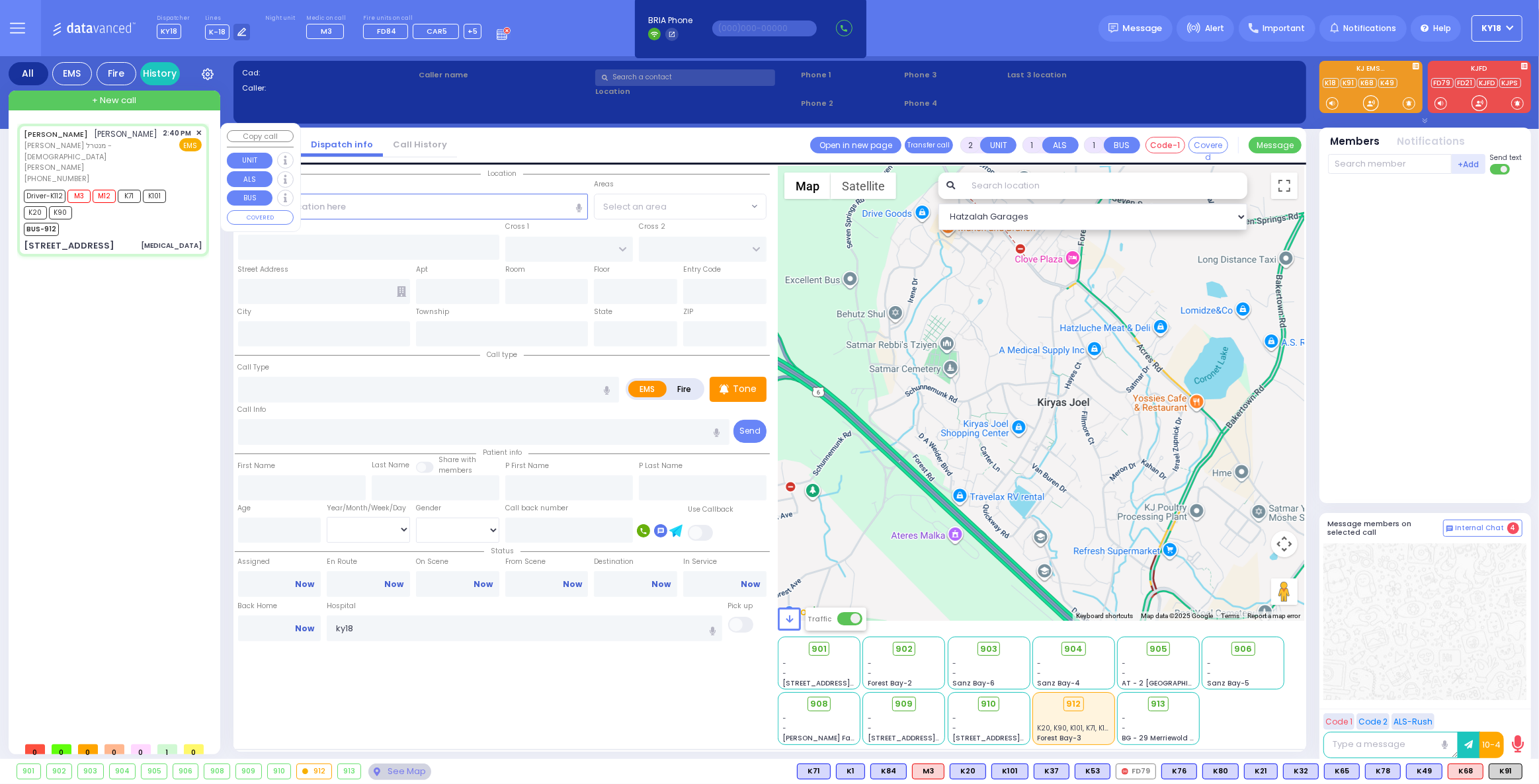
type input "14:42"
type input "14:48"
type input "15:51"
type input "[US_STATE][GEOGRAPHIC_DATA]- [GEOGRAPHIC_DATA] [STREET_ADDRESS][US_STATE]"
select select "Hatzalah Garages"
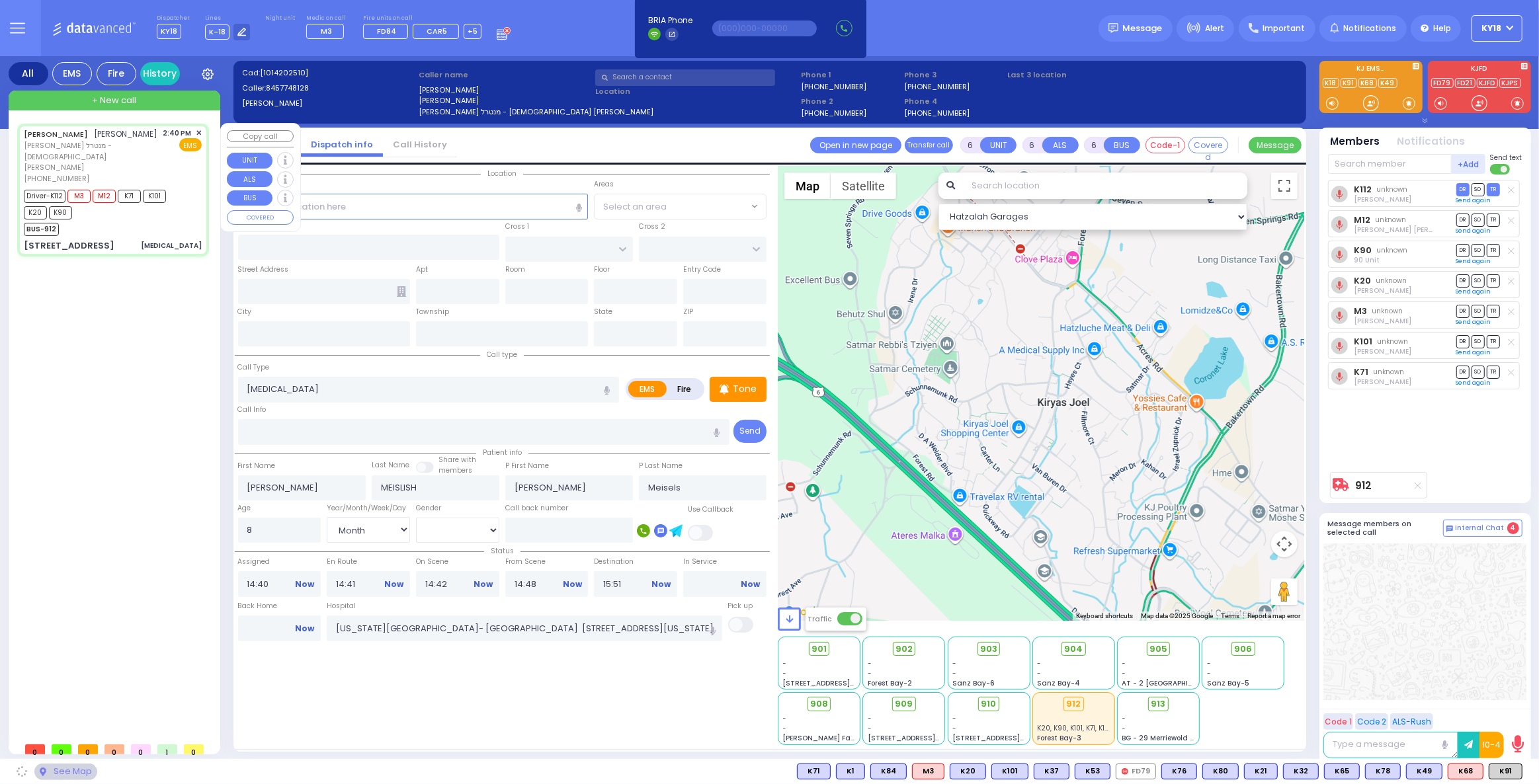
type input "CHUST RD"
type input "[GEOGRAPHIC_DATA]"
type input "[STREET_ADDRESS]"
type input "104"
type input "[PERSON_NAME]"
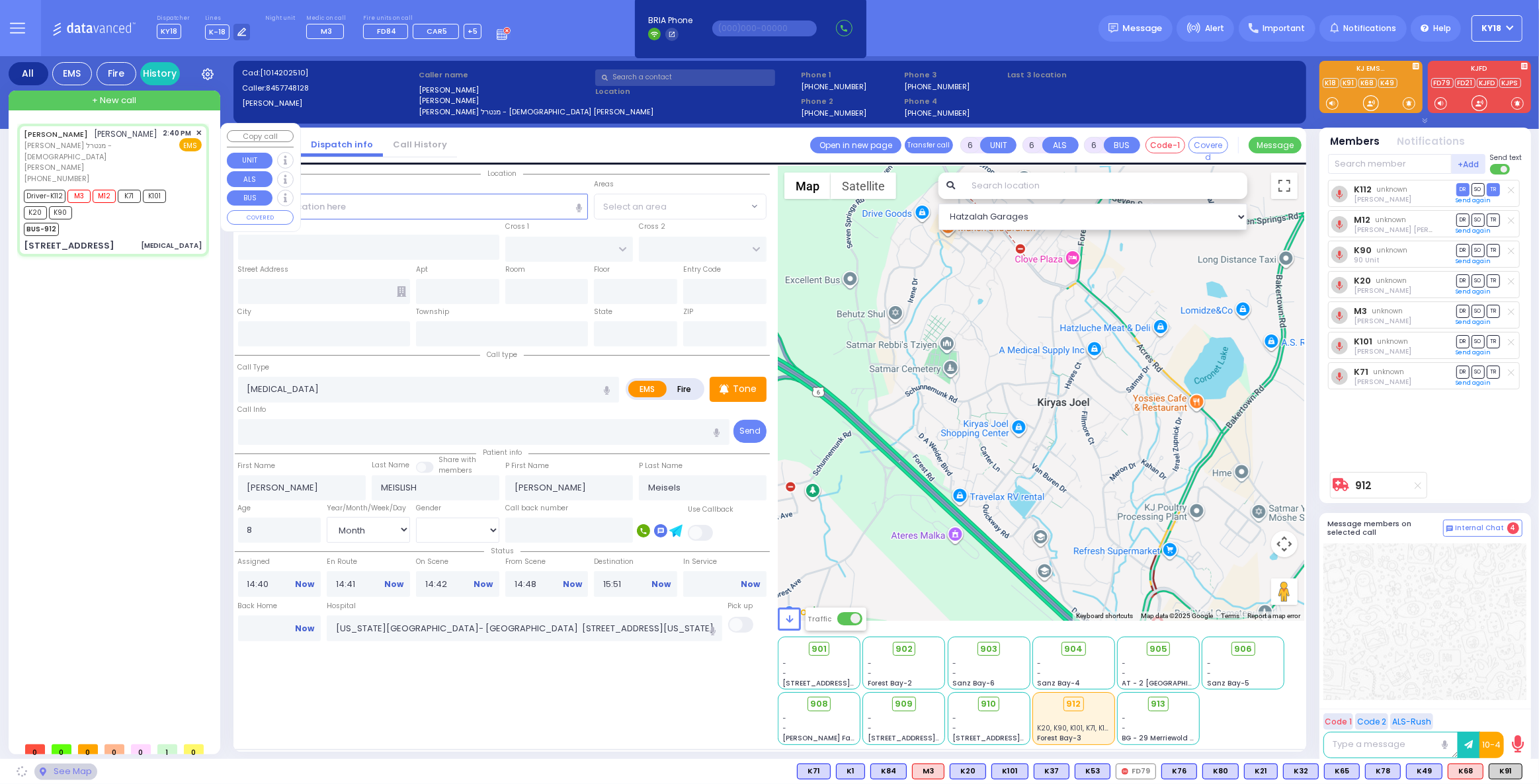
type input "[US_STATE]"
type input "10950"
select select "[PERSON_NAME]"
